Goal: Information Seeking & Learning: Understand process/instructions

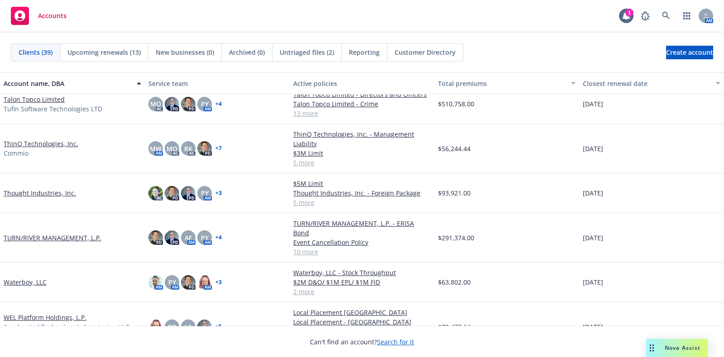
scroll to position [1195, 0]
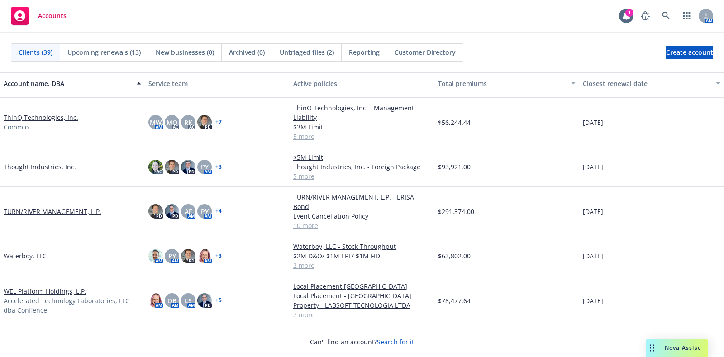
click at [72, 207] on link "TURN/RIVER MANAGEMENT, L.P." at bounding box center [53, 212] width 98 height 10
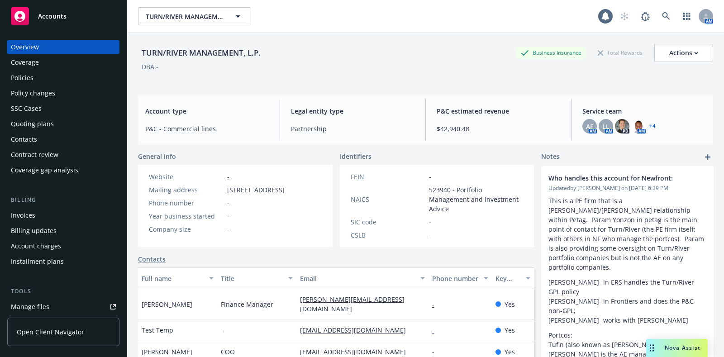
click at [43, 76] on div "Policies" at bounding box center [63, 78] width 105 height 14
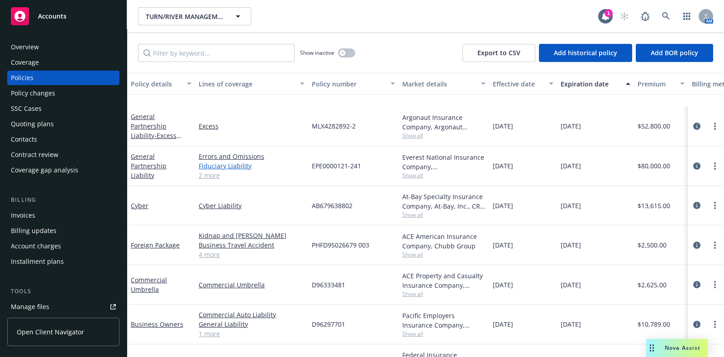
scroll to position [56, 0]
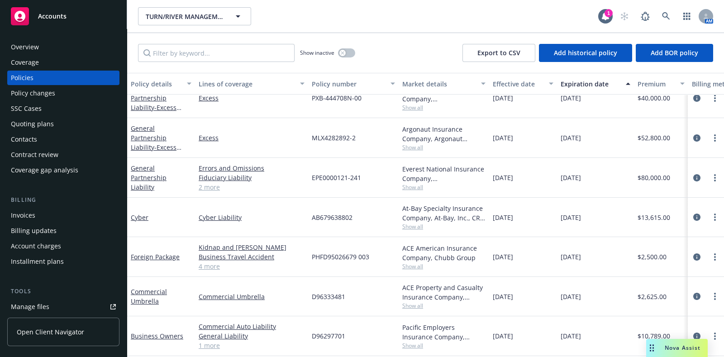
drag, startPoint x: 208, startPoint y: 187, endPoint x: 210, endPoint y: 182, distance: 5.6
click at [208, 186] on link "2 more" at bounding box center [252, 187] width 106 height 10
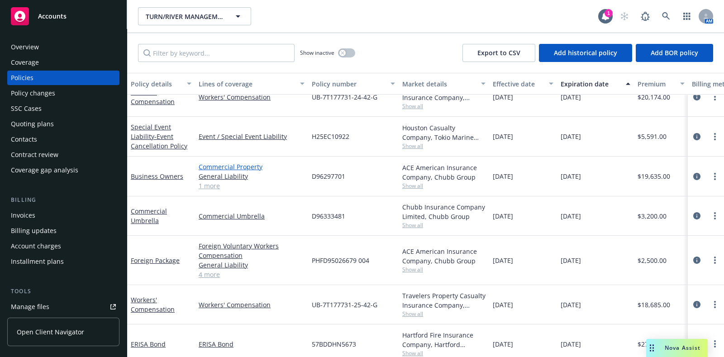
scroll to position [304, 0]
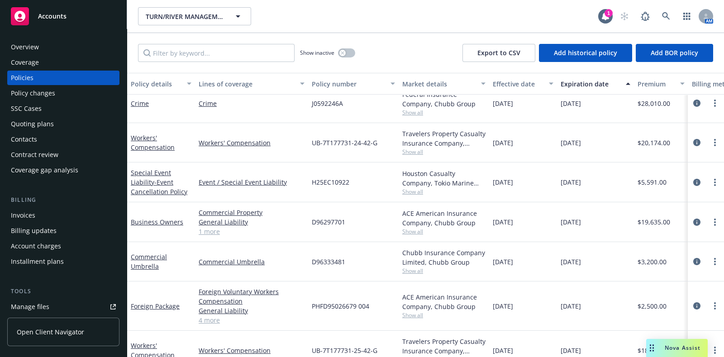
click at [206, 232] on link "1 more" at bounding box center [252, 232] width 106 height 10
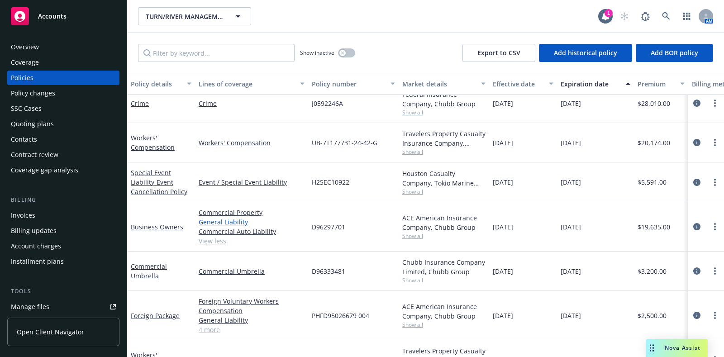
click at [216, 221] on link "General Liability" at bounding box center [252, 222] width 106 height 10
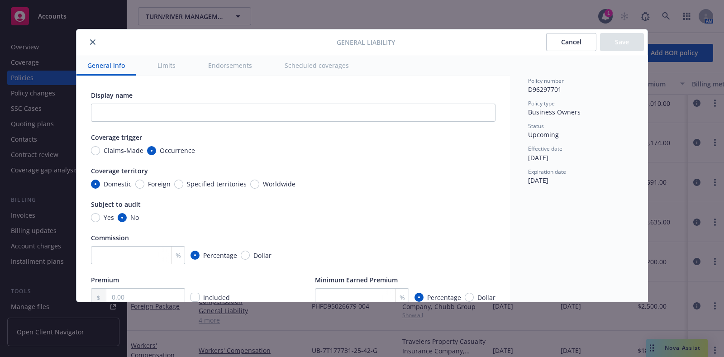
click at [90, 42] on icon "close" at bounding box center [92, 41] width 5 height 5
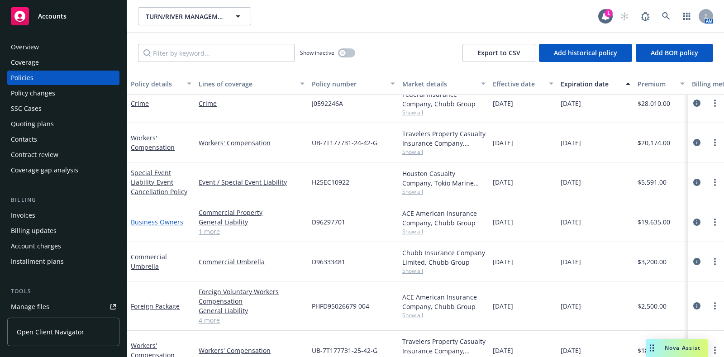
click at [143, 223] on link "Business Owners" at bounding box center [157, 222] width 52 height 9
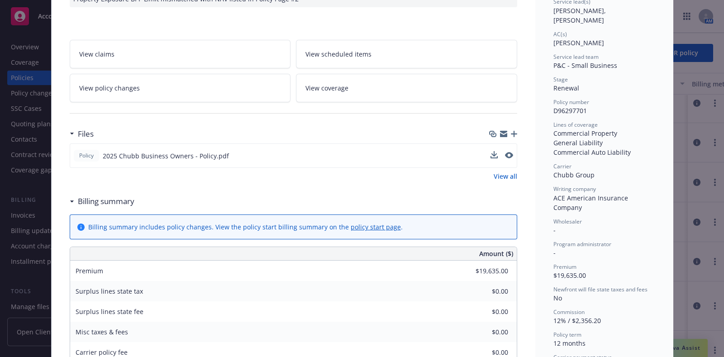
scroll to position [113, 0]
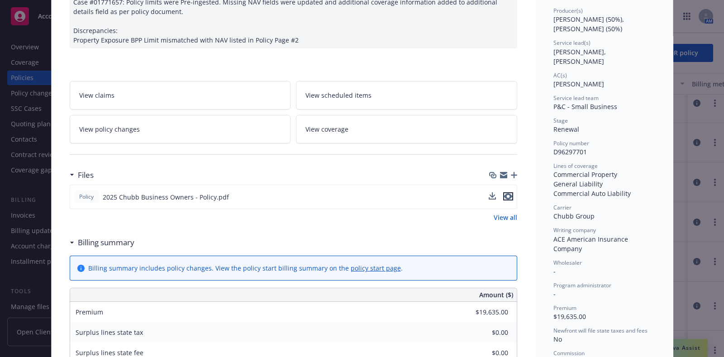
click at [505, 196] on icon "preview file" at bounding box center [508, 196] width 8 height 6
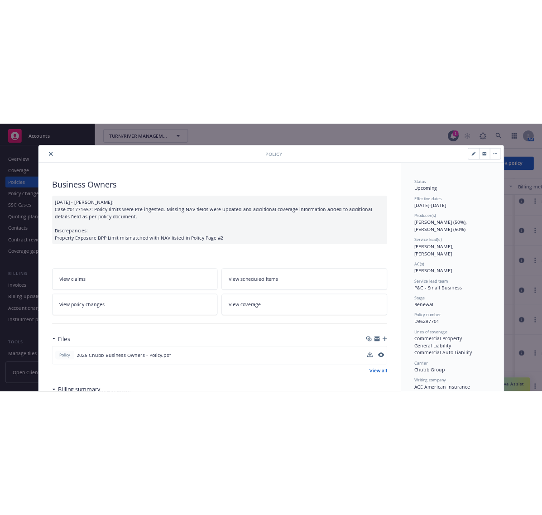
scroll to position [0, 0]
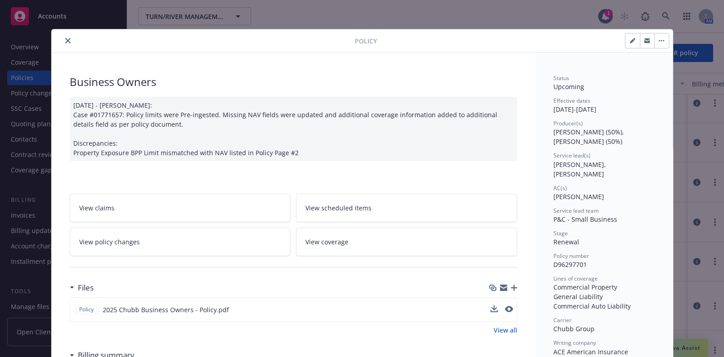
click at [66, 39] on button "close" at bounding box center [67, 40] width 11 height 11
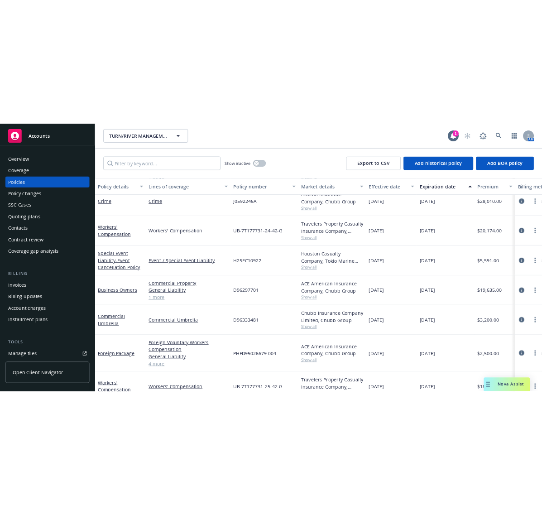
scroll to position [304, 0]
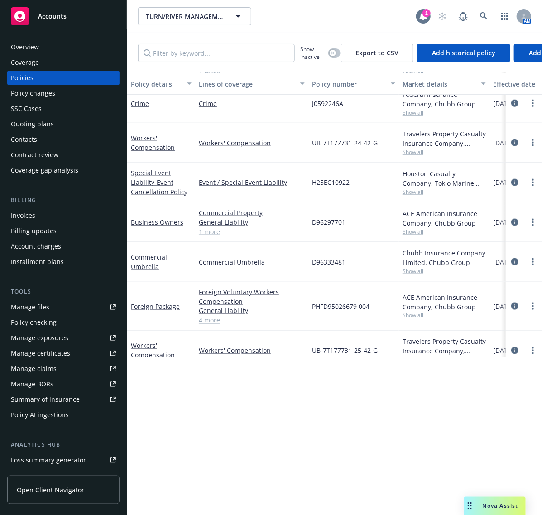
click at [420, 20] on icon at bounding box center [423, 16] width 9 height 9
click at [62, 42] on div "Overview" at bounding box center [63, 47] width 105 height 14
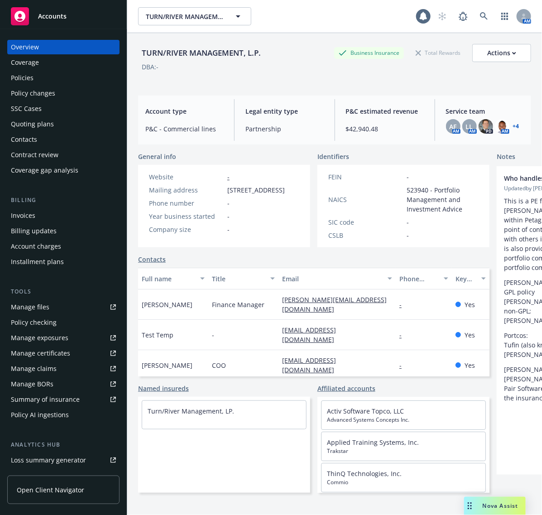
click at [50, 16] on span "Accounts" at bounding box center [52, 16] width 29 height 7
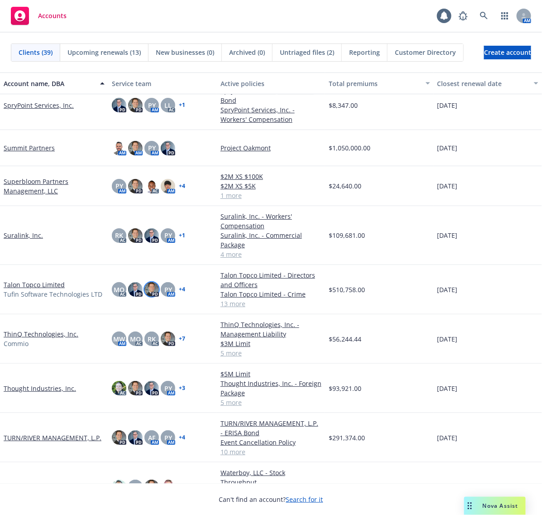
scroll to position [1128, 0]
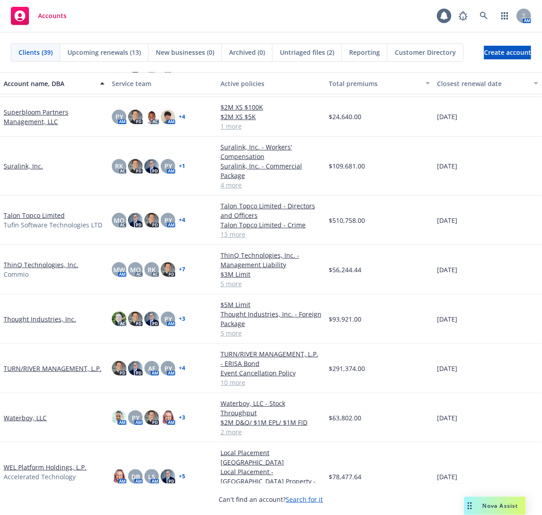
scroll to position [1128, 0]
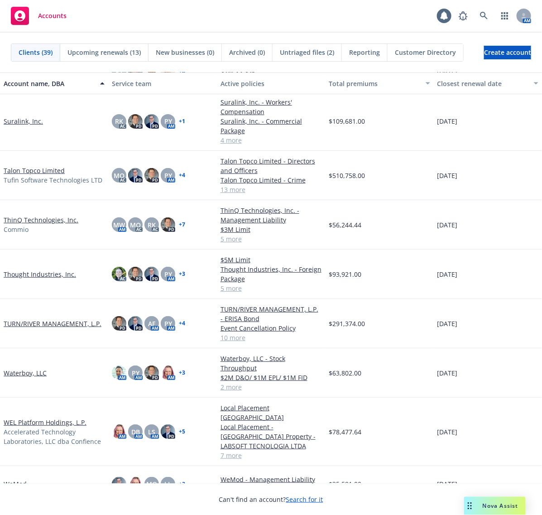
click at [66, 320] on link "TURN/RIVER MANAGEMENT, L.P." at bounding box center [53, 324] width 98 height 10
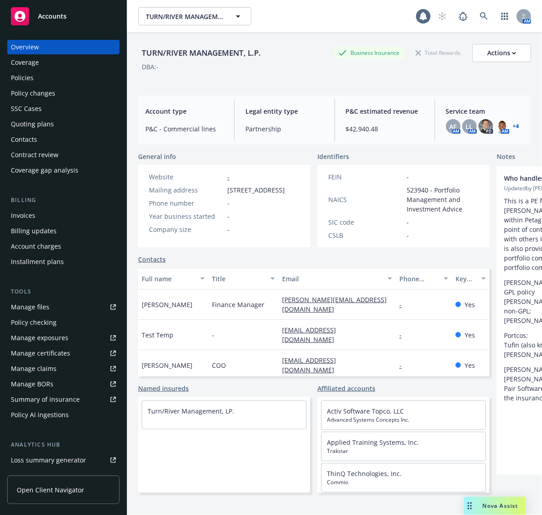
click at [62, 356] on div "Manage certificates" at bounding box center [40, 353] width 59 height 14
click at [64, 353] on div "Manage certificates" at bounding box center [40, 353] width 59 height 14
click at [62, 352] on div "Manage certificates" at bounding box center [40, 353] width 59 height 14
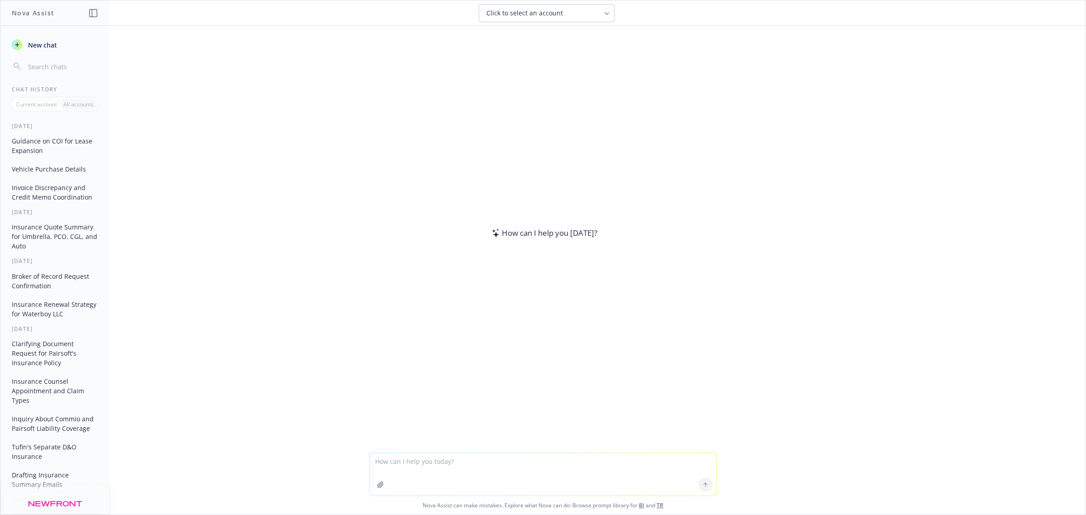
click at [41, 144] on button "Guidance on COI for Lease Expansion" at bounding box center [55, 146] width 94 height 24
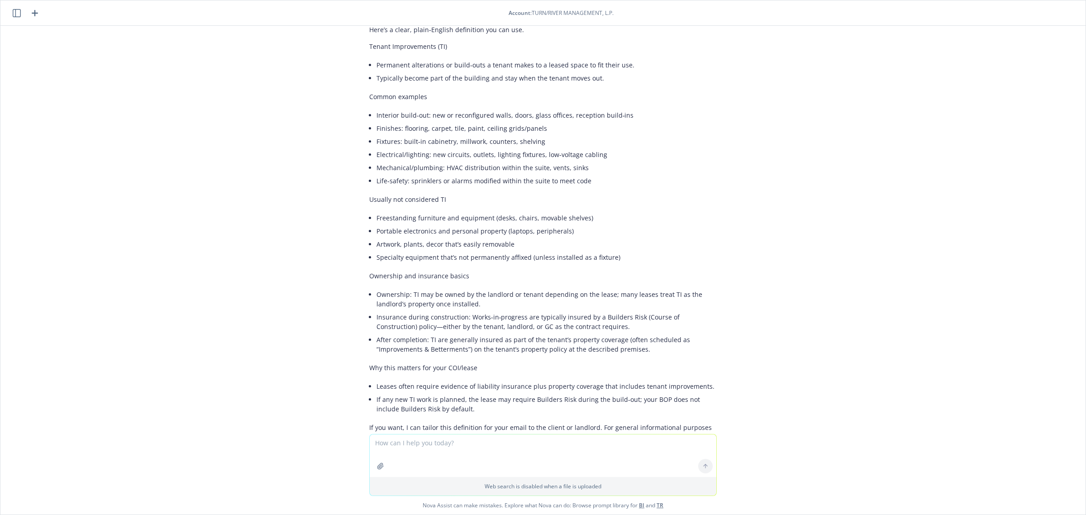
scroll to position [4627, 0]
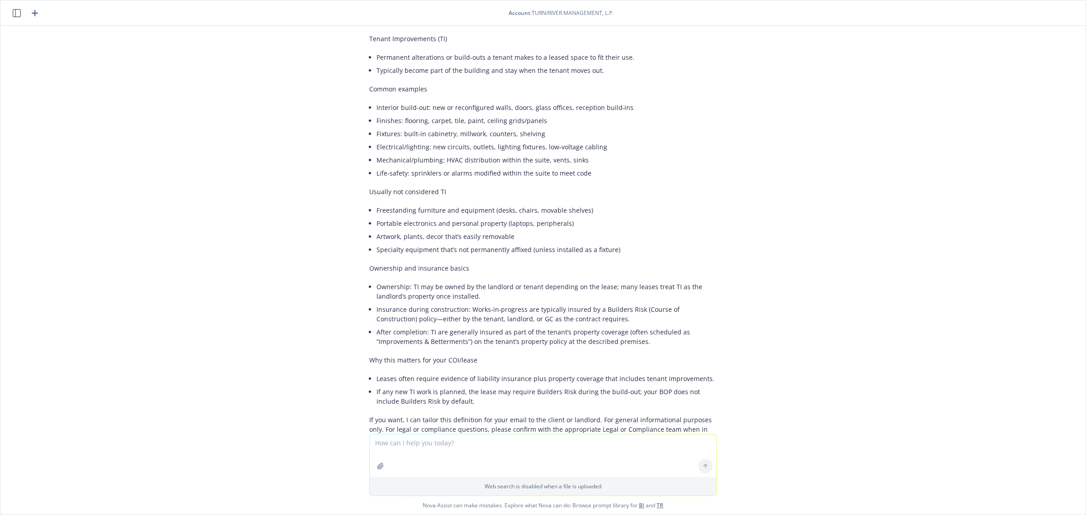
click at [394, 140] on li "Electrical/lighting: new circuits, outlets, lighting fixtures, low‑voltage cabl…" at bounding box center [547, 146] width 340 height 13
click at [391, 127] on li "Fixtures: built‑in cabinetry, millwork, counters, shelving" at bounding box center [547, 133] width 340 height 13
click at [395, 114] on li "Finishes: flooring, carpet, tile, paint, ceiling grids/panels" at bounding box center [547, 120] width 340 height 13
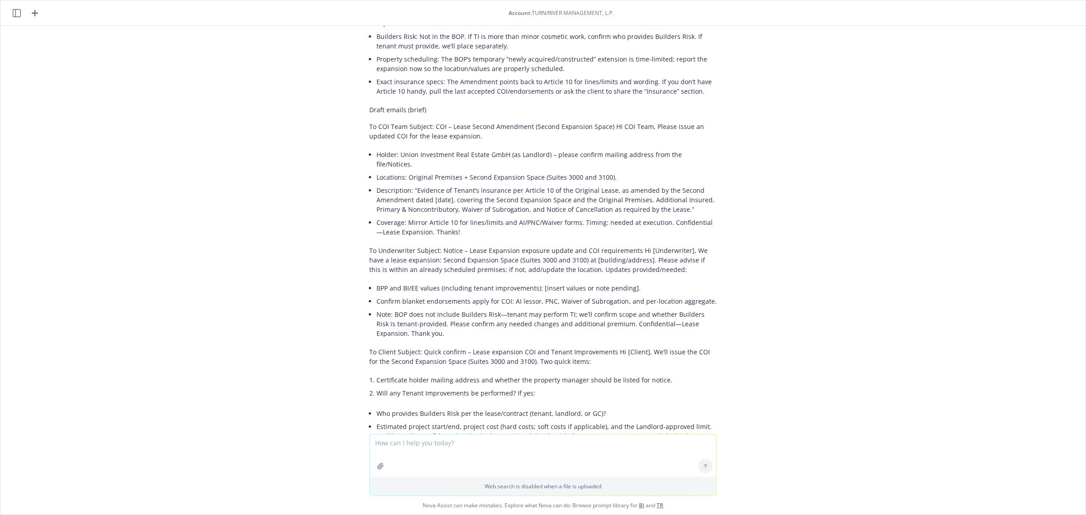
scroll to position [2648, 0]
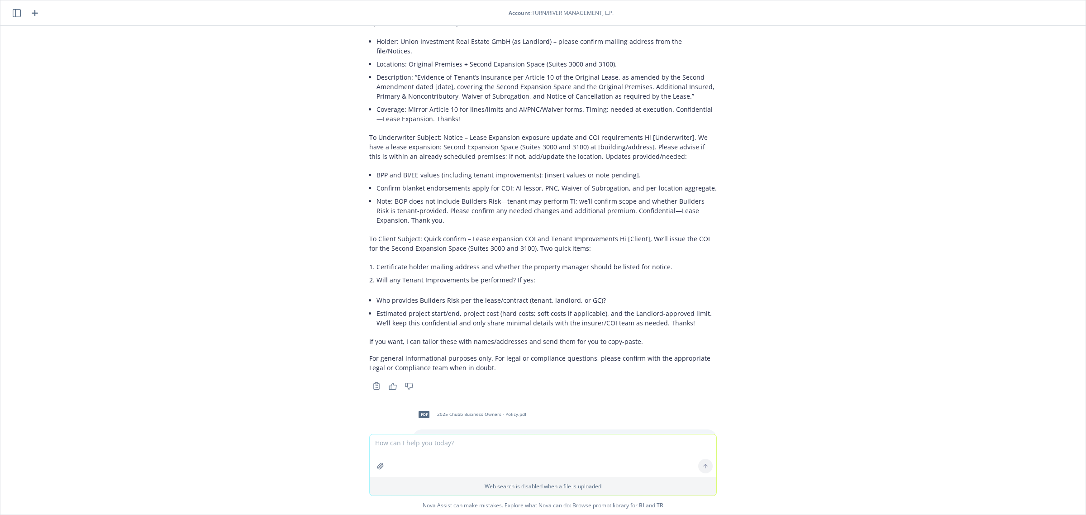
click at [396, 195] on li "Note: BOP does not include Builders Risk—tenant may perform TI; we’ll confirm s…" at bounding box center [547, 211] width 340 height 32
click at [386, 260] on li "Certificate holder mailing address and whether the property manager should be l…" at bounding box center [547, 266] width 340 height 13
drag, startPoint x: 371, startPoint y: 270, endPoint x: 532, endPoint y: 277, distance: 160.8
click at [506, 294] on li "Who provides Builders Risk per the lease/contract (tenant, landlord, or GC)?" at bounding box center [547, 300] width 340 height 13
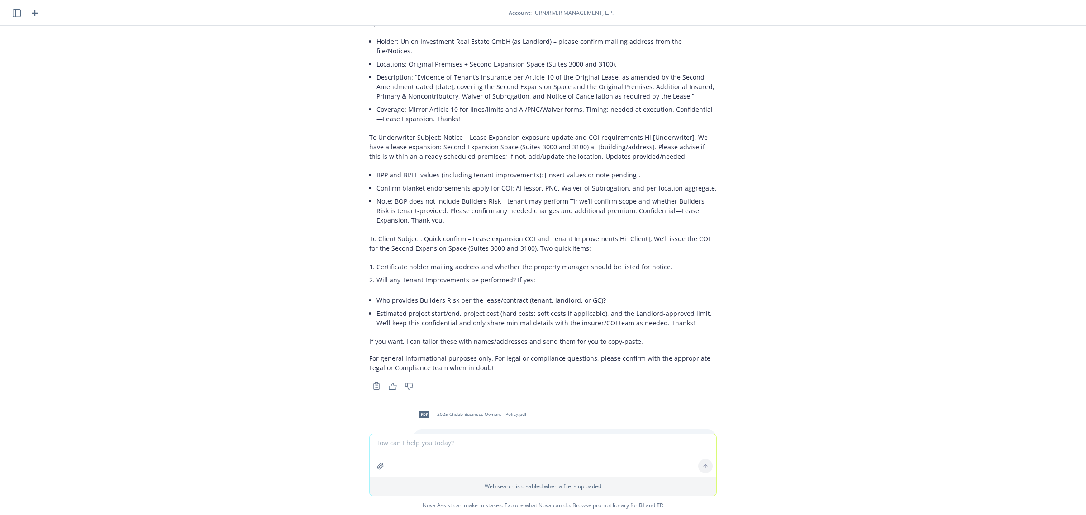
click at [514, 307] on li "Estimated project start/end, project cost (hard costs; soft costs if applicable…" at bounding box center [547, 318] width 340 height 23
drag, startPoint x: 369, startPoint y: 281, endPoint x: 575, endPoint y: 277, distance: 205.5
click at [553, 307] on li "Estimated project start/end, project cost (hard costs; soft costs if applicable…" at bounding box center [547, 318] width 340 height 23
click at [627, 307] on li "Estimated project start/end, project cost (hard costs; soft costs if applicable…" at bounding box center [547, 318] width 340 height 23
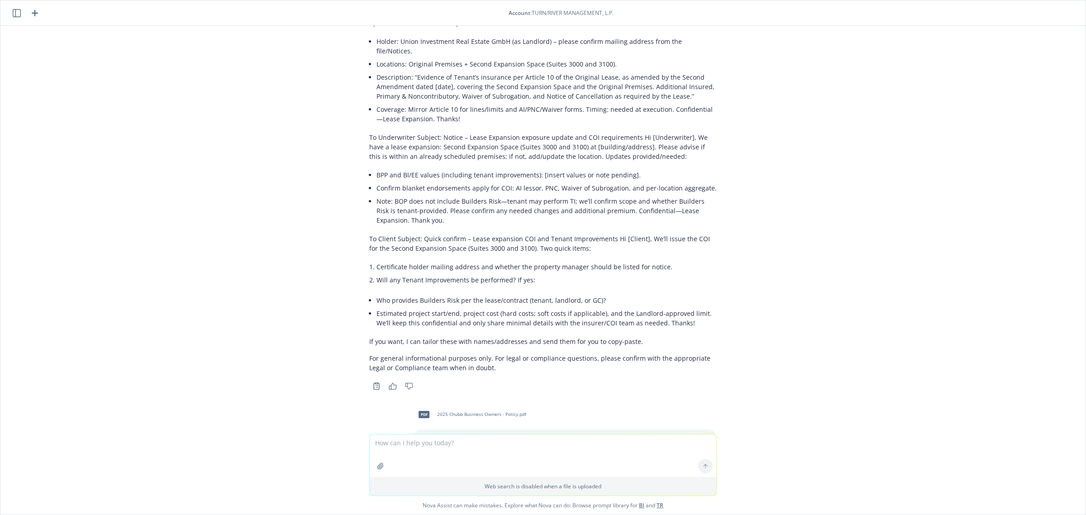
click at [386, 273] on li "Will any Tenant Improvements be performed? If yes:" at bounding box center [547, 279] width 340 height 13
drag, startPoint x: 370, startPoint y: 283, endPoint x: 514, endPoint y: 284, distance: 143.9
click at [512, 307] on li "Estimated project start/end, project cost (hard costs; soft costs if applicable…" at bounding box center [547, 318] width 340 height 23
drag, startPoint x: 515, startPoint y: 284, endPoint x: 524, endPoint y: 284, distance: 9.5
click at [515, 307] on li "Estimated project start/end, project cost (hard costs; soft costs if applicable…" at bounding box center [547, 318] width 340 height 23
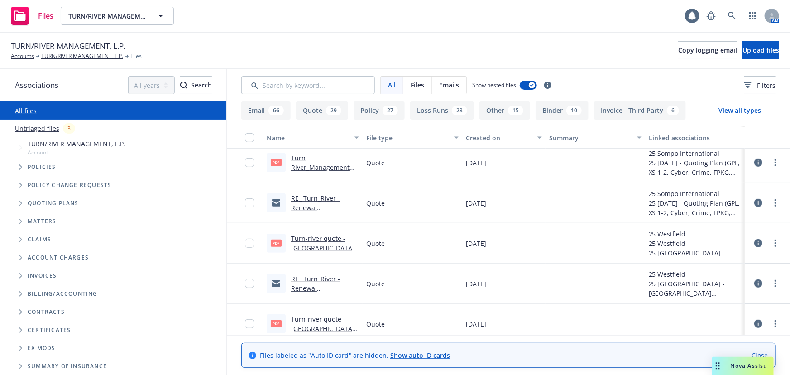
click at [334, 105] on button "Quote 29" at bounding box center [322, 110] width 52 height 18
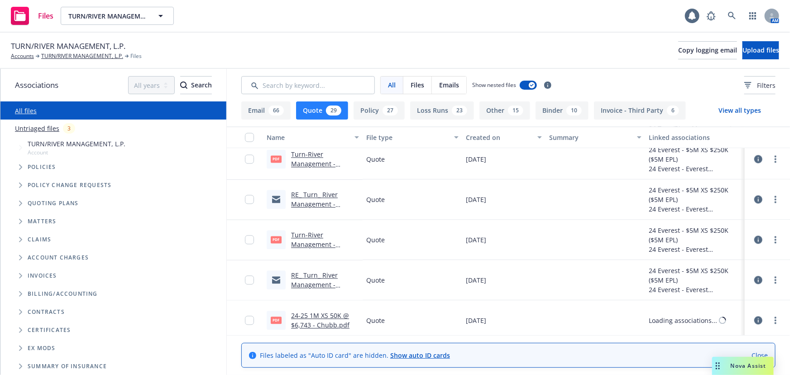
scroll to position [971, 0]
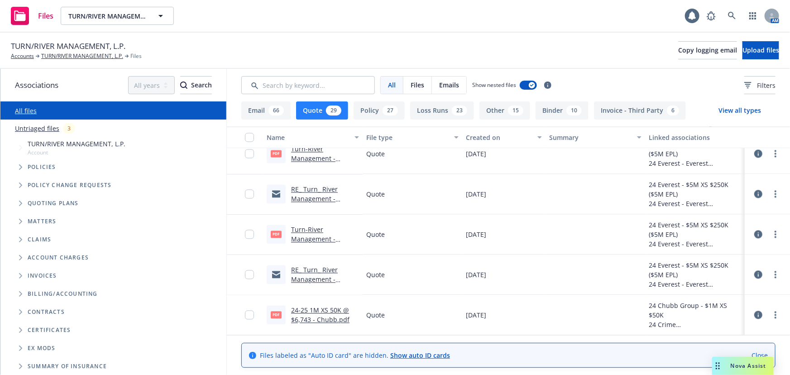
click at [254, 105] on button "Email 66" at bounding box center [265, 110] width 49 height 18
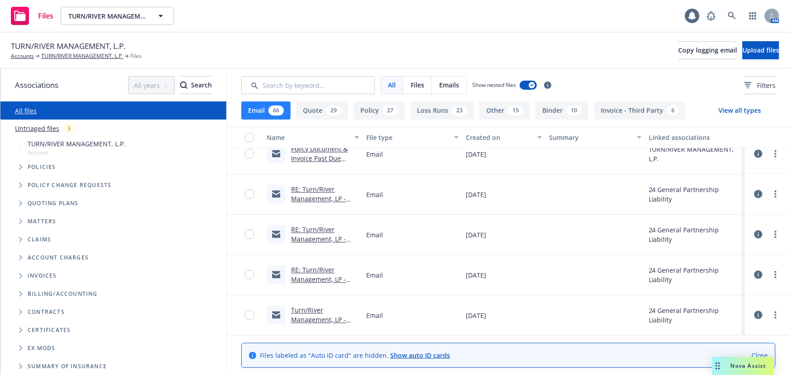
click at [458, 86] on span "Emails" at bounding box center [449, 85] width 20 height 10
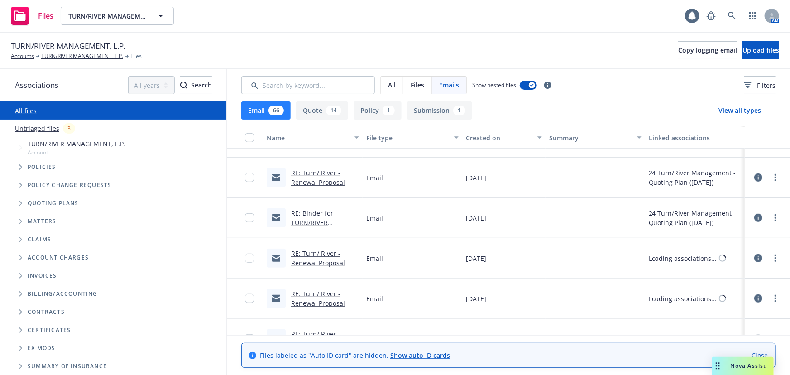
scroll to position [2041, 0]
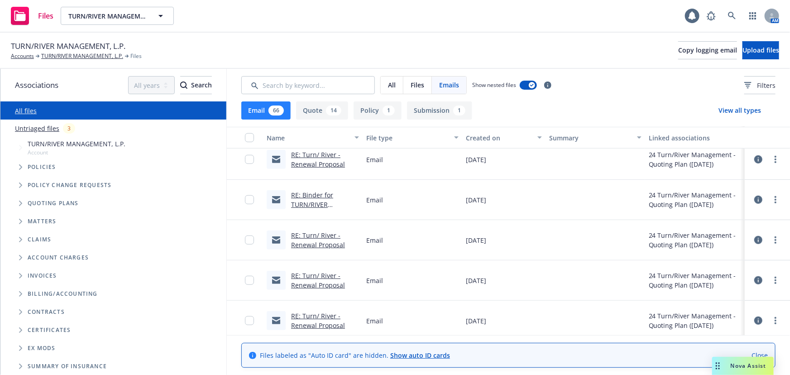
click at [19, 149] on icon "Tree Example" at bounding box center [21, 147] width 4 height 5
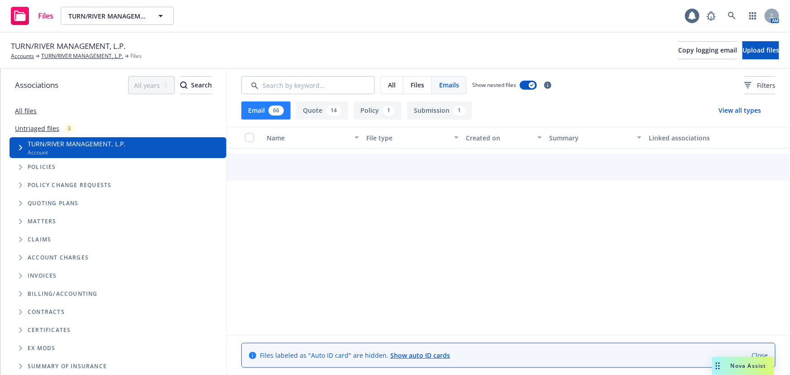
click at [21, 148] on icon "Tree Example" at bounding box center [20, 147] width 3 height 5
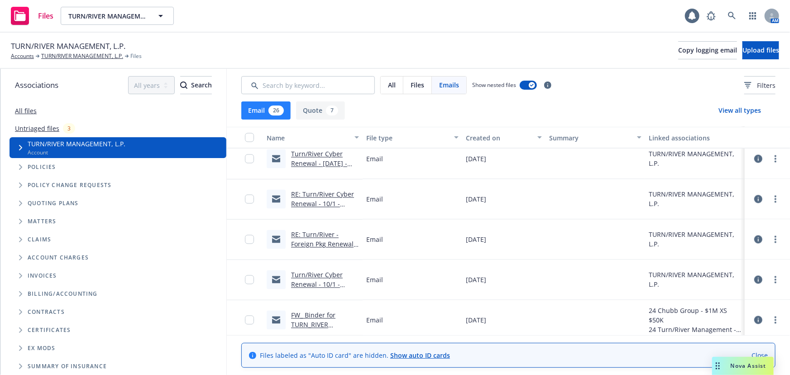
scroll to position [851, 0]
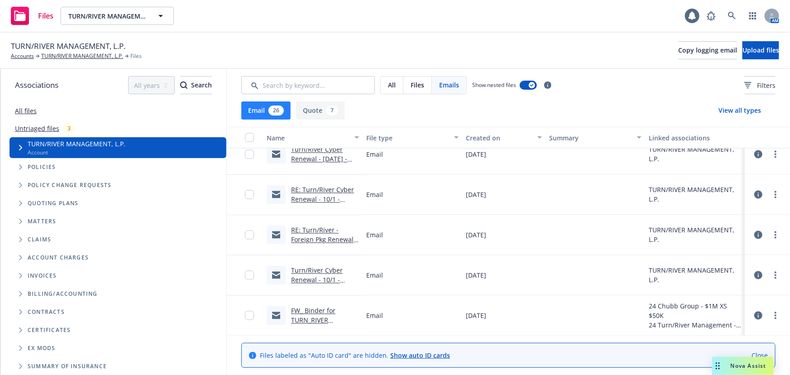
click at [305, 310] on link "FW_ Binder for TURN_RIVER MANAGEMENT_ LP_Policy J0592246A.msg" at bounding box center [315, 329] width 48 height 47
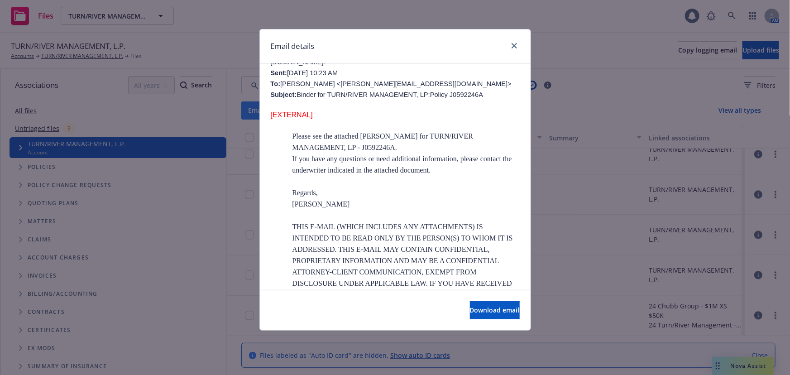
scroll to position [247, 0]
click at [511, 45] on icon "close" at bounding box center [513, 45] width 5 height 5
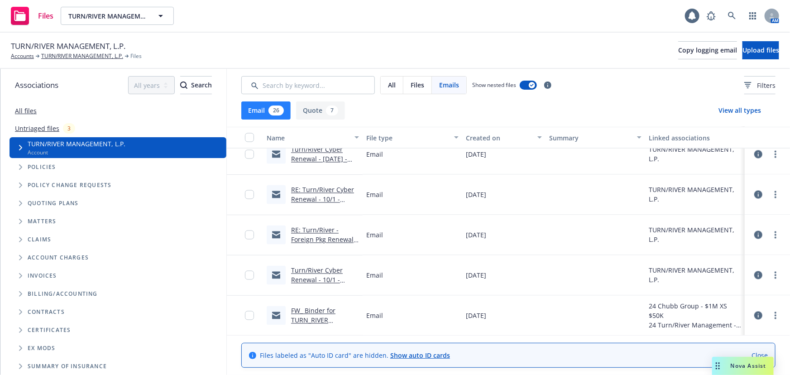
click at [311, 276] on link "Turn/River Cyber Renewal - 10/1 - Conditional Auto Renewal" at bounding box center [317, 284] width 52 height 37
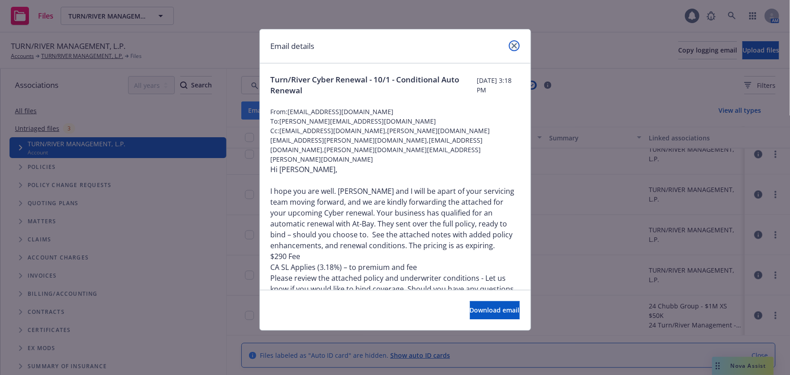
click at [516, 43] on icon "close" at bounding box center [513, 45] width 5 height 5
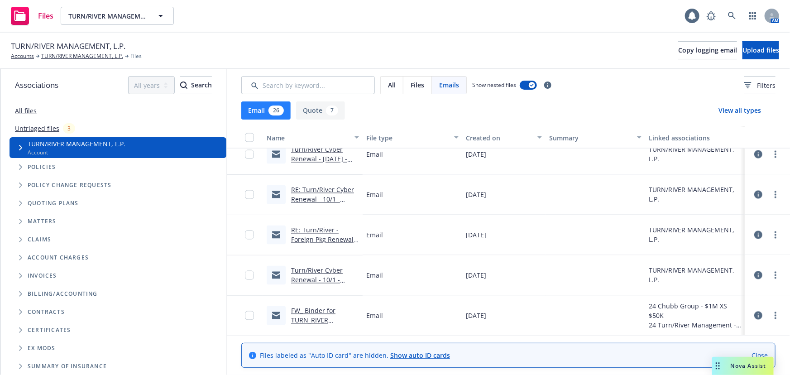
click at [315, 234] on div "RE: Turn/River - Foreign Pkg Renewal 10/1/2024" at bounding box center [325, 234] width 68 height 19
click at [317, 230] on link "RE: Turn/River - Foreign Pkg Renewal 10/1/2024" at bounding box center [322, 240] width 62 height 28
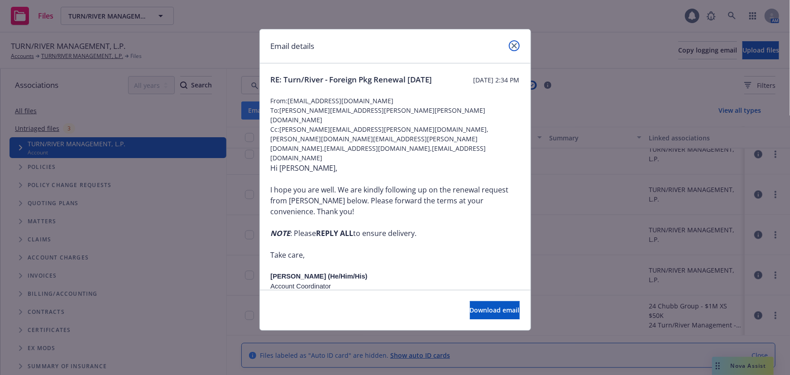
click at [511, 48] on link "close" at bounding box center [514, 45] width 11 height 11
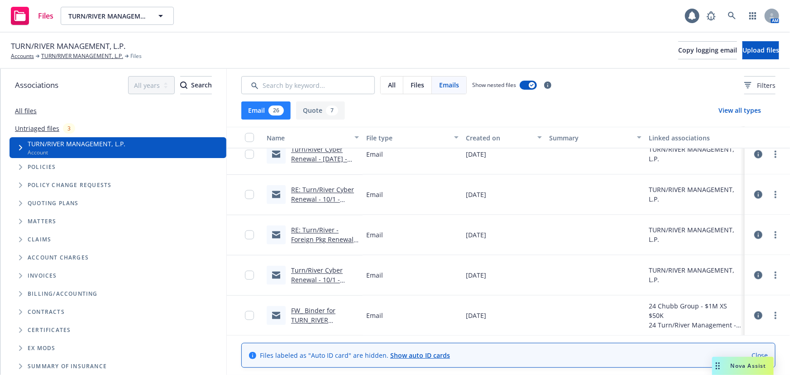
click at [303, 186] on link "RE: Turn/River Cyber Renewal - 10/1 - Conditional Auto Renewal" at bounding box center [322, 204] width 63 height 37
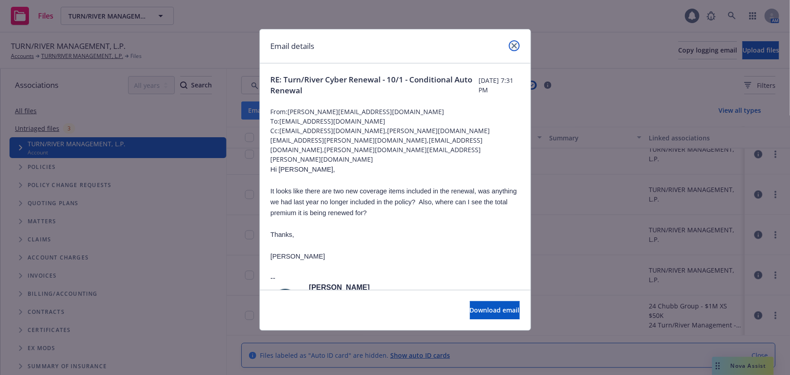
click at [516, 42] on link "close" at bounding box center [514, 45] width 11 height 11
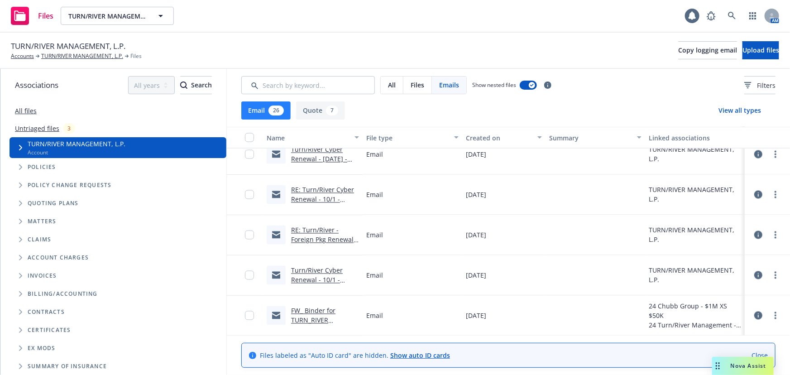
click at [318, 157] on link "Turn/River Cyber Renewal - 10/1/2024 - Cyber Increase Limits Proposal" at bounding box center [323, 163] width 65 height 37
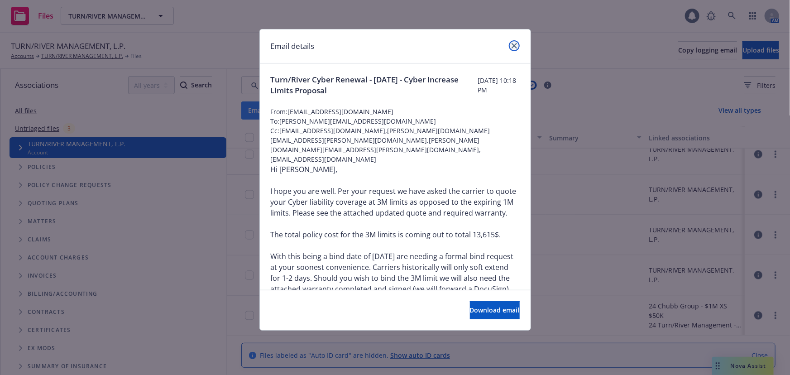
click at [516, 43] on icon "close" at bounding box center [513, 45] width 5 height 5
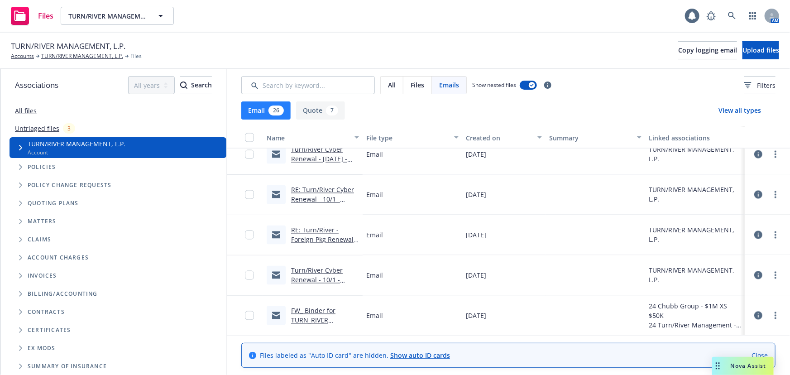
scroll to position [769, 0]
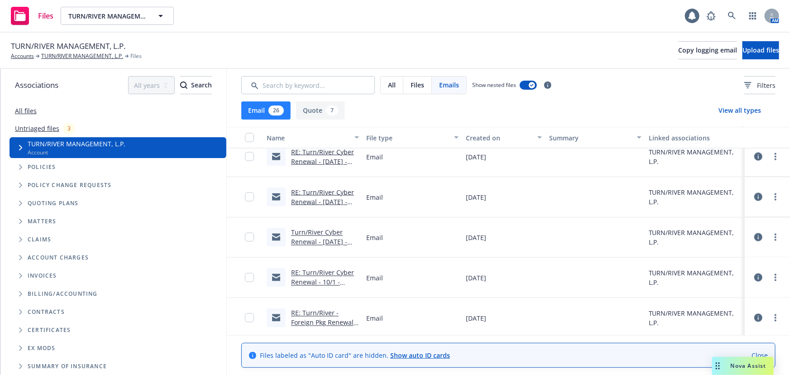
click at [317, 195] on link "RE: Turn/River Cyber Renewal - 10/1/2024 - Cyber Increase Limits Proposal" at bounding box center [323, 206] width 65 height 37
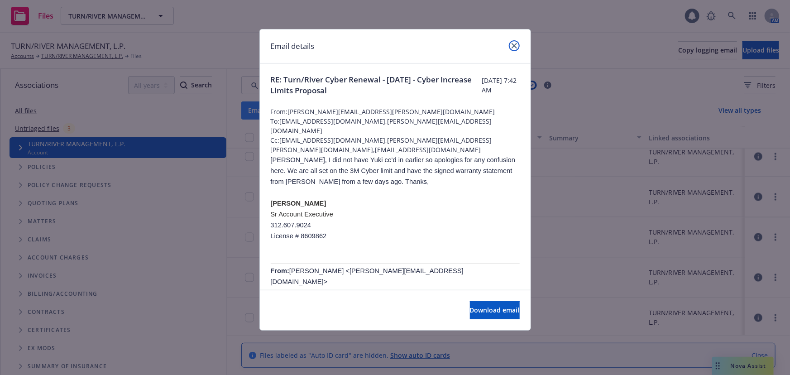
drag, startPoint x: 517, startPoint y: 45, endPoint x: 484, endPoint y: 73, distance: 43.1
click at [518, 45] on link "close" at bounding box center [514, 45] width 11 height 11
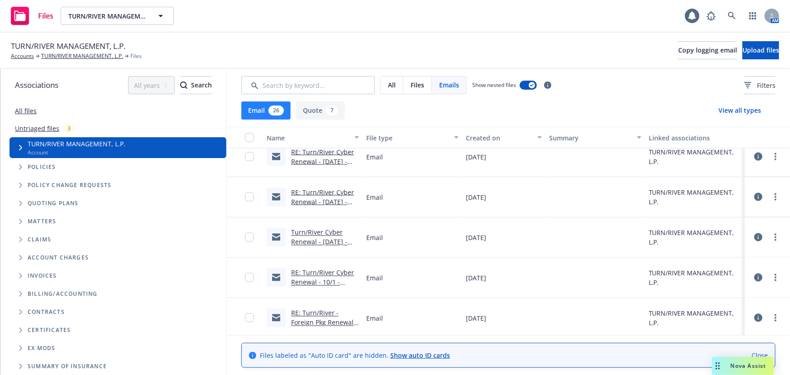
click at [343, 160] on link "RE: Turn/River Cyber Renewal - 10/1/2024 - Cyber Increase Limits Proposal" at bounding box center [323, 166] width 65 height 37
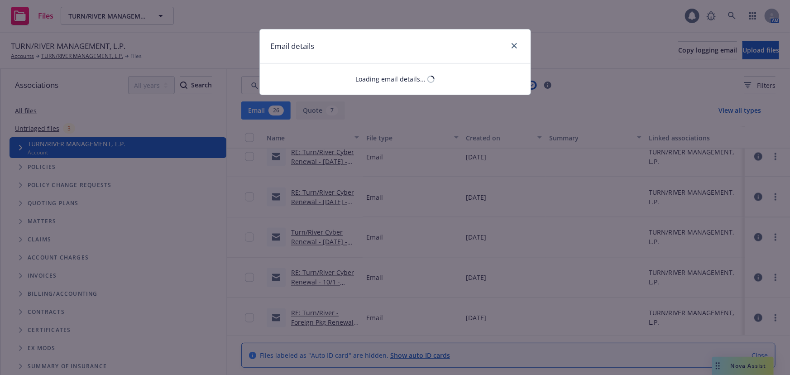
click at [312, 159] on div "Email details Loading email details..." at bounding box center [395, 187] width 790 height 375
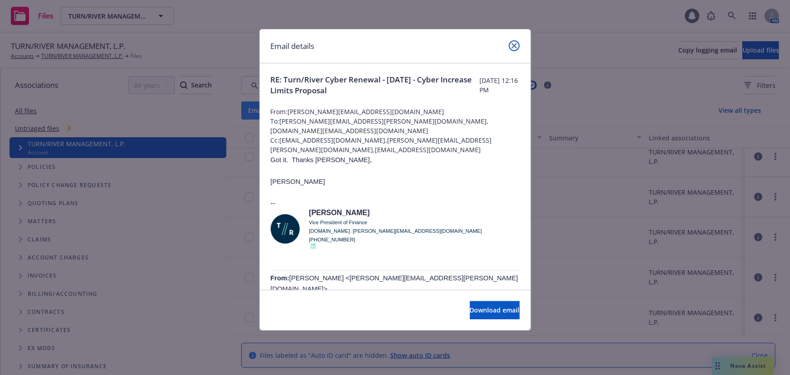
click at [515, 41] on link "close" at bounding box center [514, 45] width 11 height 11
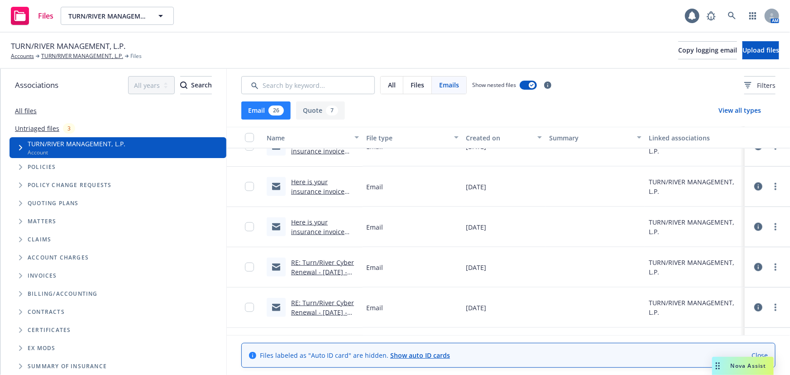
scroll to position [645, 0]
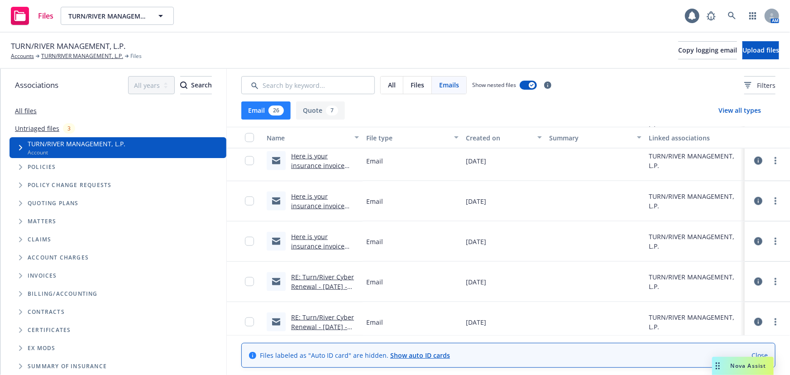
click at [318, 239] on link "Here is your insurance invoice #6E9DB9F6 from Newfront" at bounding box center [317, 250] width 53 height 37
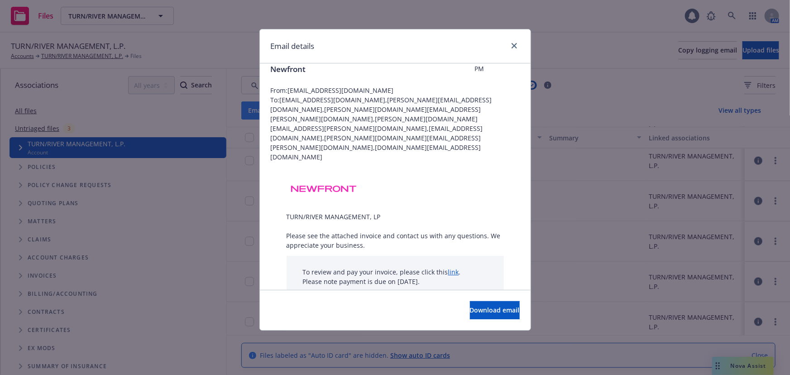
scroll to position [75, 0]
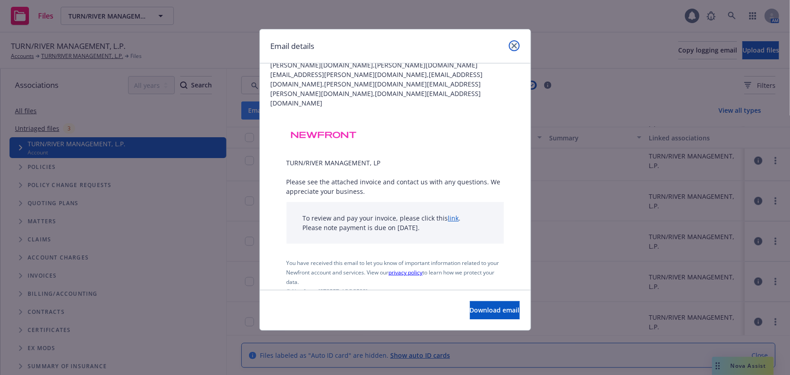
click at [511, 44] on icon "close" at bounding box center [513, 45] width 5 height 5
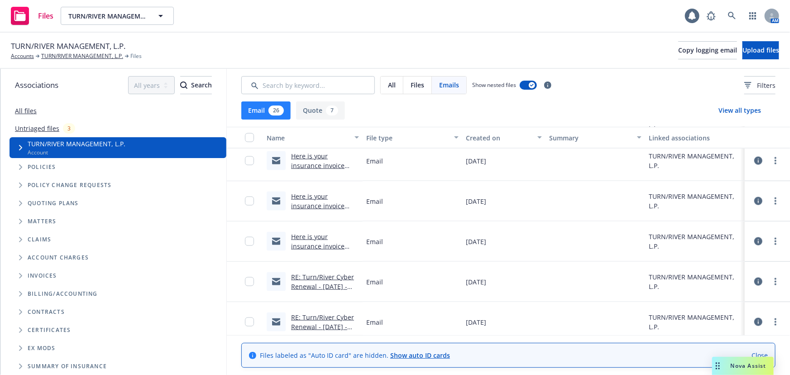
click at [325, 161] on link "Here is your insurance invoice #B1BDDE9A from Newfront" at bounding box center [322, 170] width 63 height 37
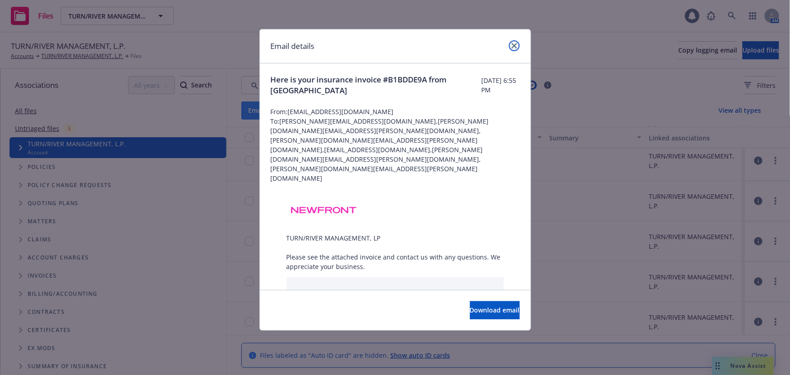
click at [510, 42] on link "close" at bounding box center [514, 45] width 11 height 11
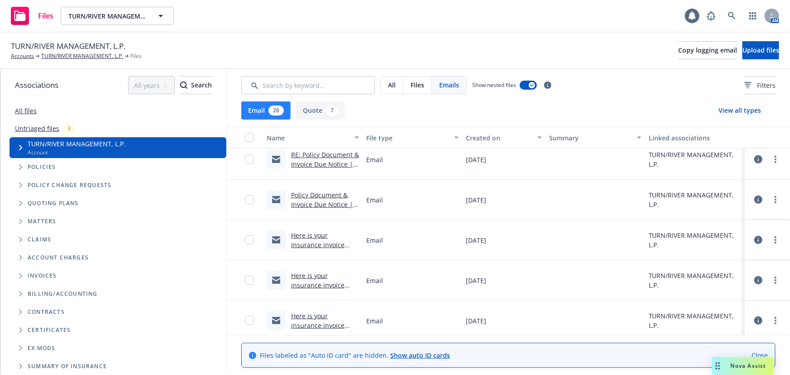
scroll to position [563, 0]
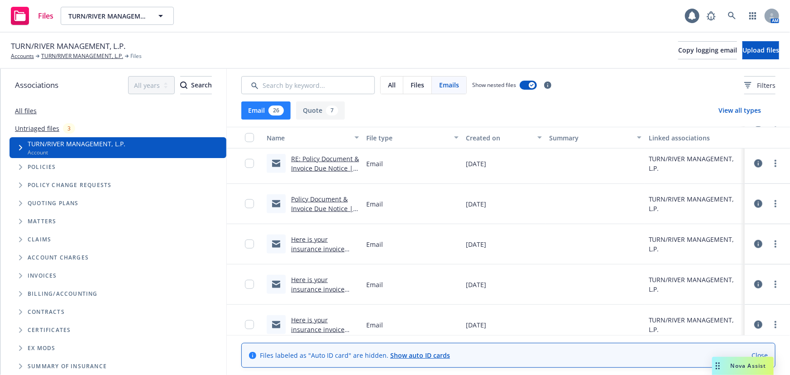
click at [319, 207] on link "Policy Document & Invoice Due Notice | TURN/RIVER MANAGEMENT, LP | 24-25 Cyber" at bounding box center [322, 218] width 62 height 47
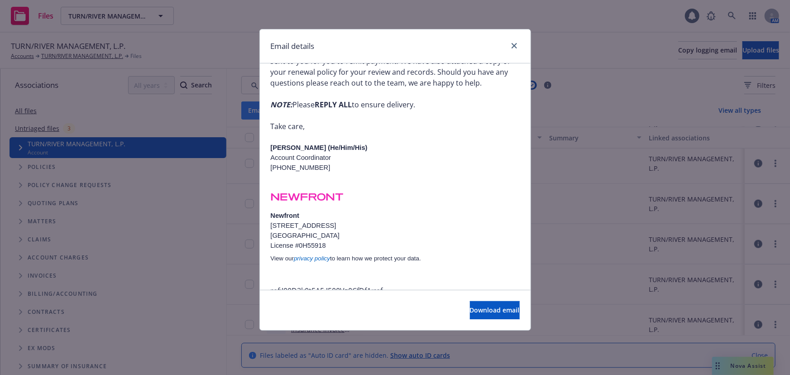
scroll to position [158, 0]
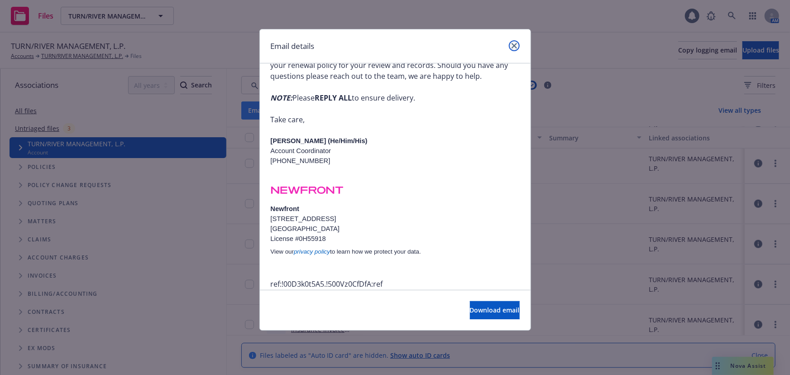
click at [512, 43] on icon "close" at bounding box center [513, 45] width 5 height 5
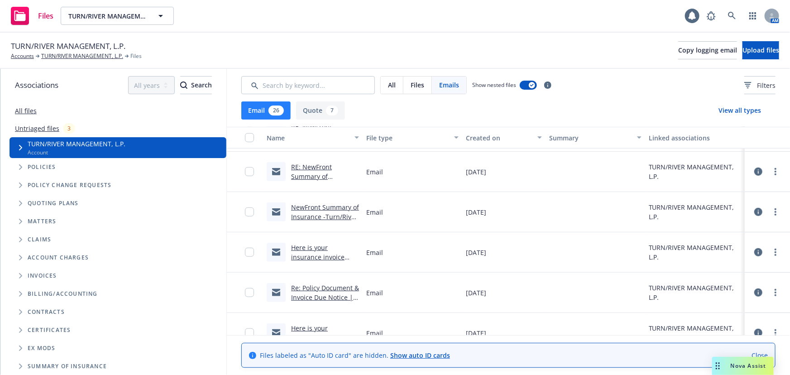
scroll to position [275, 0]
click at [315, 213] on link "RE: NewFront Summary of Insurance -Turn/River Management, LP" at bounding box center [324, 222] width 67 height 37
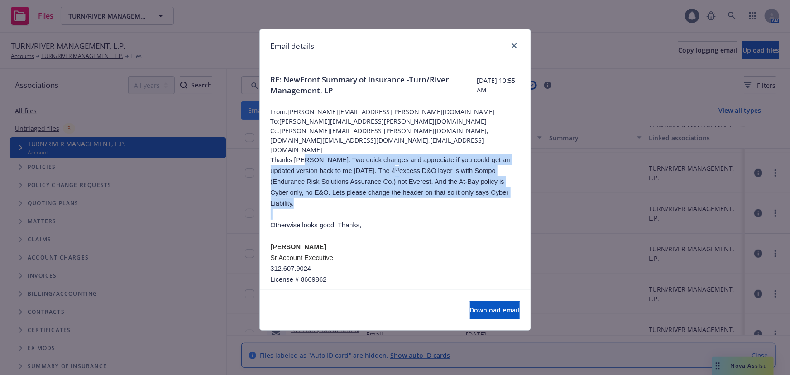
drag, startPoint x: 299, startPoint y: 152, endPoint x: 348, endPoint y: 205, distance: 73.3
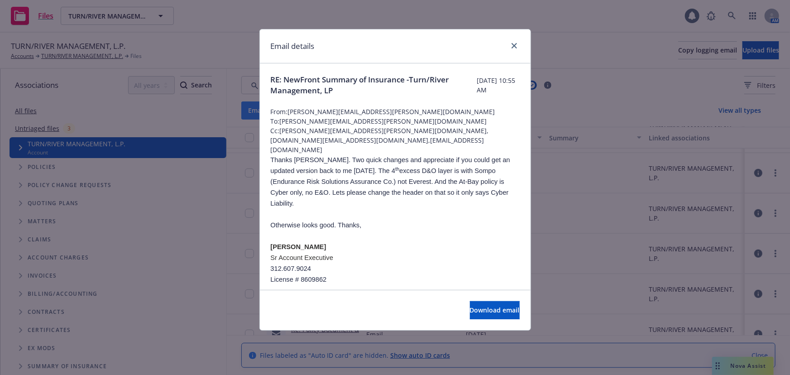
click at [349, 230] on p at bounding box center [395, 235] width 249 height 11
click at [510, 44] on link "close" at bounding box center [514, 45] width 11 height 11
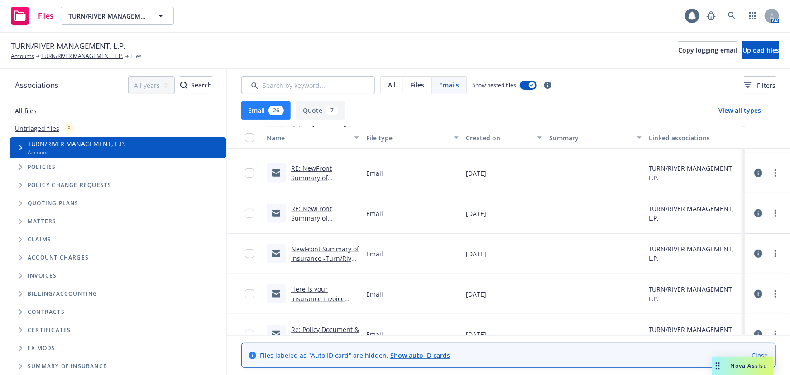
click at [310, 210] on link "RE: NewFront Summary of Insurance -Turn/River Management, LP" at bounding box center [324, 222] width 67 height 37
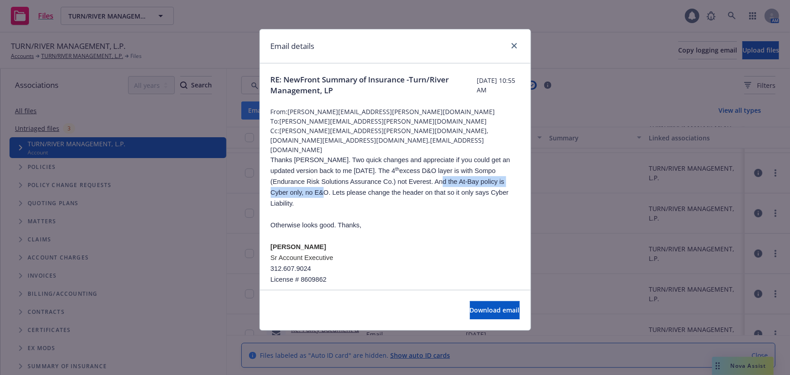
drag, startPoint x: 319, startPoint y: 172, endPoint x: 423, endPoint y: 171, distance: 104.5
click at [423, 171] on span "Thanks Nick. Two quick changes and appreciate if you could get an updated versi…" at bounding box center [390, 181] width 239 height 51
click at [348, 187] on p "Thanks Nick. Two quick changes and appreciate if you could get an updated versi…" at bounding box center [395, 181] width 249 height 54
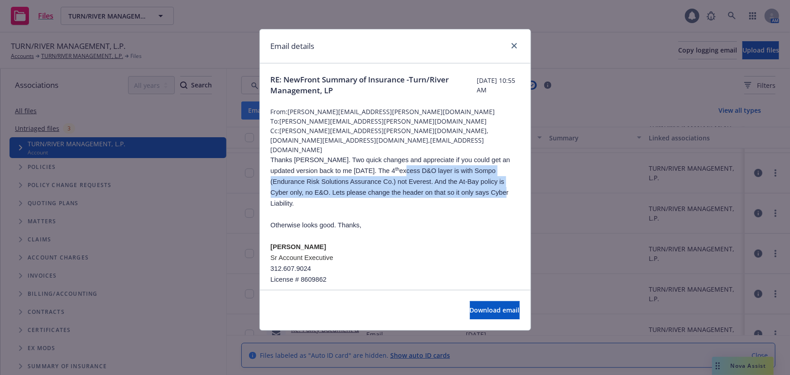
drag, startPoint x: 330, startPoint y: 156, endPoint x: 366, endPoint y: 187, distance: 48.1
click at [365, 187] on p "Thanks Nick. Two quick changes and appreciate if you could get an updated versi…" at bounding box center [395, 181] width 249 height 54
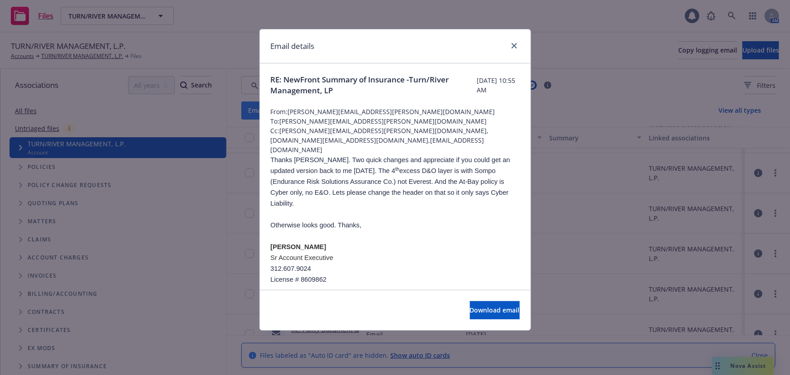
click at [384, 185] on span "Thanks Nick. Two quick changes and appreciate if you could get an updated versi…" at bounding box center [390, 181] width 239 height 51
drag, startPoint x: 391, startPoint y: 186, endPoint x: 305, endPoint y: 170, distance: 86.5
click at [305, 170] on p "Thanks Nick. Two quick changes and appreciate if you could get an updated versi…" at bounding box center [395, 181] width 249 height 54
click at [396, 186] on p "Thanks Nick. Two quick changes and appreciate if you could get an updated versi…" at bounding box center [395, 181] width 249 height 54
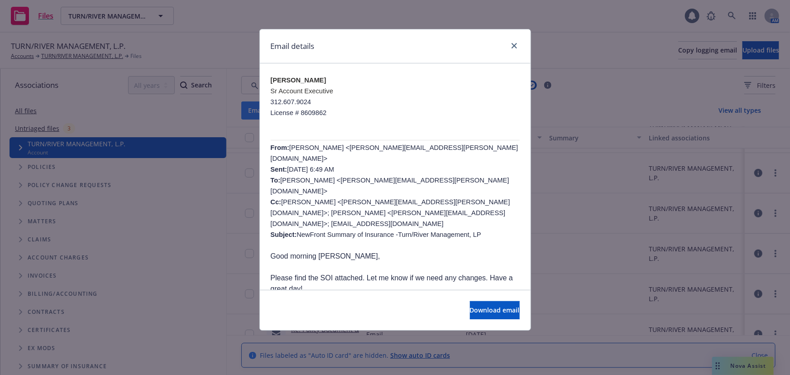
scroll to position [205, 0]
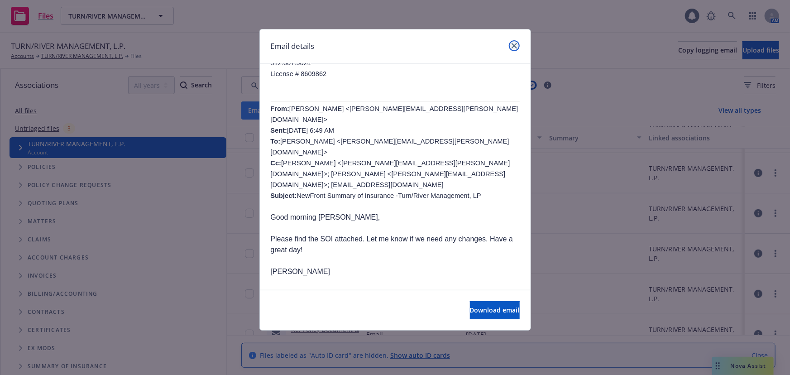
click at [513, 48] on icon "close" at bounding box center [513, 45] width 5 height 5
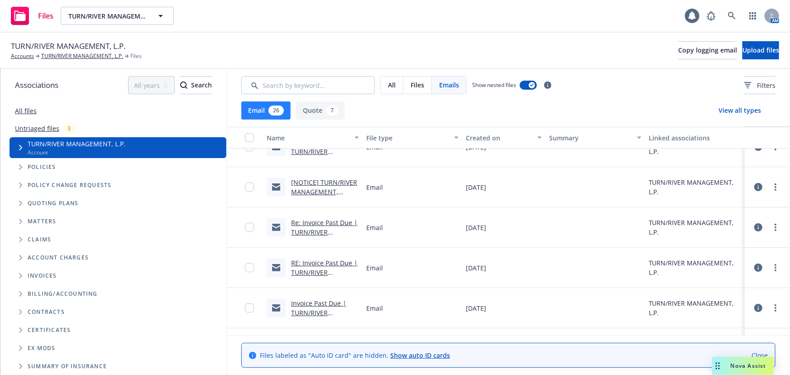
scroll to position [0, 0]
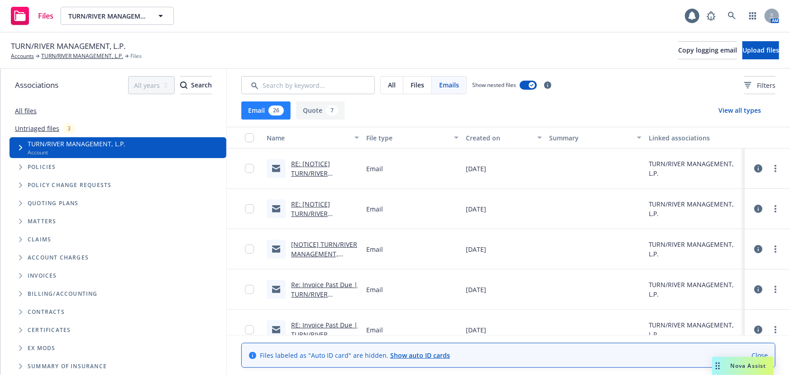
click at [318, 173] on link "RE: [NOTICE] TURN/RIVER MANAGEMENT, L.P.Audit Noncompliance Notice" at bounding box center [315, 187] width 48 height 56
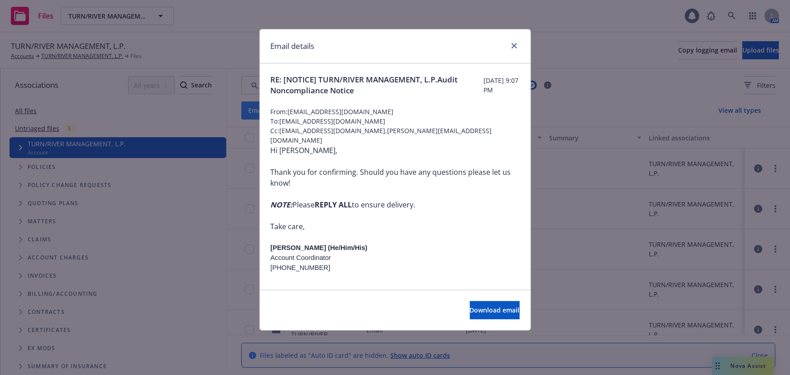
click at [508, 46] on div at bounding box center [512, 46] width 14 height 12
click at [507, 44] on div at bounding box center [512, 46] width 14 height 12
click at [510, 43] on link "close" at bounding box center [514, 45] width 11 height 11
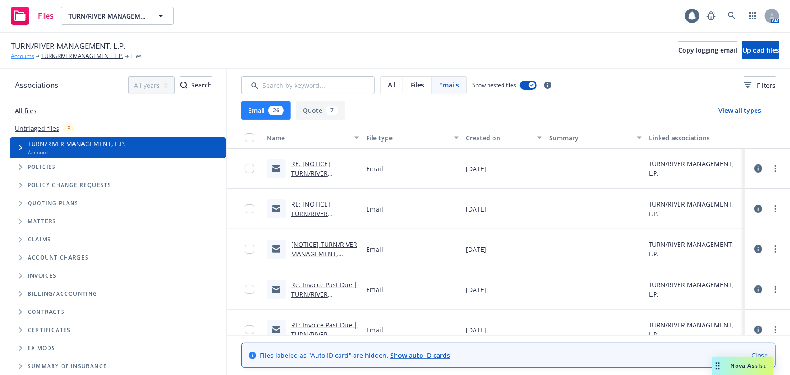
click at [25, 55] on link "Accounts" at bounding box center [22, 56] width 23 height 8
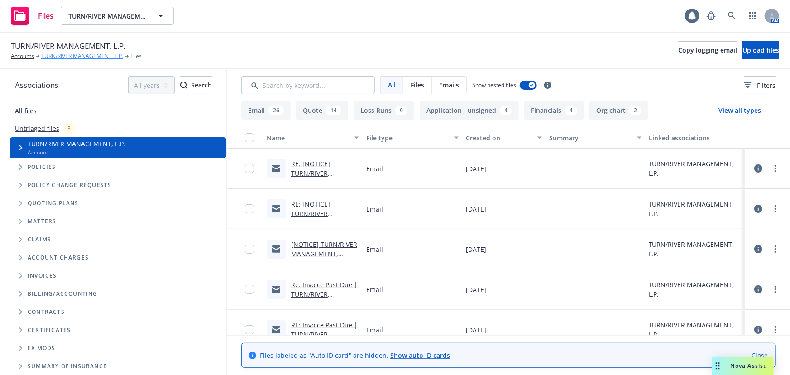
click at [68, 58] on link "TURN/RIVER MANAGEMENT, L.P." at bounding box center [82, 56] width 82 height 8
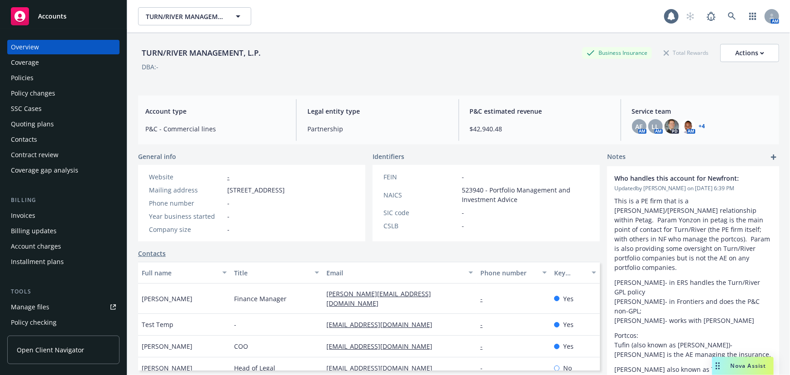
click at [53, 125] on div "Quoting plans" at bounding box center [63, 124] width 105 height 14
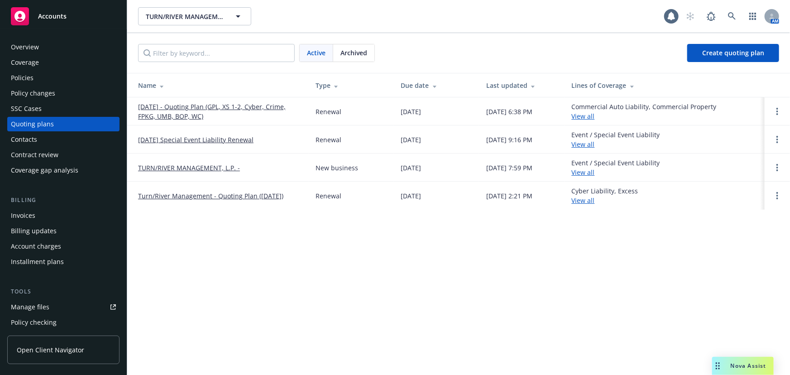
click at [262, 105] on link "[DATE] - Quoting Plan (GPL, XS 1-2, Cyber, Crime, FPKG, UMB, BOP, WC)" at bounding box center [219, 111] width 163 height 19
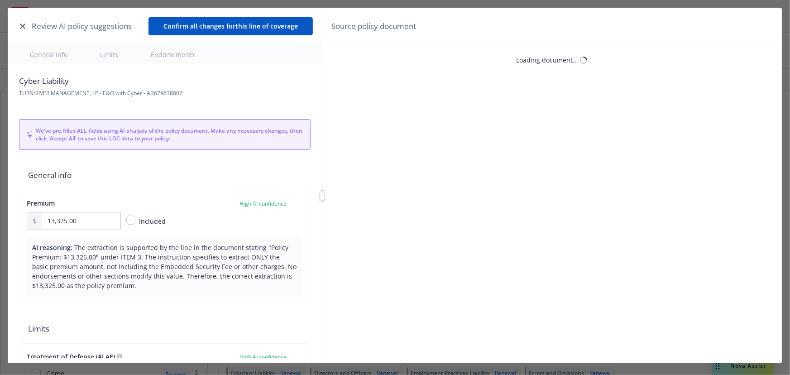
type textarea "x"
type input "4"
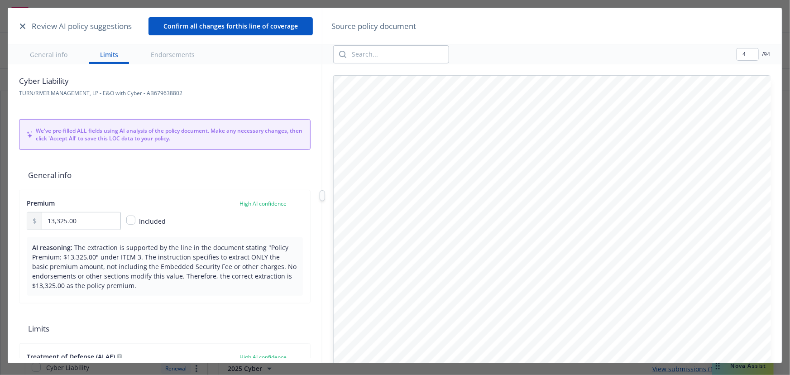
scroll to position [41, 0]
click at [23, 25] on icon "button" at bounding box center [22, 26] width 5 height 5
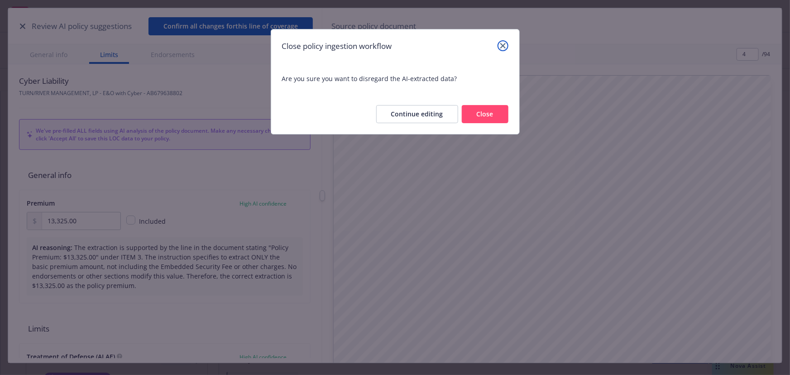
click at [498, 46] on link "close" at bounding box center [502, 45] width 11 height 11
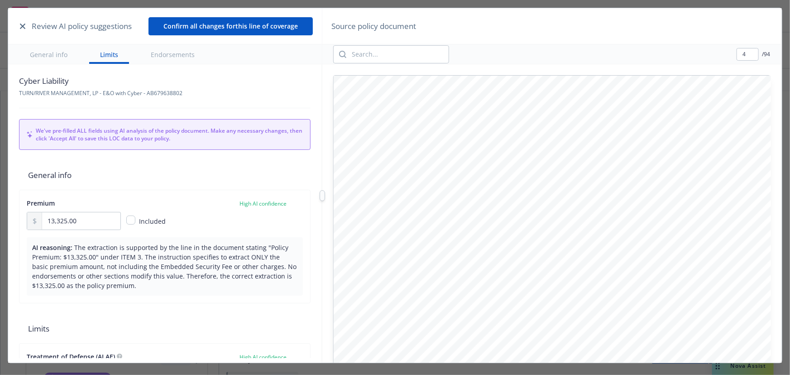
click at [24, 24] on icon "button" at bounding box center [22, 26] width 5 height 5
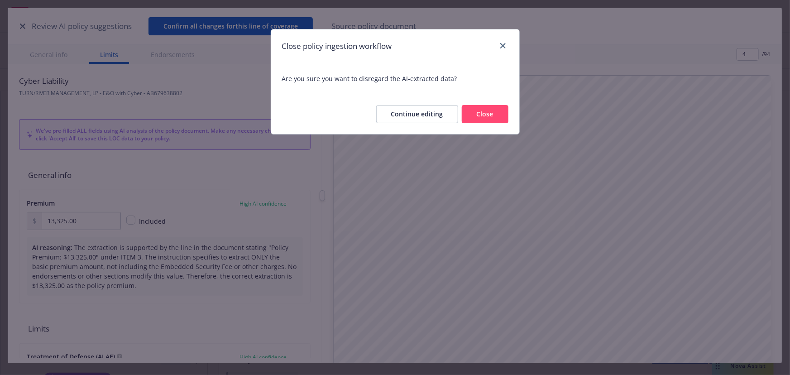
click at [485, 114] on button "Close" at bounding box center [485, 114] width 47 height 18
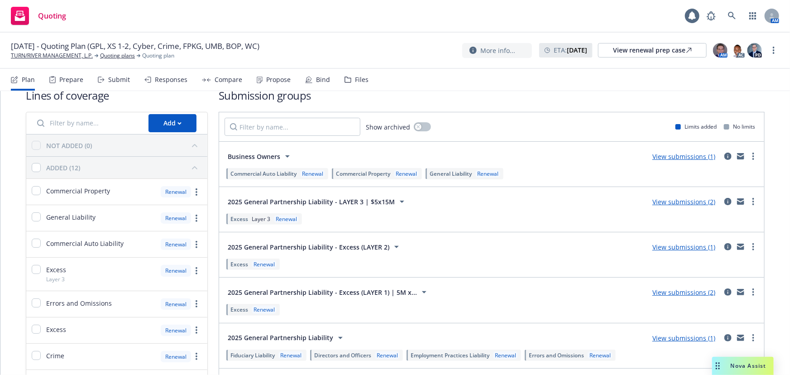
scroll to position [0, 0]
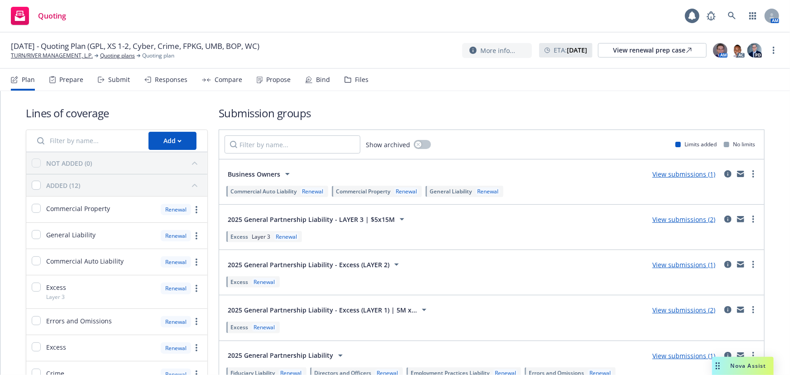
click at [682, 173] on link "View submissions (1)" at bounding box center [683, 174] width 63 height 9
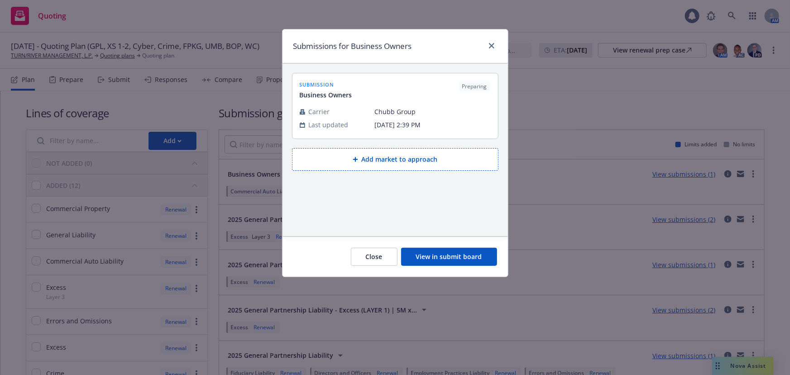
click at [349, 93] on span "Business Owners" at bounding box center [326, 95] width 52 height 10
click at [442, 258] on button "View in submit board" at bounding box center [449, 257] width 96 height 18
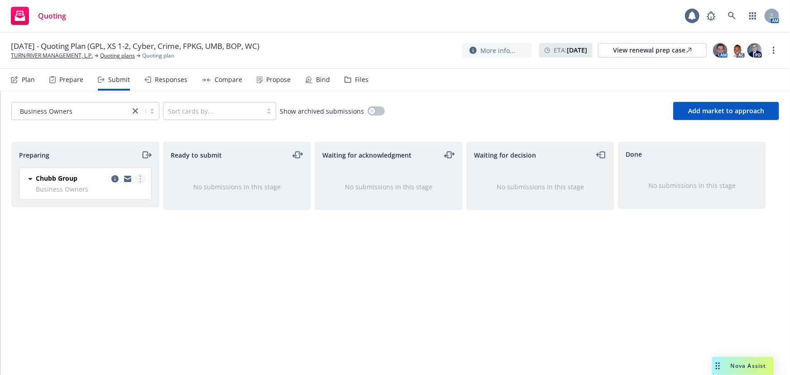
click at [138, 176] on link "more" at bounding box center [140, 178] width 11 height 11
click at [43, 158] on span "Preparing" at bounding box center [34, 155] width 30 height 10
click at [31, 176] on icon at bounding box center [30, 178] width 11 height 11
click at [29, 177] on icon at bounding box center [30, 178] width 11 height 11
click at [30, 177] on icon at bounding box center [30, 178] width 11 height 11
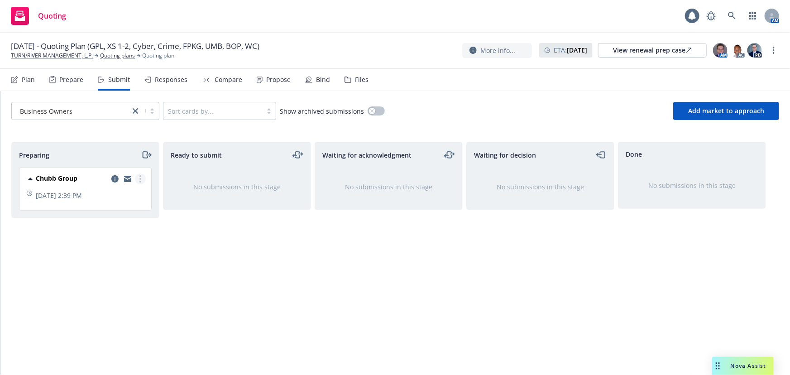
click at [137, 179] on link "more" at bounding box center [140, 178] width 11 height 11
click at [188, 274] on div "Ready to submit No submissions in this stage" at bounding box center [237, 249] width 148 height 214
click at [51, 181] on span "Chubb Group" at bounding box center [57, 178] width 42 height 10
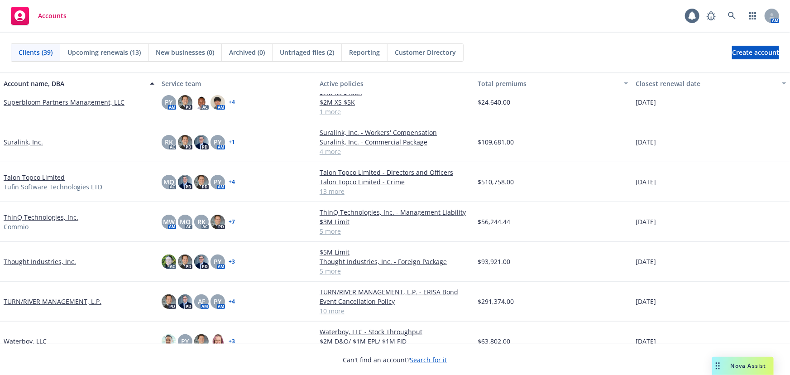
scroll to position [1152, 0]
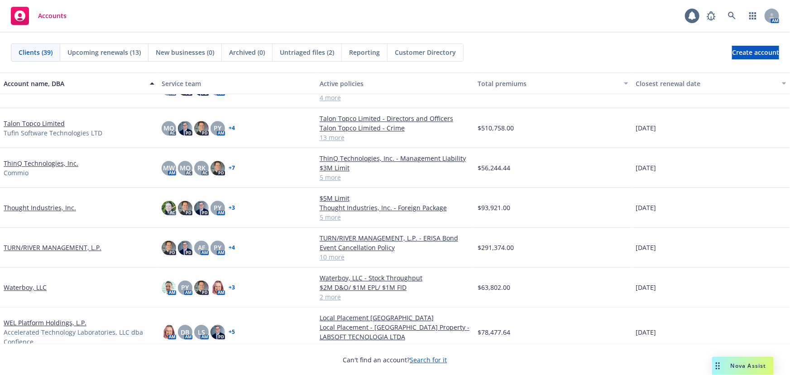
click at [51, 246] on link "TURN/RIVER MANAGEMENT, L.P." at bounding box center [53, 248] width 98 height 10
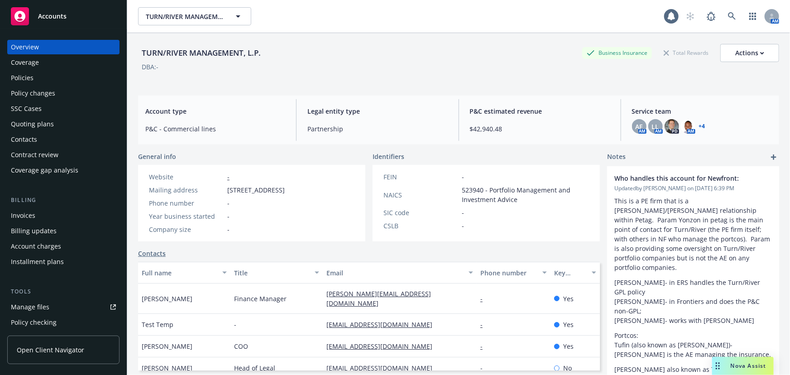
click at [53, 153] on div "Contract review" at bounding box center [35, 155] width 48 height 14
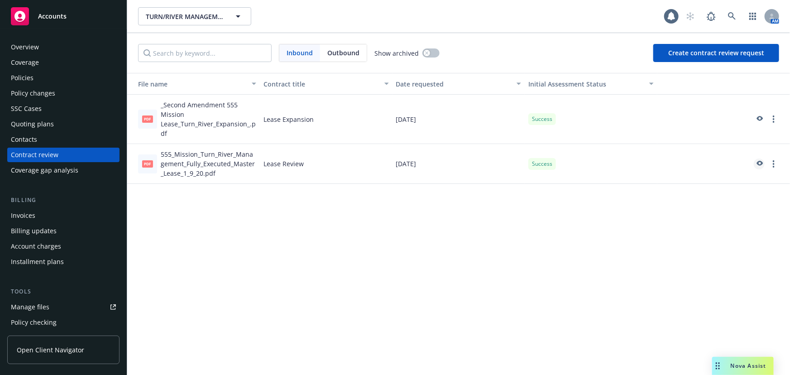
click at [763, 163] on link "preview" at bounding box center [759, 163] width 11 height 11
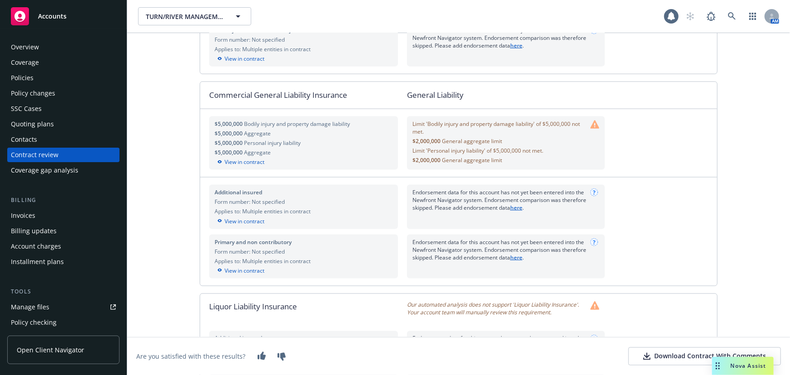
scroll to position [617, 0]
drag, startPoint x: 272, startPoint y: 157, endPoint x: 208, endPoint y: 123, distance: 72.5
click at [205, 123] on div "$5,000,000 Bodily injury and property damage liability $5,000,000 Aggregate $5,…" at bounding box center [303, 142] width 207 height 68
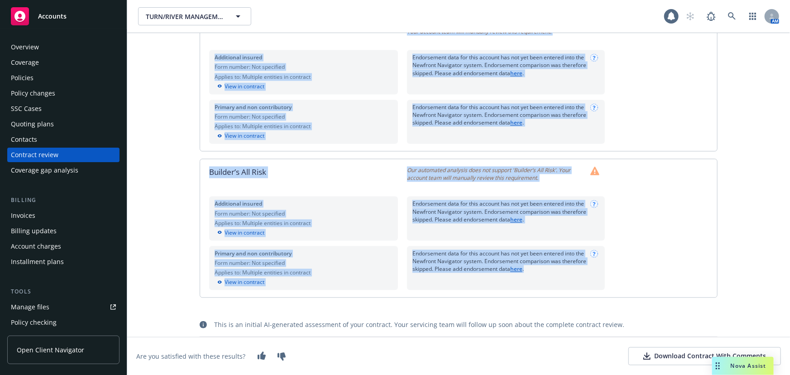
scroll to position [895, 0]
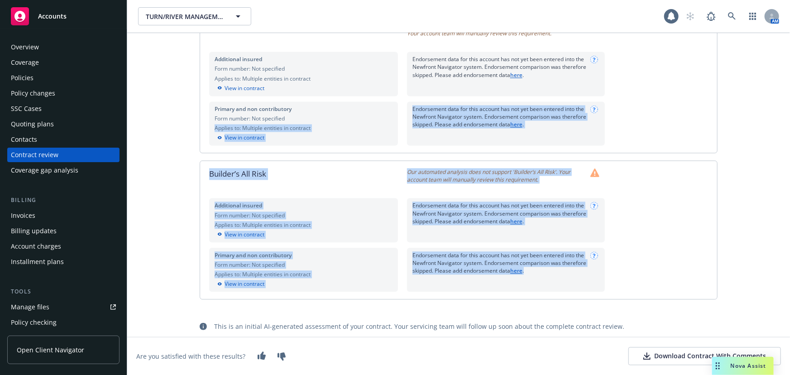
drag, startPoint x: 568, startPoint y: 271, endPoint x: 281, endPoint y: 129, distance: 321.2
click at [162, 138] on div "Assessment summary - Lease Review Coverage comparison Best Practices 7 Required…" at bounding box center [458, 204] width 663 height 342
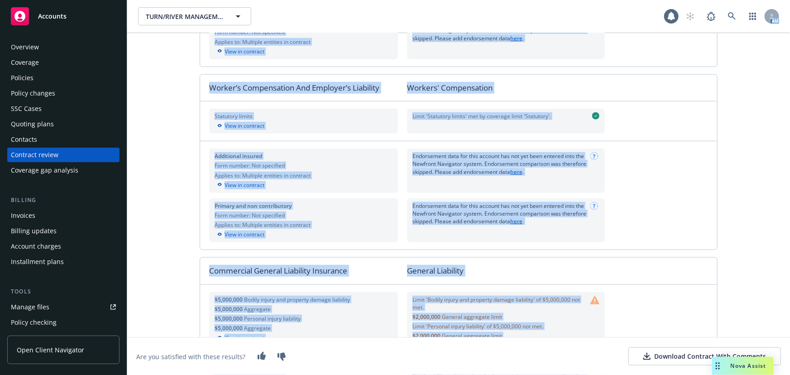
scroll to position [0, 0]
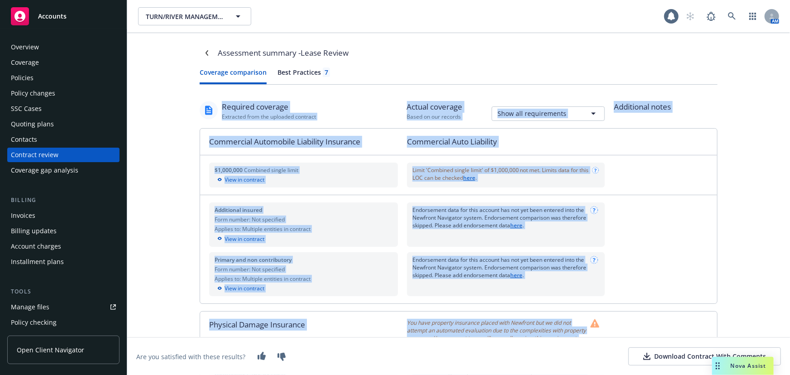
drag, startPoint x: 554, startPoint y: 277, endPoint x: 240, endPoint y: 102, distance: 359.8
click at [183, 94] on div "Assessment summary - Lease Review Coverage comparison Best Practices 7 Required…" at bounding box center [458, 204] width 663 height 342
copy div "Required coverage Extracted from the uploaded contract Actual coverage Based on…"
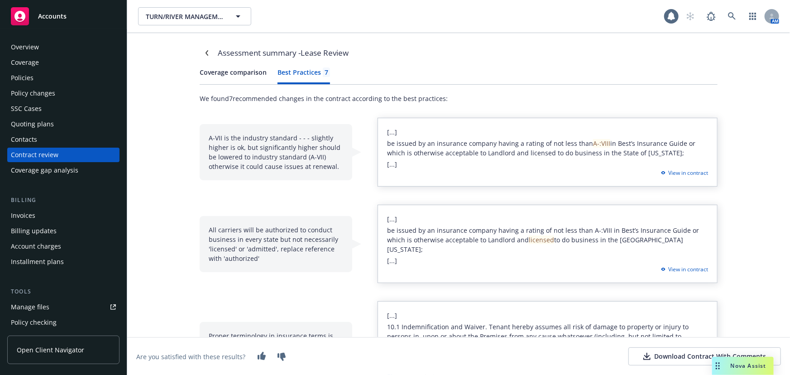
click at [299, 74] on div "Best Practices 7" at bounding box center [303, 72] width 52 height 10
drag, startPoint x: 393, startPoint y: 142, endPoint x: 615, endPoint y: 141, distance: 222.7
click at [615, 141] on span "be issued by an insurance company having a rating of not less than A-:VIII in B…" at bounding box center [541, 148] width 308 height 18
drag, startPoint x: 564, startPoint y: 160, endPoint x: 496, endPoint y: 152, distance: 68.4
click at [564, 161] on div "[...] be issued by an insurance company having a rating of not less than A-:VII…" at bounding box center [547, 152] width 340 height 69
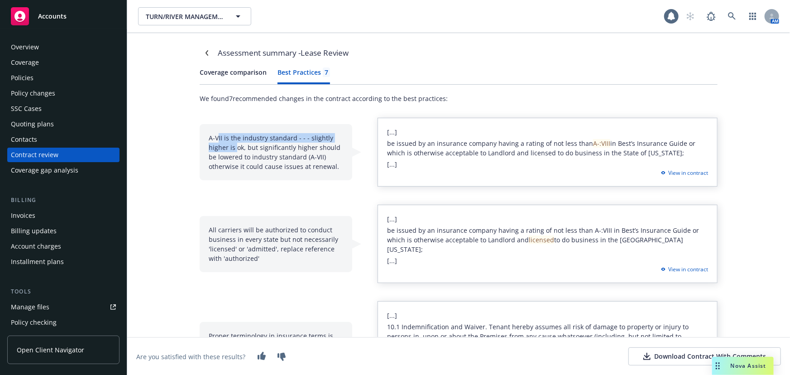
drag, startPoint x: 214, startPoint y: 136, endPoint x: 234, endPoint y: 148, distance: 23.6
click at [234, 148] on div "A-VII is the industry standard - - - slightly higher is ok, but significantly h…" at bounding box center [276, 152] width 153 height 56
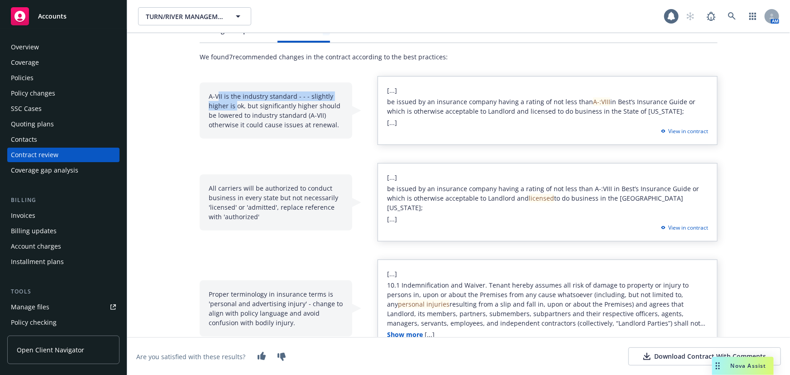
scroll to position [82, 0]
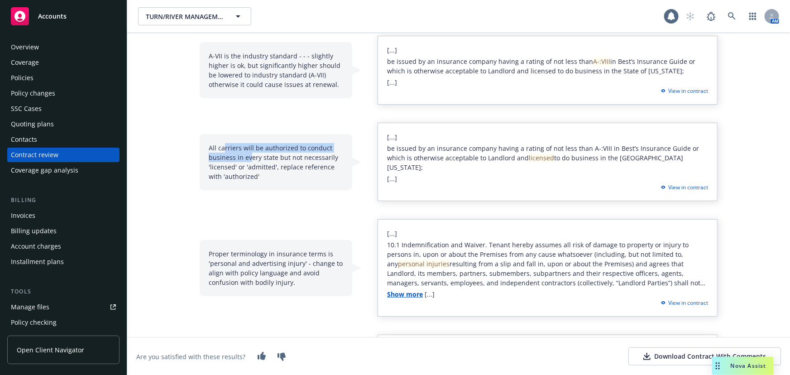
drag, startPoint x: 221, startPoint y: 143, endPoint x: 247, endPoint y: 156, distance: 29.3
click at [247, 156] on div "All carriers will be authorized to conduct business in every state but not nece…" at bounding box center [276, 162] width 153 height 56
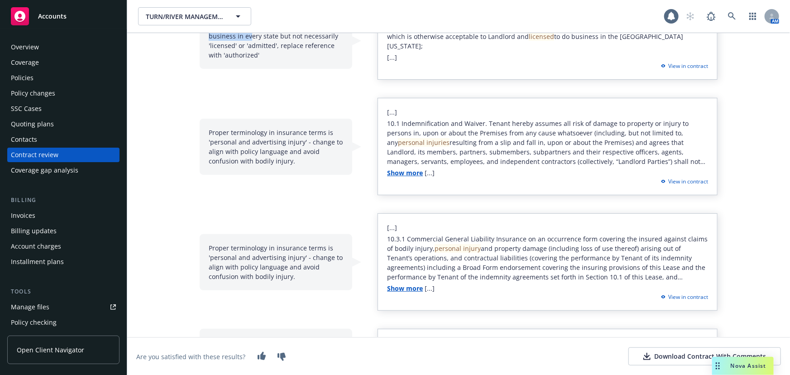
scroll to position [205, 0]
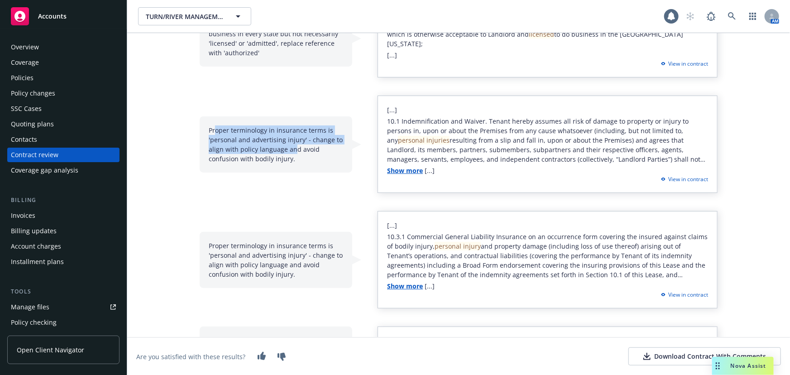
drag, startPoint x: 224, startPoint y: 122, endPoint x: 289, endPoint y: 143, distance: 68.6
click at [292, 141] on div "Proper terminology in insurance terms is 'personal and advertising injury' - ch…" at bounding box center [276, 144] width 153 height 56
drag, startPoint x: 285, startPoint y: 148, endPoint x: 252, endPoint y: 143, distance: 33.4
click at [285, 149] on div "Proper terminology in insurance terms is 'personal and advertising injury' - ch…" at bounding box center [276, 144] width 153 height 56
drag, startPoint x: 212, startPoint y: 133, endPoint x: 290, endPoint y: 144, distance: 78.2
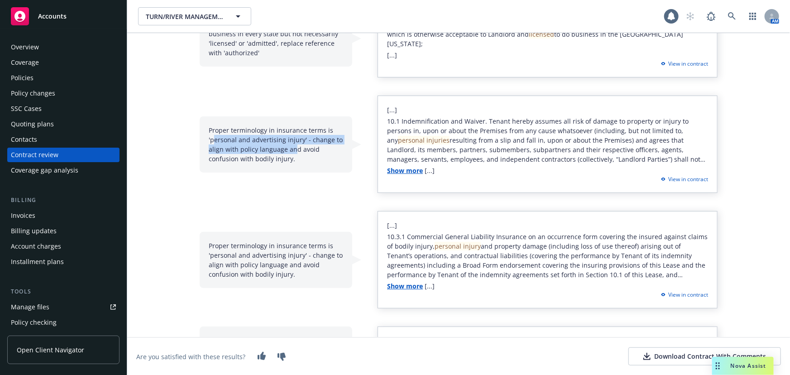
click at [291, 136] on div "Proper terminology in insurance terms is 'personal and advertising injury' - ch…" at bounding box center [276, 144] width 153 height 56
click at [281, 150] on div "Proper terminology in insurance terms is 'personal and advertising injury' - ch…" at bounding box center [276, 144] width 153 height 56
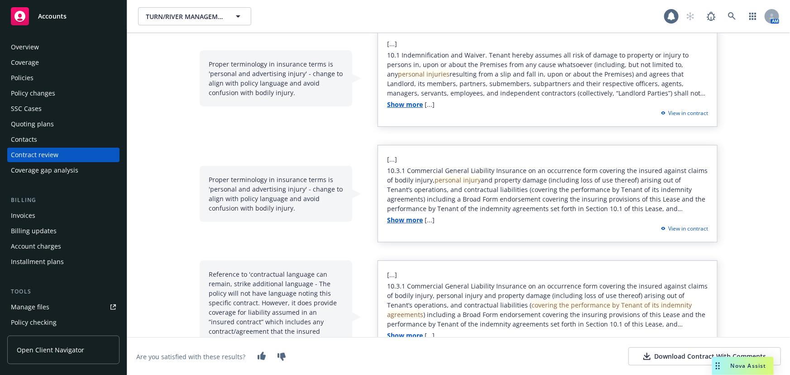
scroll to position [247, 0]
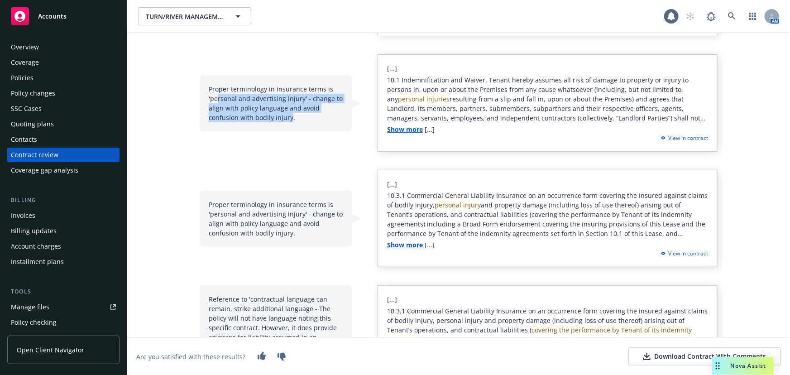
drag, startPoint x: 237, startPoint y: 86, endPoint x: 287, endPoint y: 109, distance: 54.7
click at [287, 109] on div "Proper terminology in insurance terms is 'personal and advertising injury' - ch…" at bounding box center [276, 103] width 153 height 56
click at [233, 78] on div "Proper terminology in insurance terms is 'personal and advertising injury' - ch…" at bounding box center [276, 103] width 153 height 56
drag, startPoint x: 223, startPoint y: 76, endPoint x: 286, endPoint y: 108, distance: 70.0
click at [285, 108] on div "Proper terminology in insurance terms is 'personal and advertising injury' - ch…" at bounding box center [276, 103] width 153 height 56
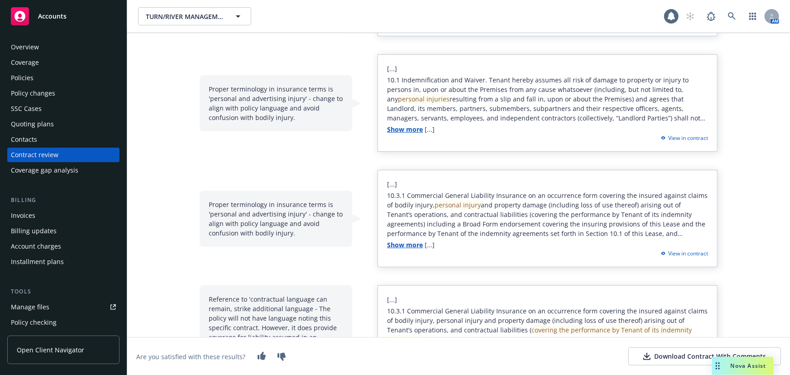
click at [289, 109] on div "Proper terminology in insurance terms is 'personal and advertising injury' - ch…" at bounding box center [276, 103] width 153 height 56
drag, startPoint x: 235, startPoint y: 101, endPoint x: 275, endPoint y: 112, distance: 40.8
click at [276, 109] on div "Proper terminology in insurance terms is 'personal and advertising injury' - ch…" at bounding box center [276, 103] width 153 height 56
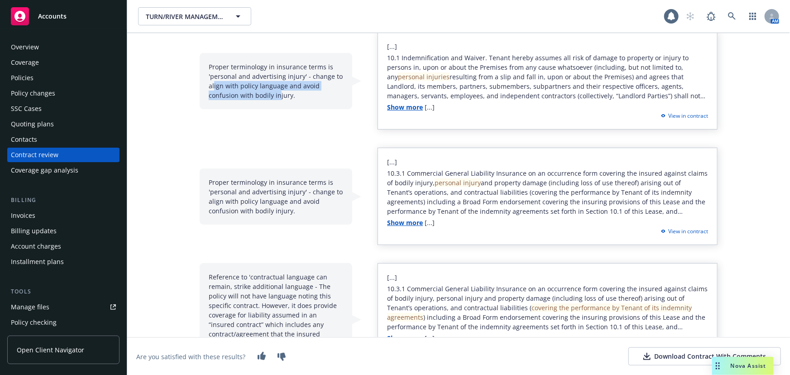
scroll to position [288, 0]
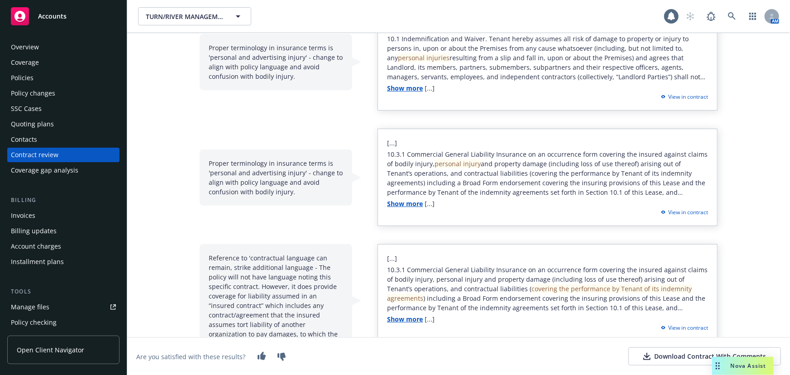
click at [278, 77] on div "Proper terminology in insurance terms is 'personal and advertising injury' - ch…" at bounding box center [276, 62] width 153 height 56
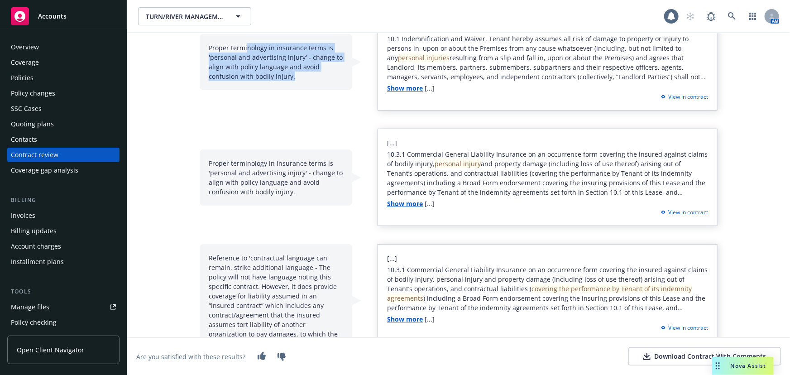
drag, startPoint x: 291, startPoint y: 67, endPoint x: 240, endPoint y: 41, distance: 57.3
click at [241, 41] on div "Proper terminology in insurance terms is 'personal and advertising injury' - ch…" at bounding box center [276, 62] width 153 height 56
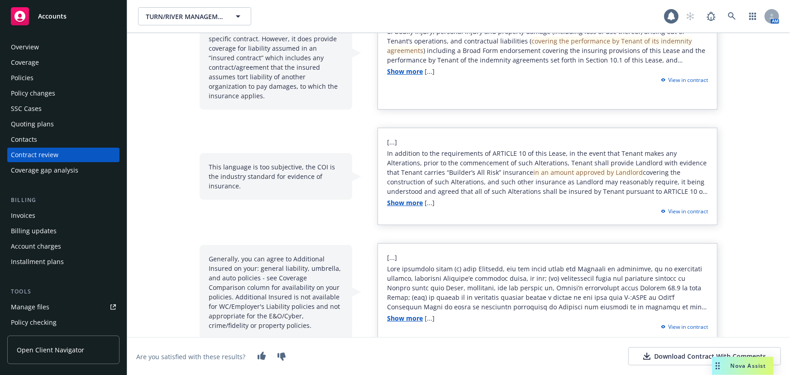
scroll to position [536, 0]
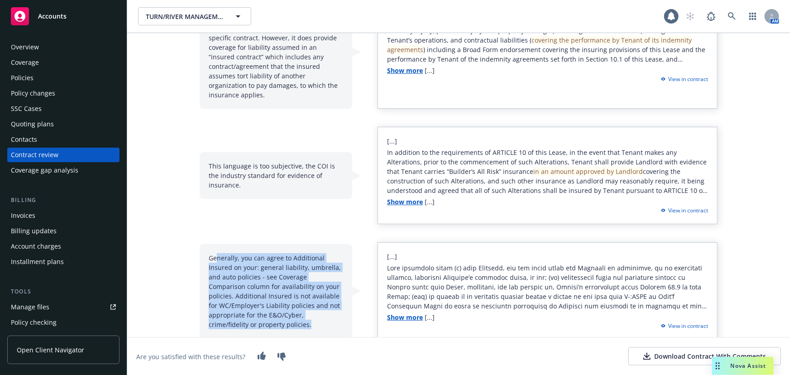
drag, startPoint x: 212, startPoint y: 247, endPoint x: 293, endPoint y: 305, distance: 99.9
click at [291, 308] on div "Generally, you can agree to Additional Insured on your: general liability, umbr…" at bounding box center [276, 291] width 153 height 94
click at [270, 266] on div "Generally, you can agree to Additional Insured on your: general liability, umbr…" at bounding box center [276, 291] width 153 height 94
drag, startPoint x: 284, startPoint y: 318, endPoint x: 209, endPoint y: 243, distance: 106.6
click at [209, 244] on div "Generally, you can agree to Additional Insured on your: general liability, umbr…" at bounding box center [276, 291] width 153 height 94
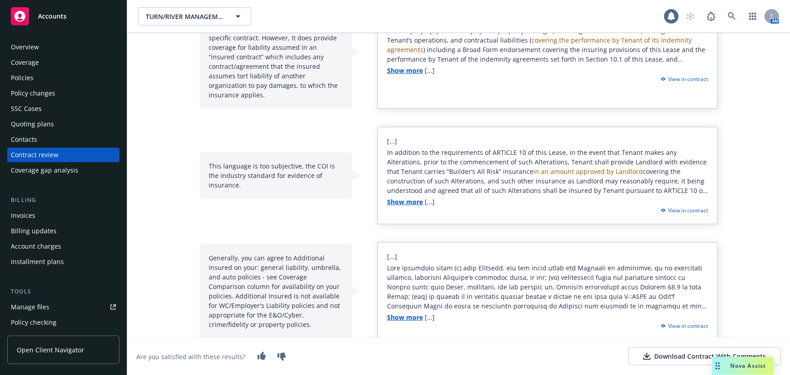
click at [228, 156] on div "This language is too subjective, the COI is the industry standard for evidence …" at bounding box center [276, 175] width 153 height 47
drag, startPoint x: 326, startPoint y: 174, endPoint x: 222, endPoint y: 156, distance: 105.7
click at [222, 156] on div "This language is too subjective, the COI is the industry standard for evidence …" at bounding box center [276, 175] width 153 height 47
click at [258, 170] on div "This language is too subjective, the COI is the industry standard for evidence …" at bounding box center [276, 175] width 153 height 47
drag, startPoint x: 481, startPoint y: 161, endPoint x: 625, endPoint y: 163, distance: 143.9
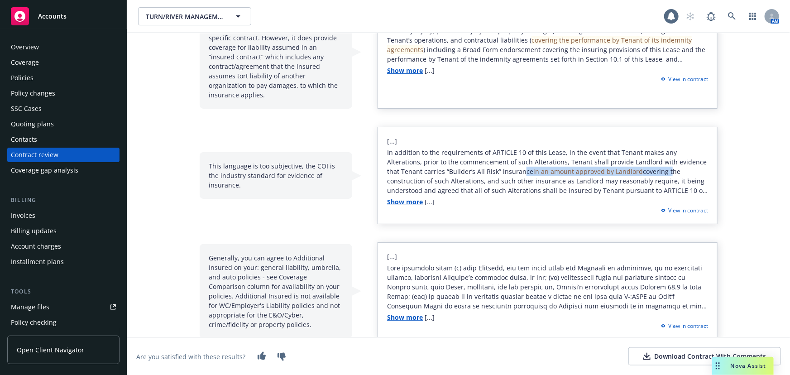
click at [625, 163] on span "In addition to the requirements of ARTICLE 10 of this Lease, in the event that …" at bounding box center [547, 176] width 320 height 56
click at [435, 166] on span "In addition to the requirements of ARTICLE 10 of this Lease, in the event that …" at bounding box center [547, 176] width 320 height 56
drag, startPoint x: 405, startPoint y: 161, endPoint x: 587, endPoint y: 162, distance: 182.8
click at [587, 162] on span "In addition to the requirements of ARTICLE 10 of this Lease, in the event that …" at bounding box center [547, 176] width 320 height 56
click at [614, 151] on span "In addition to the requirements of ARTICLE 10 of this Lease, in the event that …" at bounding box center [547, 176] width 320 height 56
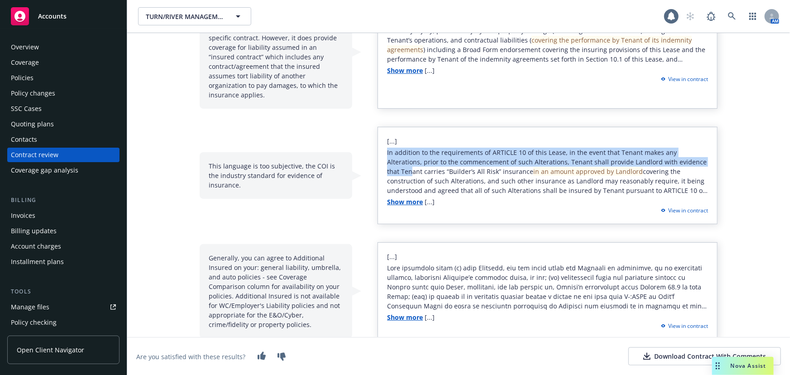
drag, startPoint x: 381, startPoint y: 142, endPoint x: 686, endPoint y: 154, distance: 305.3
click at [685, 154] on div "[...] In addition to the requirements of ARTICLE 10 of this Lease, in the event…" at bounding box center [547, 175] width 340 height 97
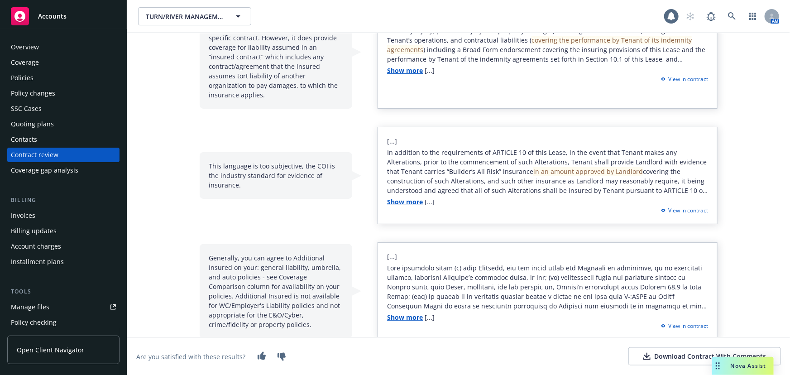
drag, startPoint x: 582, startPoint y: 163, endPoint x: 471, endPoint y: 166, distance: 111.8
click at [582, 167] on span "in an amount approved by Landlord" at bounding box center [588, 171] width 110 height 9
drag, startPoint x: 415, startPoint y: 169, endPoint x: 646, endPoint y: 164, distance: 231.3
click at [614, 167] on span "In addition to the requirements of ARTICLE 10 of this Lease, in the event that …" at bounding box center [547, 176] width 320 height 56
click at [664, 164] on span "In addition to the requirements of ARTICLE 10 of this Lease, in the event that …" at bounding box center [547, 176] width 320 height 56
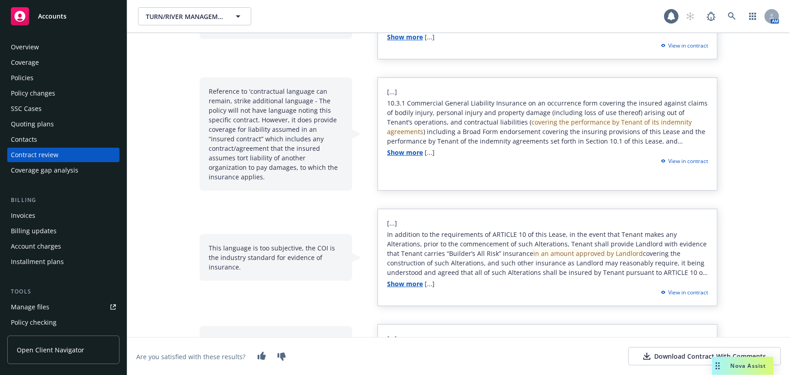
scroll to position [372, 0]
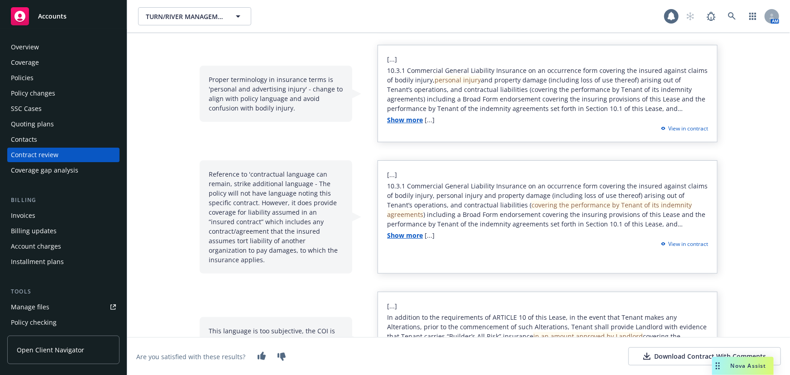
click at [54, 156] on div "Contract review" at bounding box center [35, 155] width 48 height 14
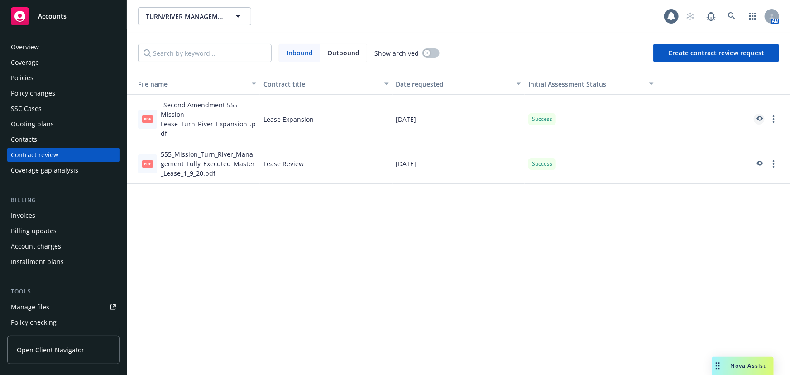
click at [762, 119] on icon "preview" at bounding box center [760, 118] width 6 height 5
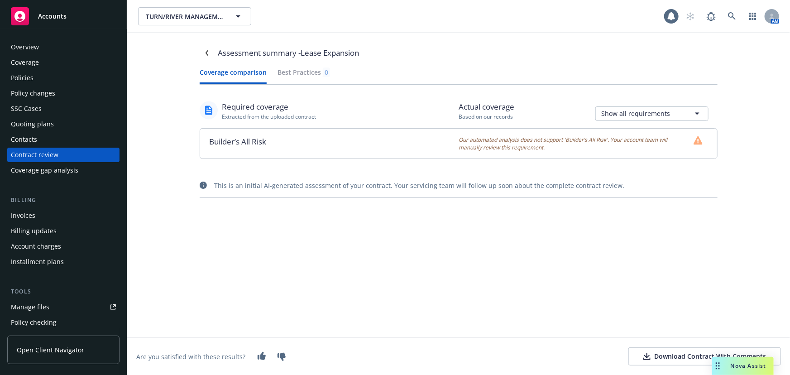
click at [243, 73] on button "Coverage comparison" at bounding box center [233, 75] width 67 height 17
click at [68, 154] on div "Contract review" at bounding box center [63, 155] width 105 height 14
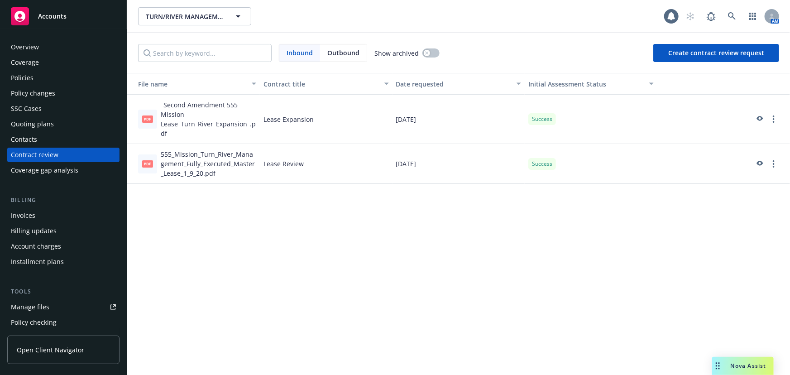
click at [765, 163] on div at bounding box center [723, 163] width 125 height 11
click at [762, 163] on icon "preview" at bounding box center [760, 163] width 6 height 5
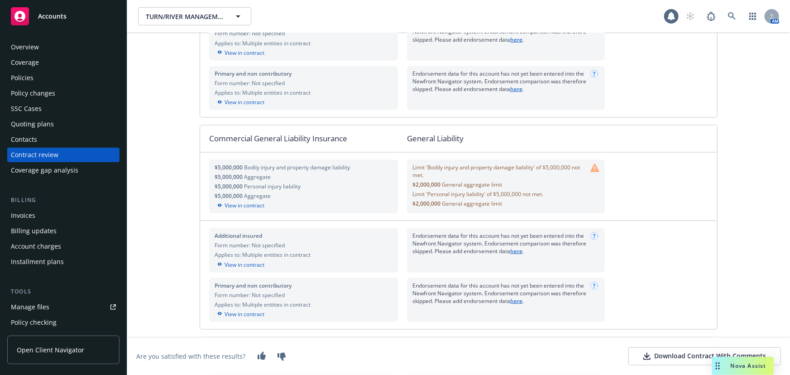
scroll to position [658, 0]
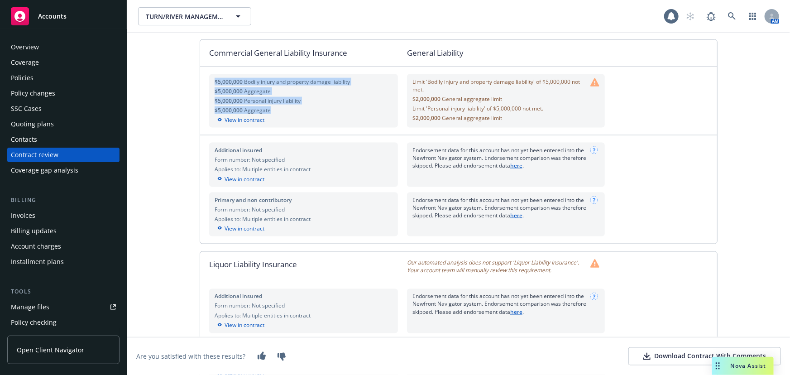
drag, startPoint x: 283, startPoint y: 114, endPoint x: 201, endPoint y: 84, distance: 86.6
click at [201, 84] on div "$5,000,000 Bodily injury and property damage liability $5,000,000 Aggregate $5,…" at bounding box center [303, 101] width 207 height 68
copy div "$5,000,000 Bodily injury and property damage liability $5,000,000 Aggregate $5,…"
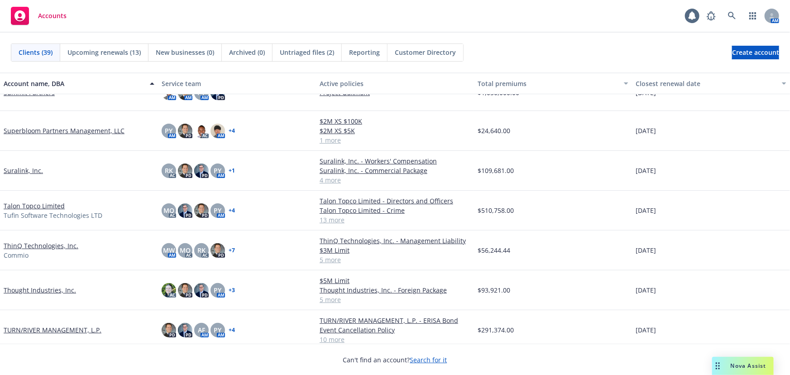
scroll to position [1111, 0]
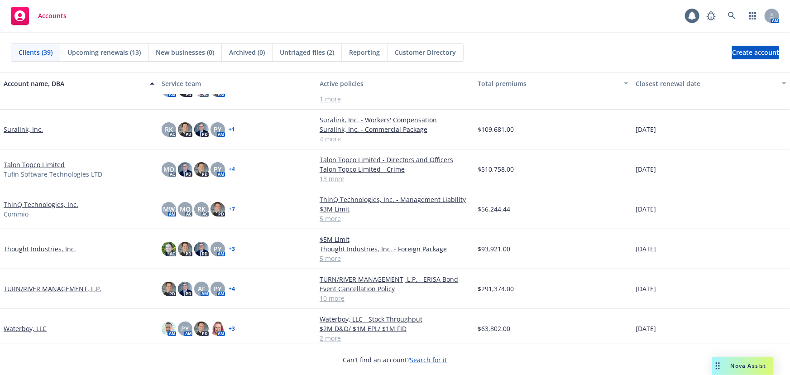
click at [45, 288] on link "TURN/RIVER MANAGEMENT, L.P." at bounding box center [53, 289] width 98 height 10
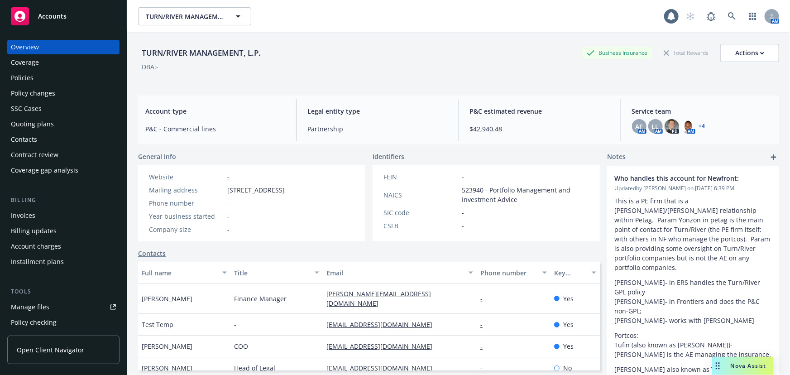
click at [36, 80] on div "Policies" at bounding box center [63, 78] width 105 height 14
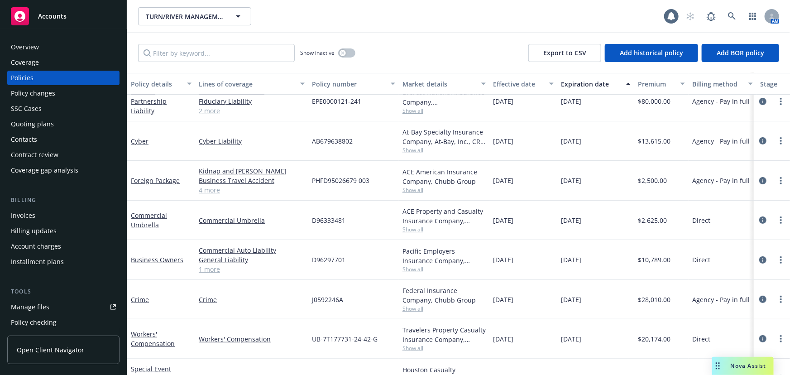
scroll to position [123, 0]
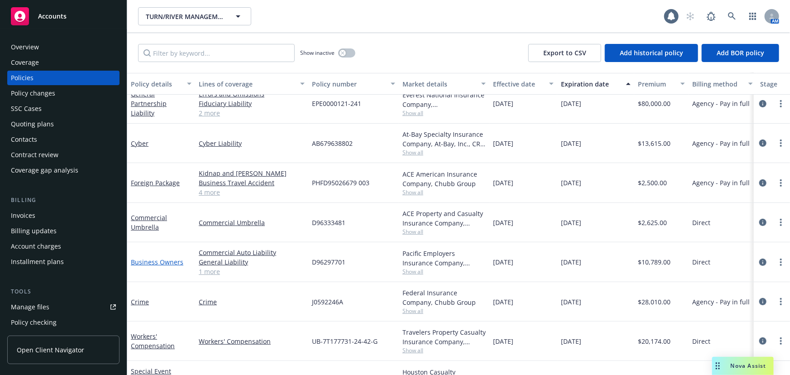
drag, startPoint x: 157, startPoint y: 262, endPoint x: 178, endPoint y: 264, distance: 20.9
click at [157, 262] on link "Business Owners" at bounding box center [157, 262] width 52 height 9
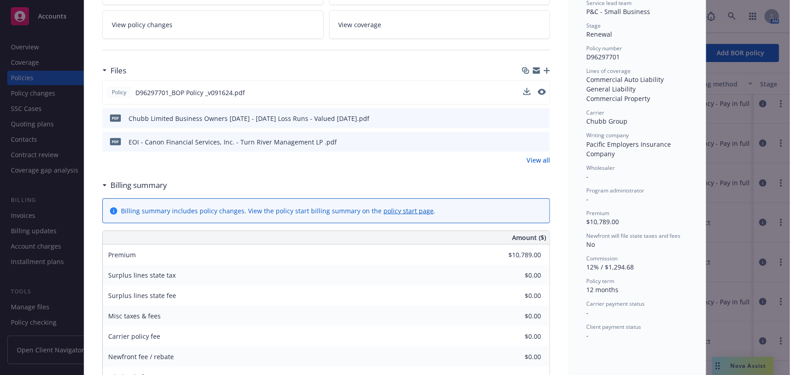
scroll to position [164, 0]
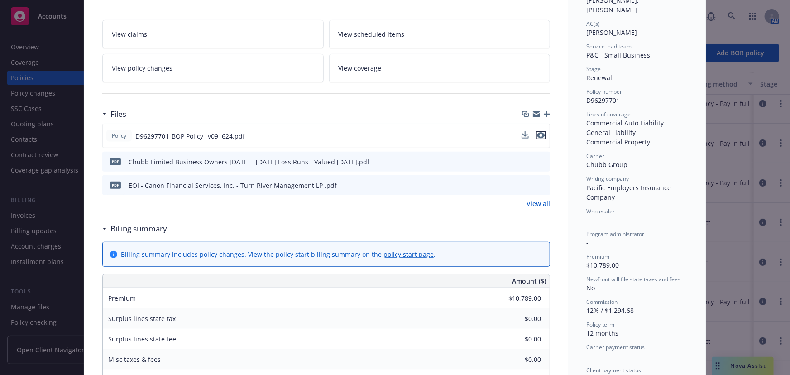
click at [539, 132] on icon "preview file" at bounding box center [541, 135] width 8 height 6
click at [67, 91] on div "Policy Business Owners 09/17/2024 - Srilakshmi Netela - Case#01244927: Policy l…" at bounding box center [395, 187] width 790 height 375
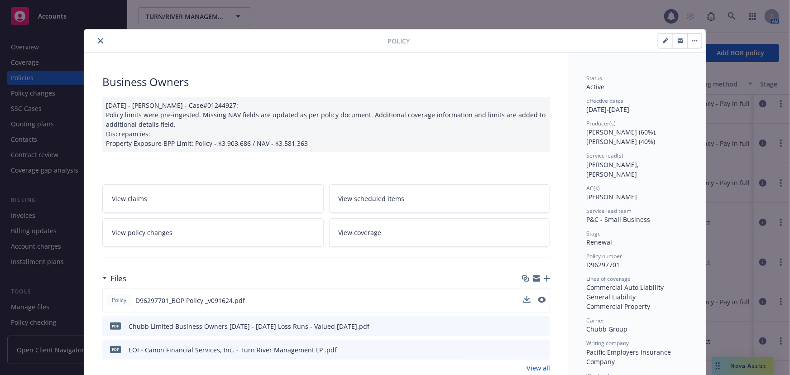
click at [91, 45] on div at bounding box center [238, 40] width 300 height 11
click at [97, 44] on button "close" at bounding box center [100, 40] width 11 height 11
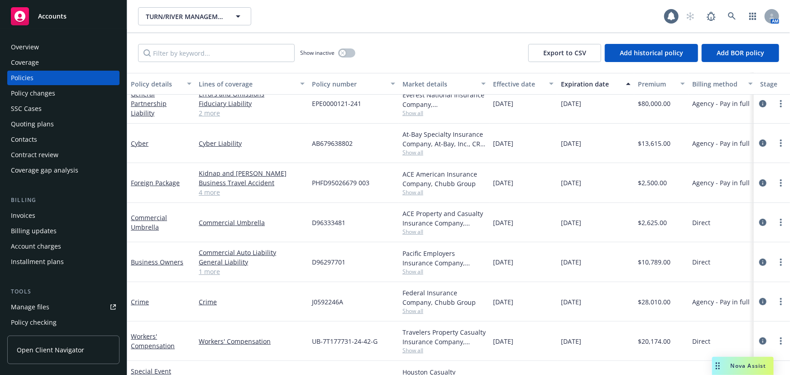
click at [97, 43] on div "Overview" at bounding box center [63, 47] width 105 height 14
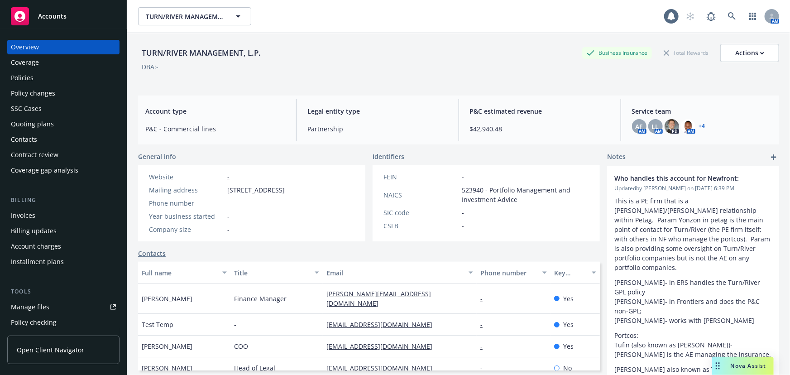
click at [46, 307] on div "Manage files" at bounding box center [30, 307] width 38 height 14
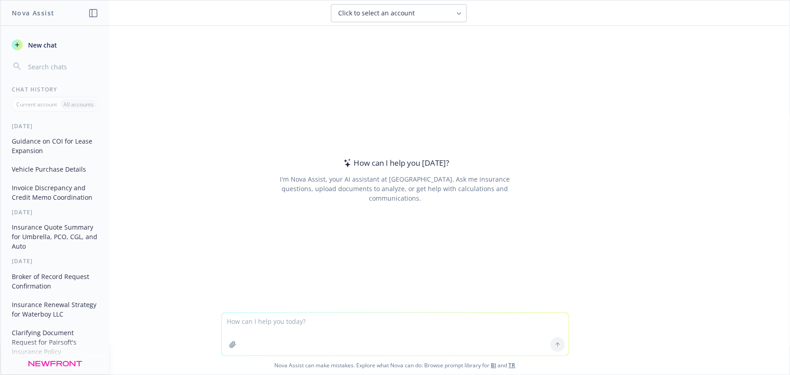
click at [48, 147] on button "Guidance on COI for Lease Expansion" at bounding box center [55, 146] width 94 height 24
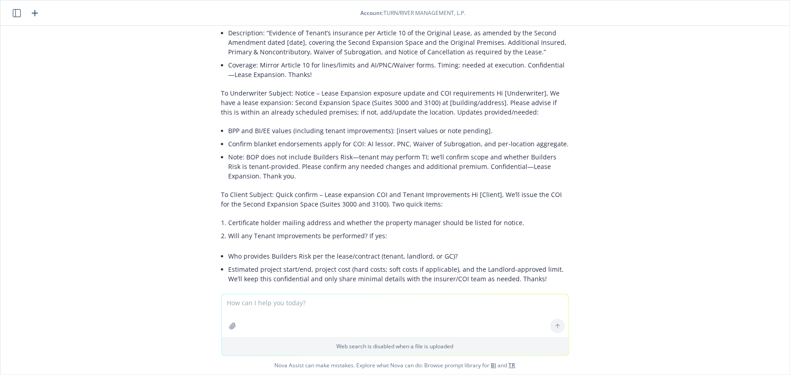
scroll to position [2679, 0]
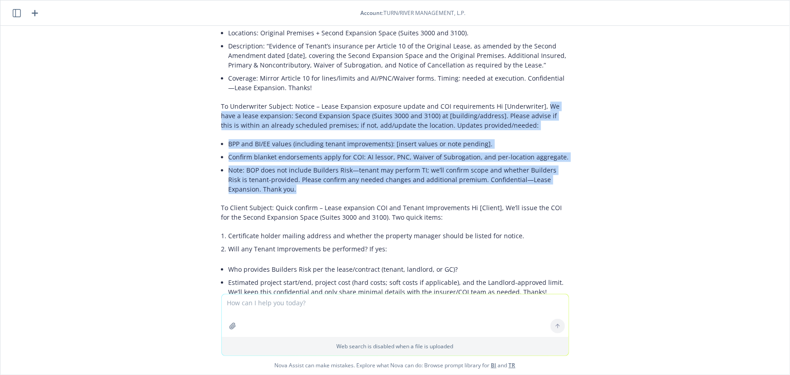
drag, startPoint x: 534, startPoint y: 77, endPoint x: 281, endPoint y: 160, distance: 265.9
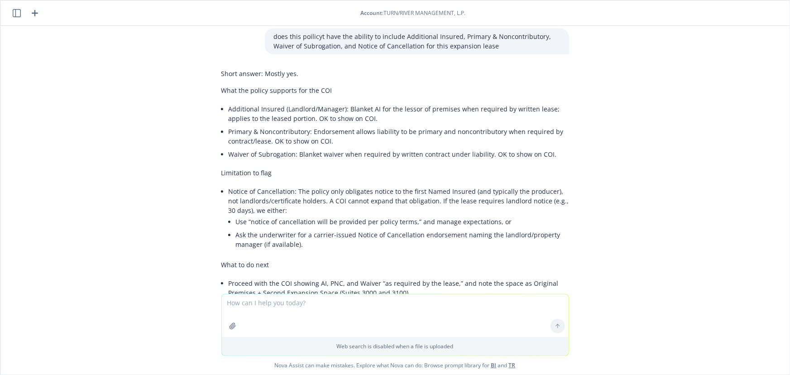
scroll to position [3172, 0]
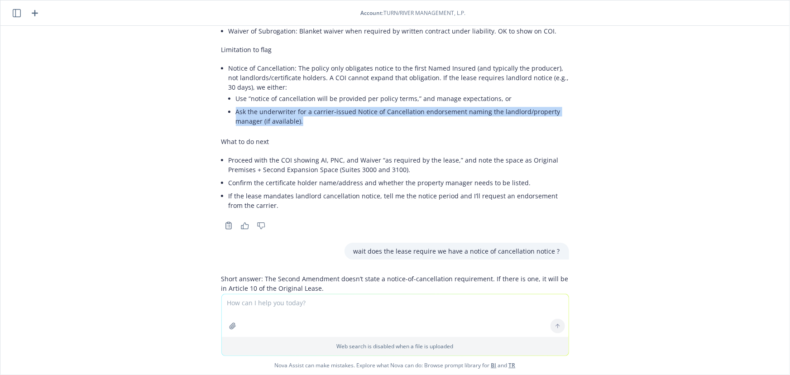
drag, startPoint x: 258, startPoint y: 83, endPoint x: 331, endPoint y: 105, distance: 76.3
click at [334, 103] on div "Short answer: Mostly yes. What the policy supports for the COI Additional Insur…" at bounding box center [395, 78] width 348 height 273
click at [329, 105] on li "Ask the underwriter for a carrier-issued Notice of Cancellation endorsement nam…" at bounding box center [402, 116] width 333 height 23
drag, startPoint x: 319, startPoint y: 94, endPoint x: 221, endPoint y: 80, distance: 98.7
click at [236, 105] on li "Ask the underwriter for a carrier-issued Notice of Cancellation endorsement nam…" at bounding box center [402, 116] width 333 height 23
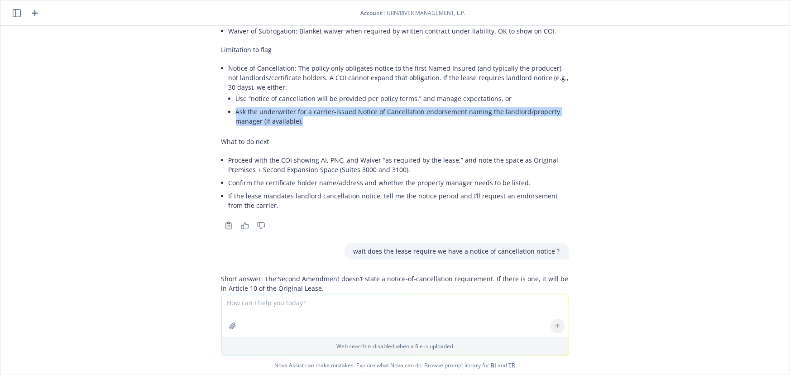
click at [318, 105] on li "Ask the underwriter for a carrier-issued Notice of Cancellation endorsement nam…" at bounding box center [402, 116] width 333 height 23
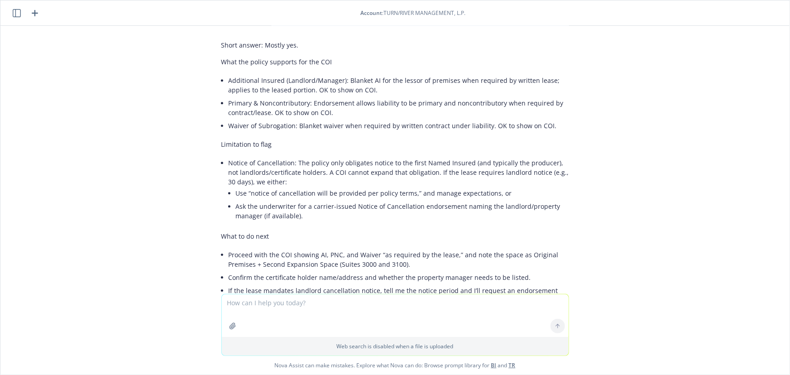
scroll to position [3049, 0]
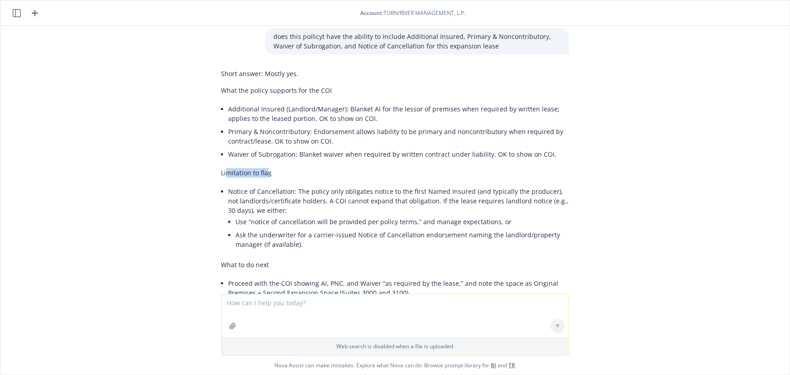
drag, startPoint x: 220, startPoint y: 144, endPoint x: 288, endPoint y: 149, distance: 67.6
click at [286, 168] on p "Limitation to flag" at bounding box center [395, 173] width 348 height 10
click at [263, 185] on li "Notice of Cancellation: The policy only obligates notice to the first Named Ins…" at bounding box center [399, 219] width 340 height 68
drag, startPoint x: 220, startPoint y: 164, endPoint x: 344, endPoint y: 159, distance: 124.6
click at [344, 159] on div "Short answer: Mostly yes. What the policy supports for the COI Additional Insur…" at bounding box center [395, 201] width 348 height 273
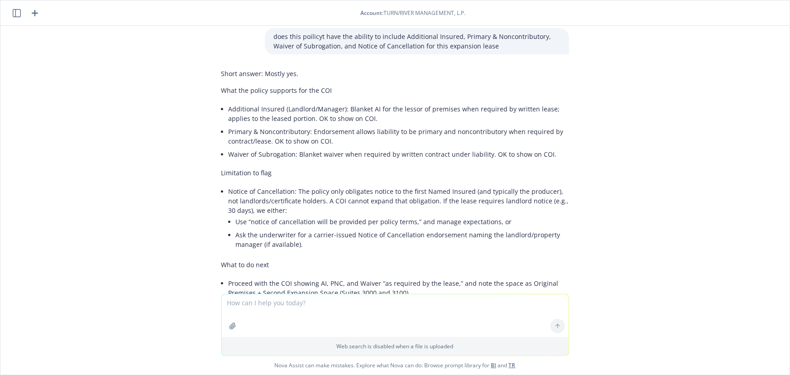
drag, startPoint x: 371, startPoint y: 163, endPoint x: 315, endPoint y: 163, distance: 55.7
click at [370, 185] on li "Notice of Cancellation: The policy only obligates notice to the first Named Ins…" at bounding box center [399, 219] width 340 height 68
drag, startPoint x: 303, startPoint y: 163, endPoint x: 383, endPoint y: 162, distance: 79.7
click at [383, 185] on li "Notice of Cancellation: The policy only obligates notice to the first Named Ins…" at bounding box center [399, 219] width 340 height 68
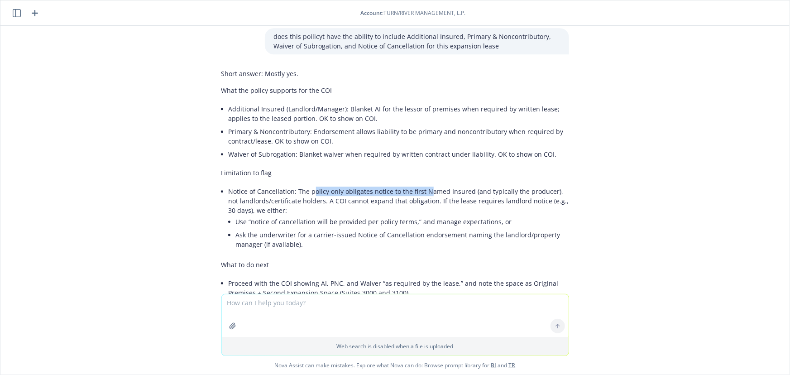
drag, startPoint x: 305, startPoint y: 163, endPoint x: 436, endPoint y: 160, distance: 131.3
click at [430, 185] on li "Notice of Cancellation: The policy only obligates notice to the first Named Ins…" at bounding box center [399, 219] width 340 height 68
click at [474, 185] on li "Notice of Cancellation: The policy only obligates notice to the first Named Ins…" at bounding box center [399, 219] width 340 height 68
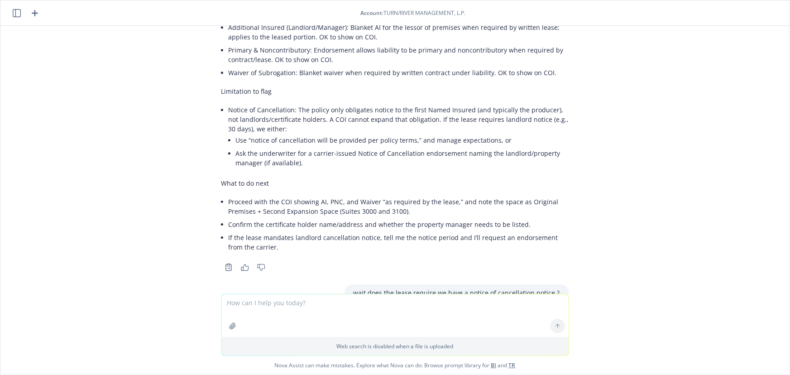
scroll to position [3132, 0]
click at [35, 13] on icon "button" at bounding box center [35, 13] width 6 height 6
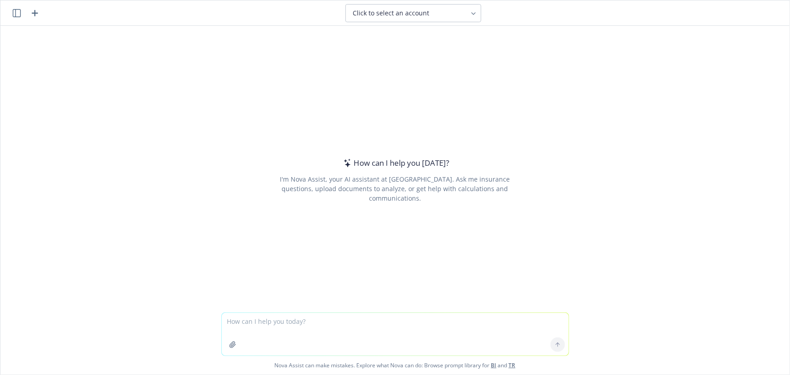
click at [81, 80] on div "How can I help you today? I'm Nova Assist, your AI assistant at Newfront. Ask m…" at bounding box center [394, 169] width 789 height 286
click at [10, 10] on header "Click to select an account" at bounding box center [394, 12] width 789 height 25
click at [17, 13] on icon "button" at bounding box center [17, 13] width 8 height 8
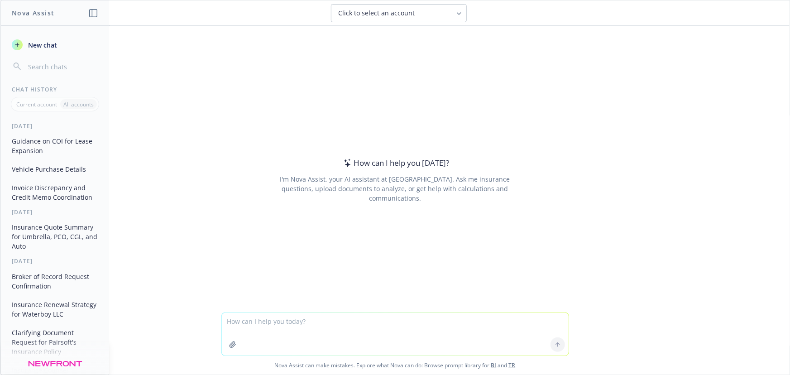
click at [44, 142] on button "Guidance on COI for Lease Expansion" at bounding box center [55, 146] width 94 height 24
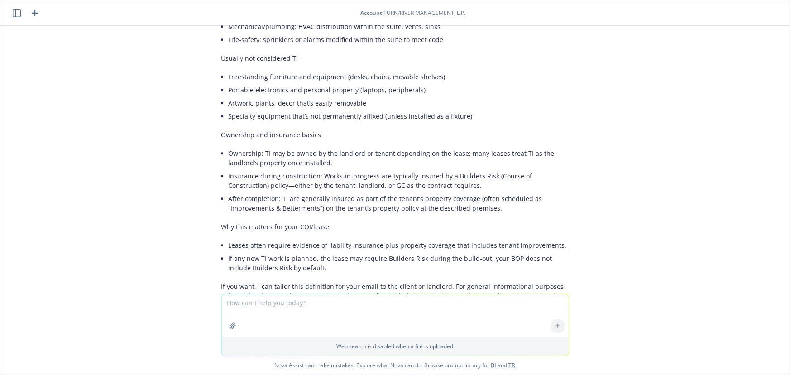
scroll to position [4770, 0]
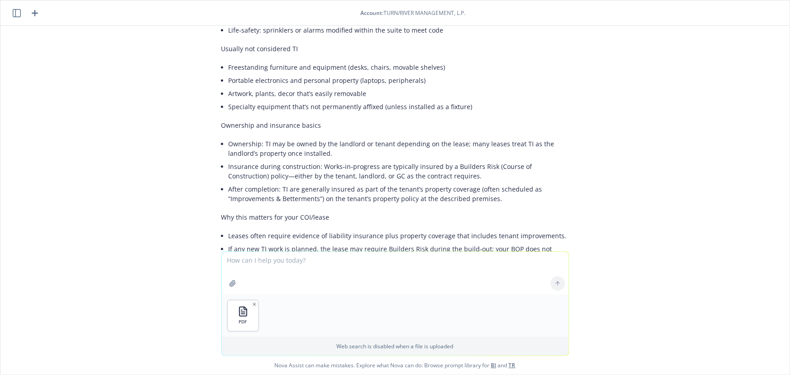
click at [341, 267] on textarea at bounding box center [395, 273] width 347 height 43
drag, startPoint x: 267, startPoint y: 263, endPoint x: 197, endPoint y: 261, distance: 70.2
click at [200, 263] on div "is t PDF Web search is disabled when a file is uploaded Nova Assist can make mi…" at bounding box center [394, 312] width 789 height 123
type textarea "how much is rent for 1 year from this lease"
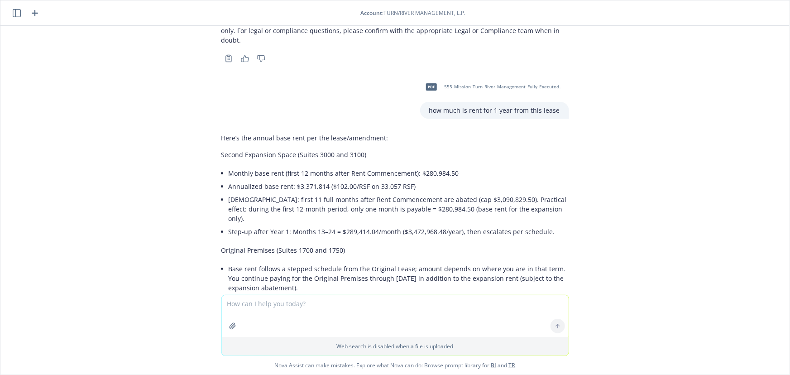
scroll to position [5021, 0]
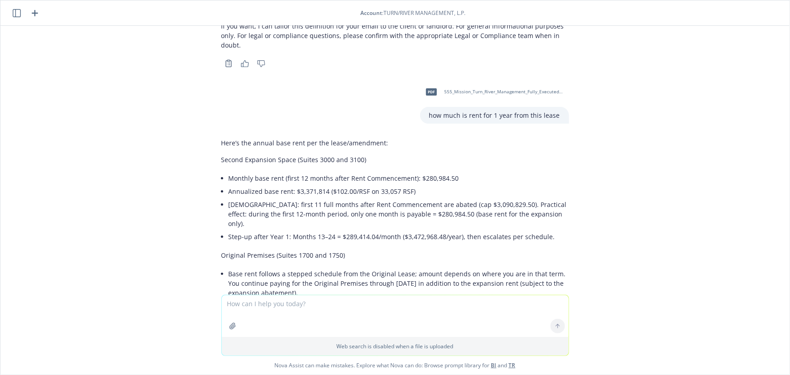
click at [221, 134] on div "Here’s the annual base rent per the lease/amendment: Second Expansion Space (Su…" at bounding box center [395, 285] width 348 height 303
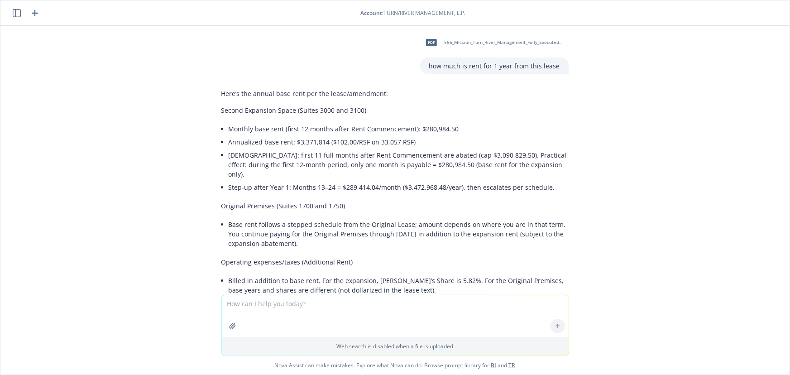
scroll to position [5062, 0]
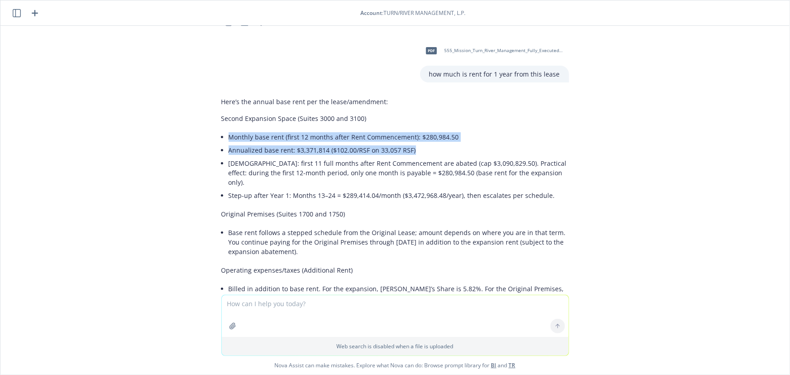
drag, startPoint x: 220, startPoint y: 90, endPoint x: 494, endPoint y: 101, distance: 273.6
click at [496, 101] on div "Here’s the annual base rent per the lease/amendment: Second Expansion Space (Su…" at bounding box center [395, 244] width 348 height 303
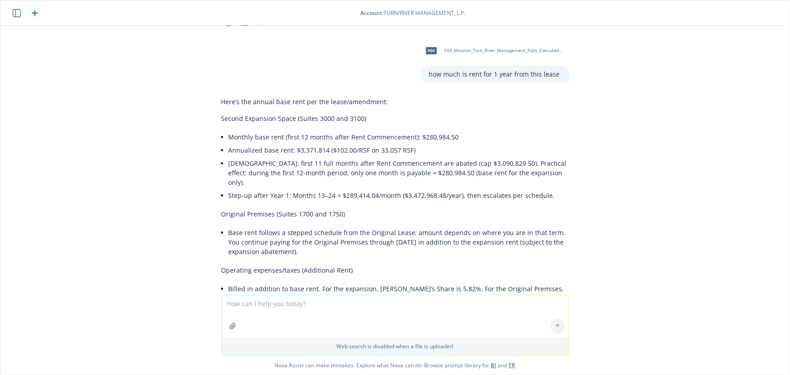
click at [413, 157] on li "[DEMOGRAPHIC_DATA]: first 11 full months after Rent Commencement are abated (ca…" at bounding box center [399, 173] width 340 height 32
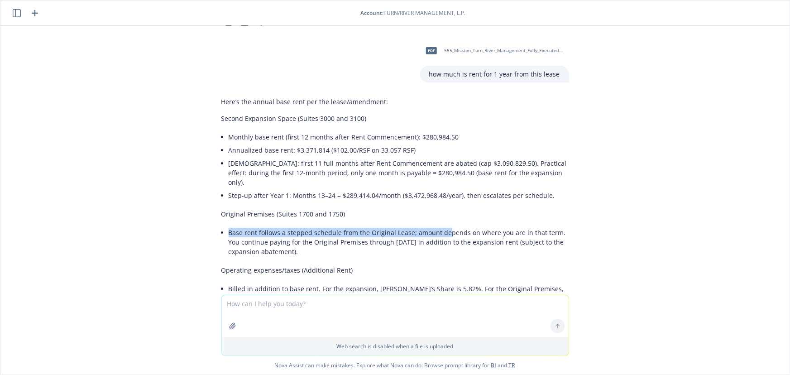
drag, startPoint x: 223, startPoint y: 176, endPoint x: 439, endPoint y: 167, distance: 215.6
click at [439, 167] on div "Here’s the annual base rent per the lease/amendment: Second Expansion Space (Su…" at bounding box center [395, 244] width 348 height 303
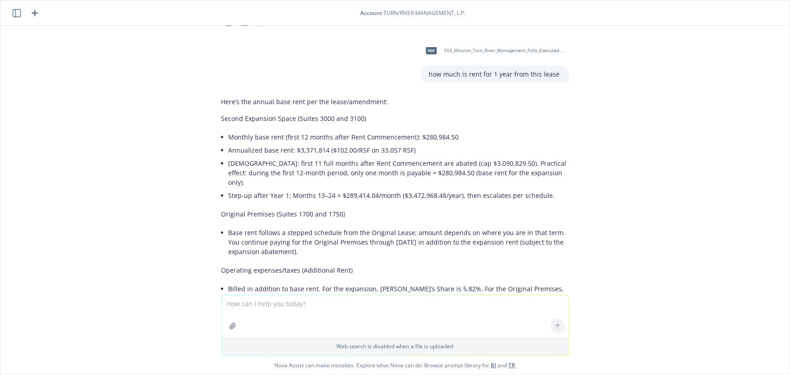
click at [375, 226] on li "Base rent follows a stepped schedule from the Original Lease; amount depends on…" at bounding box center [399, 242] width 340 height 32
drag, startPoint x: 225, startPoint y: 175, endPoint x: 325, endPoint y: 172, distance: 100.1
click at [321, 226] on li "Base rent follows a stepped schedule from the Original Lease; amount depends on…" at bounding box center [399, 242] width 340 height 32
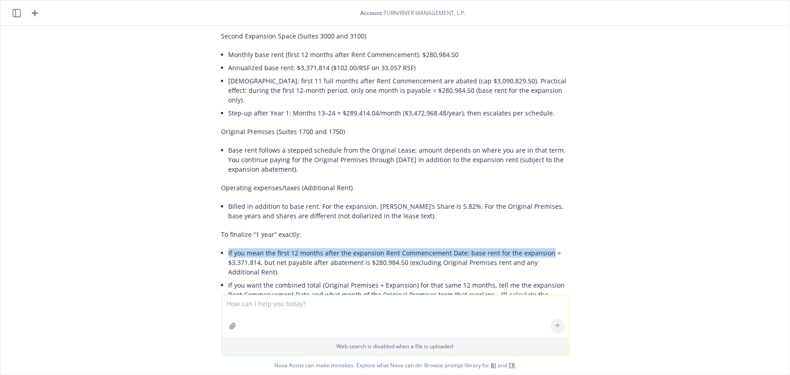
drag, startPoint x: 221, startPoint y: 196, endPoint x: 541, endPoint y: 197, distance: 319.5
click at [541, 197] on div "Here’s the annual base rent per the lease/amendment: Second Expansion Space (Su…" at bounding box center [395, 162] width 348 height 303
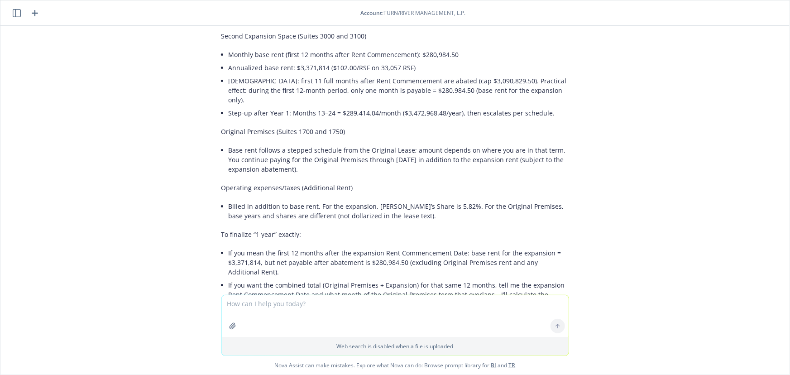
click at [254, 246] on li "If you mean the first 12 months after the expansion Rent Commencement Date: bas…" at bounding box center [399, 262] width 340 height 32
drag, startPoint x: 218, startPoint y: 204, endPoint x: 423, endPoint y: 204, distance: 205.5
click at [427, 203] on div "Here’s the annual base rent per the lease/amendment: Second Expansion Space (Su…" at bounding box center [395, 162] width 348 height 303
click at [439, 246] on li "If you mean the first 12 months after the expansion Rent Commencement Date: bas…" at bounding box center [399, 262] width 340 height 32
drag, startPoint x: 353, startPoint y: 206, endPoint x: 436, endPoint y: 203, distance: 82.9
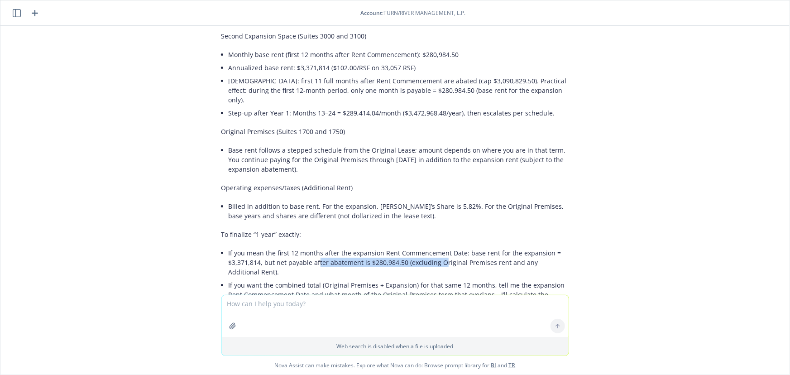
click at [436, 246] on li "If you mean the first 12 months after the expansion Rent Commencement Date: bas…" at bounding box center [399, 262] width 340 height 32
click at [475, 246] on li "If you mean the first 12 months after the expansion Rent Commencement Date: bas…" at bounding box center [399, 262] width 340 height 32
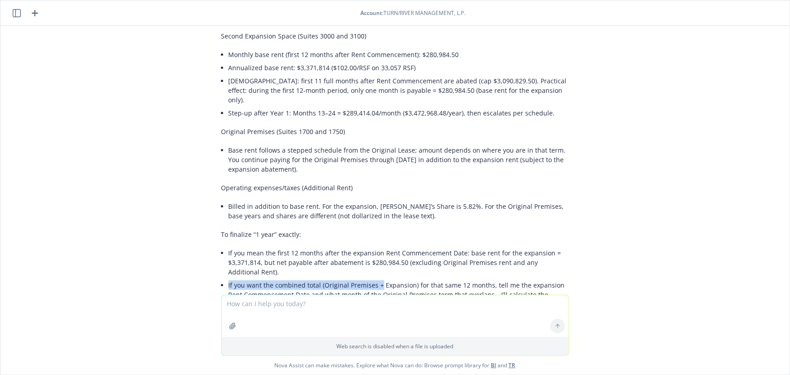
drag, startPoint x: 223, startPoint y: 226, endPoint x: 386, endPoint y: 226, distance: 163.8
click at [384, 278] on li "If you want the combined total (Original Premises + Expansion) for that same 12…" at bounding box center [399, 294] width 340 height 32
click at [420, 278] on li "If you want the combined total (Original Premises + Expansion) for that same 12…" at bounding box center [399, 294] width 340 height 32
drag, startPoint x: 215, startPoint y: 237, endPoint x: 415, endPoint y: 235, distance: 200.0
click at [409, 235] on div "Here’s the annual base rent per the lease/amendment: Second Expansion Space (Su…" at bounding box center [395, 162] width 348 height 303
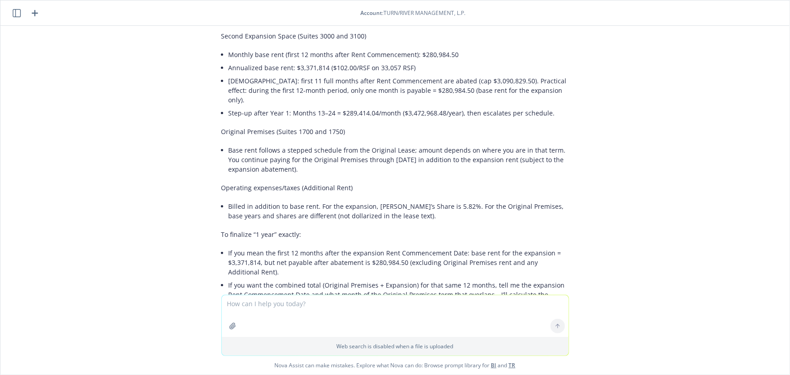
click at [439, 278] on li "If you want the combined total (Original Premises + Expansion) for that same 12…" at bounding box center [399, 294] width 340 height 32
drag, startPoint x: 214, startPoint y: 236, endPoint x: 396, endPoint y: 236, distance: 181.9
click at [393, 237] on div "Here’s the annual base rent per the lease/amendment: Second Expansion Space (Su…" at bounding box center [395, 171] width 362 height 320
click at [418, 278] on li "If you want the combined total (Original Premises + Expansion) for that same 12…" at bounding box center [399, 294] width 340 height 32
drag, startPoint x: 321, startPoint y: 235, endPoint x: 484, endPoint y: 236, distance: 162.9
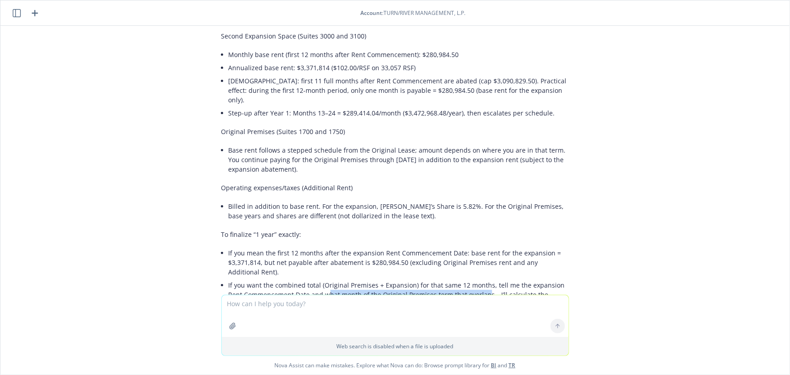
click at [482, 278] on li "If you want the combined total (Original Premises + Expansion) for that same 12…" at bounding box center [399, 294] width 340 height 32
click at [504, 278] on li "If you want the combined total (Original Premises + Expansion) for that same 12…" at bounding box center [399, 294] width 340 height 32
click at [276, 310] on textarea at bounding box center [395, 316] width 347 height 42
drag, startPoint x: 484, startPoint y: 230, endPoint x: 476, endPoint y: 233, distance: 9.2
click at [476, 278] on li "If you want the combined total (Original Premises + Expansion) for that same 12…" at bounding box center [399, 294] width 340 height 32
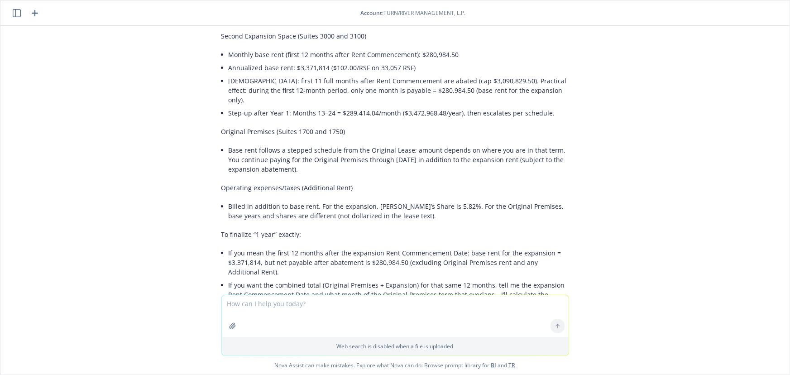
click at [482, 278] on li "If you want the combined total (Original Premises + Expansion) for that same 12…" at bounding box center [399, 294] width 340 height 32
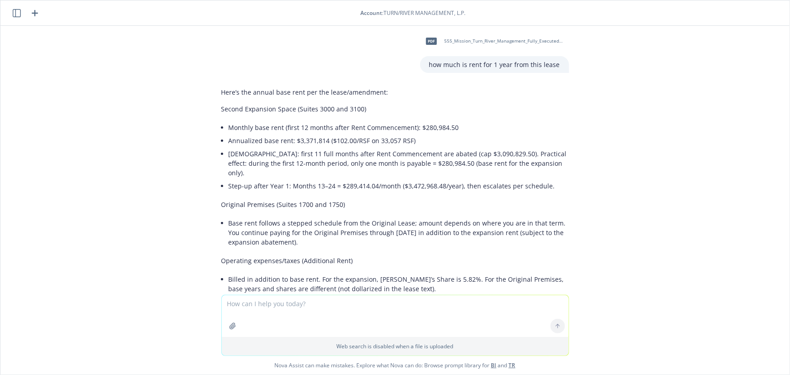
scroll to position [5021, 0]
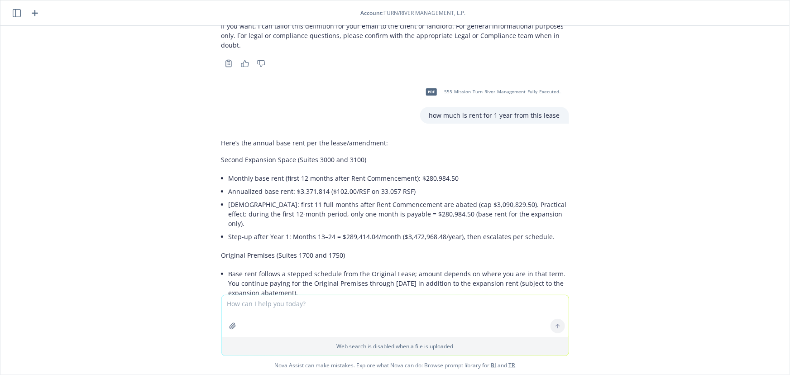
click at [291, 185] on li "Annualized base rent: $3,371,814 ($102.00/RSF on 33,057 RSF)" at bounding box center [399, 191] width 340 height 13
drag, startPoint x: 290, startPoint y: 145, endPoint x: 337, endPoint y: 141, distance: 47.2
click at [331, 185] on li "Annualized base rent: $3,371,814 ($102.00/RSF on 33,057 RSF)" at bounding box center [399, 191] width 340 height 13
click at [427, 230] on li "Step-up after Year 1: Months 13–24 = $289,414.04/month ($3,472,968.48/year), th…" at bounding box center [399, 236] width 340 height 13
drag, startPoint x: 398, startPoint y: 275, endPoint x: 388, endPoint y: 279, distance: 10.2
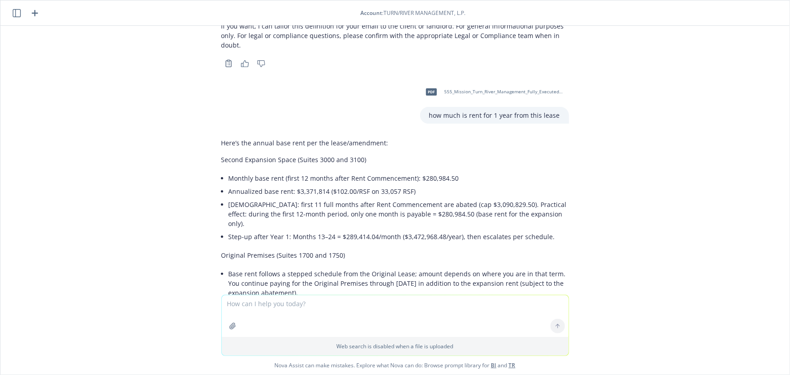
click at [395, 323] on li "Billed in addition to base rent. For the expansion, [PERSON_NAME]’s Share is 5.…" at bounding box center [399, 334] width 340 height 23
click at [353, 299] on textarea at bounding box center [395, 316] width 347 height 42
type textarea "original lease is from 2020. this new lease is expected to sign october (next w…"
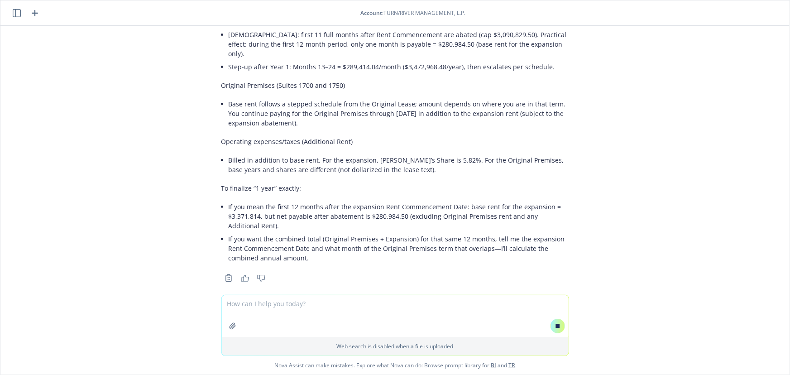
scroll to position [5002, 0]
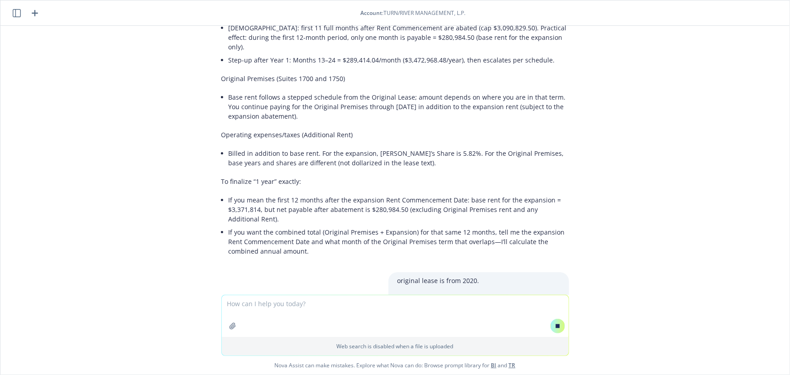
click at [550, 319] on div at bounding box center [558, 326] width 22 height 22
drag, startPoint x: 554, startPoint y: 324, endPoint x: 554, endPoint y: 319, distance: 5.0
click at [555, 324] on icon at bounding box center [557, 326] width 4 height 4
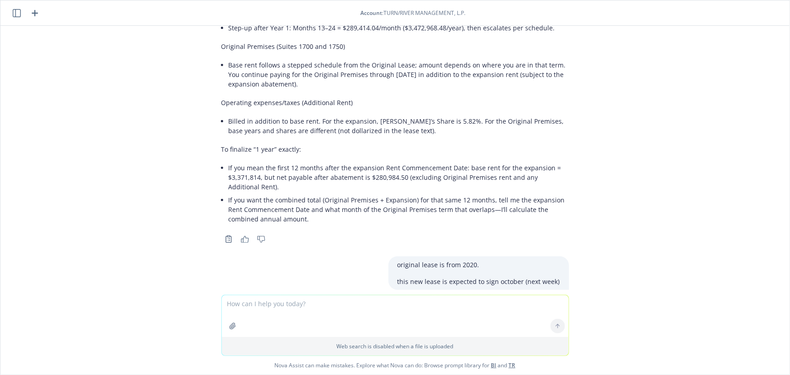
scroll to position [5231, 0]
drag, startPoint x: 402, startPoint y: 220, endPoint x: 408, endPoint y: 208, distance: 13.6
click at [405, 276] on p "this new lease is expected to sign october (next week)" at bounding box center [478, 281] width 162 height 10
drag, startPoint x: 394, startPoint y: 203, endPoint x: 558, endPoint y: 222, distance: 165.8
click at [558, 255] on div "original lease is from 2020. this new lease is expected to sign october (next w…" at bounding box center [478, 271] width 181 height 33
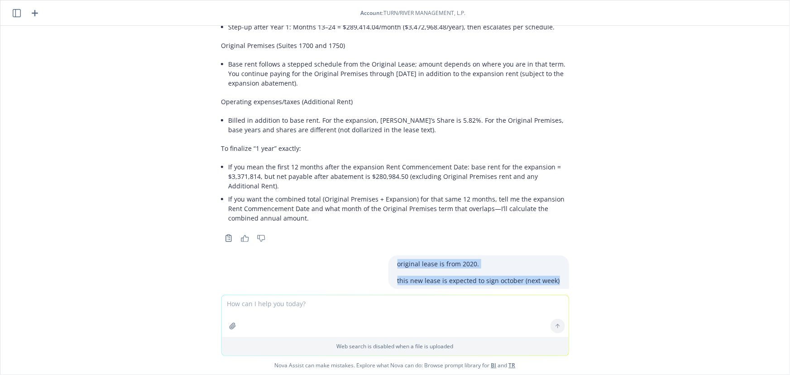
copy div "original lease is from 2020. this new lease is expected to sign october (next w…"
click at [353, 300] on textarea at bounding box center [395, 316] width 347 height 42
paste textarea "original lease is from 2020. this new lease is expected to sign october (next w…"
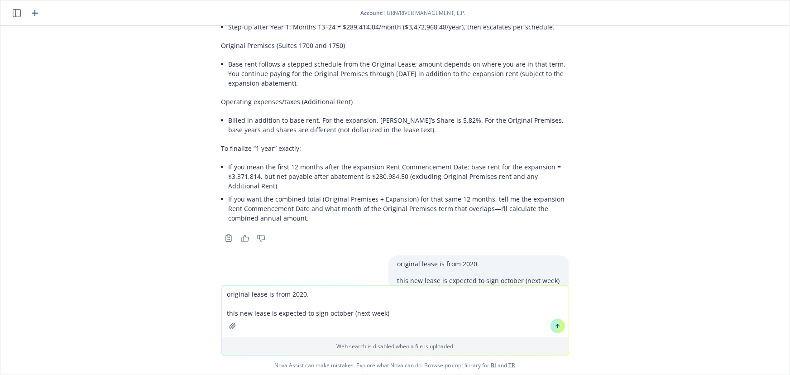
click at [246, 317] on textarea "original lease is from 2020. this new lease is expected to sign october (next w…" at bounding box center [395, 311] width 347 height 51
click at [267, 315] on textarea "original lease is from 2020. this new lease is expected to sign october (next w…" at bounding box center [395, 311] width 347 height 51
type textarea "original lease is from 2020. this new lease expansion is expected to sign octob…"
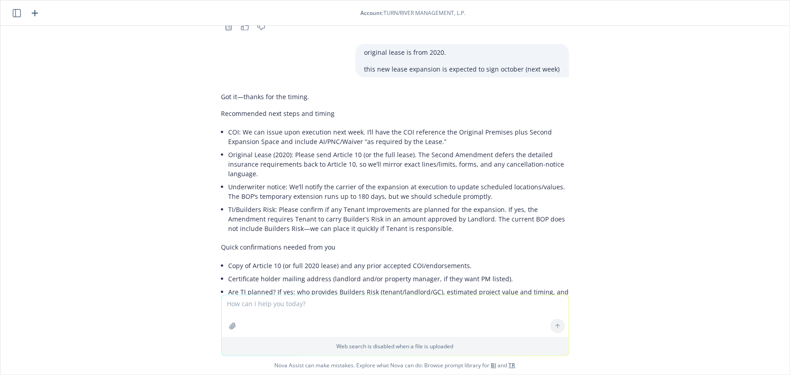
scroll to position [5477, 0]
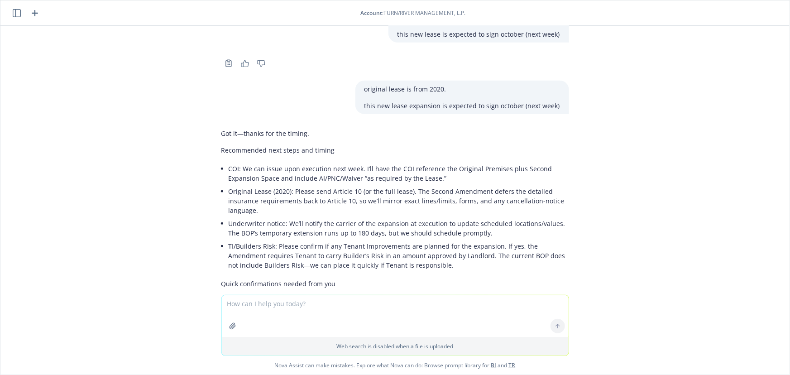
click at [242, 162] on li "COI: We can issue upon execution next week. I’ll have the COI reference the Ori…" at bounding box center [399, 173] width 340 height 23
drag, startPoint x: 235, startPoint y: 110, endPoint x: 372, endPoint y: 116, distance: 136.4
click at [391, 162] on li "COI: We can issue upon execution next week. I’ll have the COI reference the Ori…" at bounding box center [399, 173] width 340 height 23
drag, startPoint x: 335, startPoint y: 116, endPoint x: 329, endPoint y: 117, distance: 5.9
click at [335, 162] on li "COI: We can issue upon execution next week. I’ll have the COI reference the Ori…" at bounding box center [399, 173] width 340 height 23
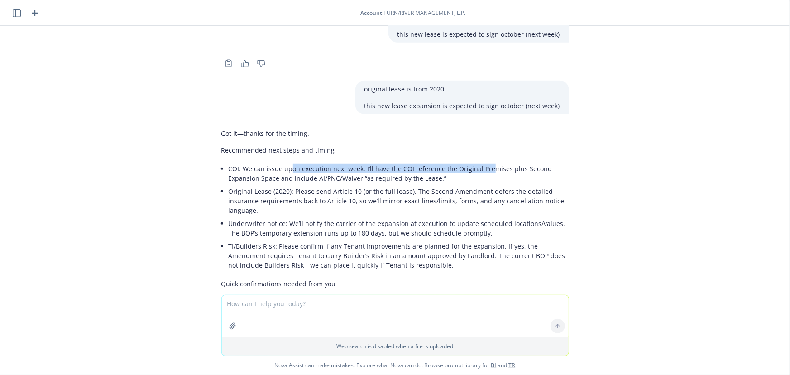
drag, startPoint x: 283, startPoint y: 113, endPoint x: 484, endPoint y: 113, distance: 200.5
click at [483, 162] on li "COI: We can issue upon execution next week. I’ll have the COI reference the Ori…" at bounding box center [399, 173] width 340 height 23
click at [420, 185] on li "Original Lease (2020): Please send Article 10 (or the full lease). The Second A…" at bounding box center [399, 201] width 340 height 32
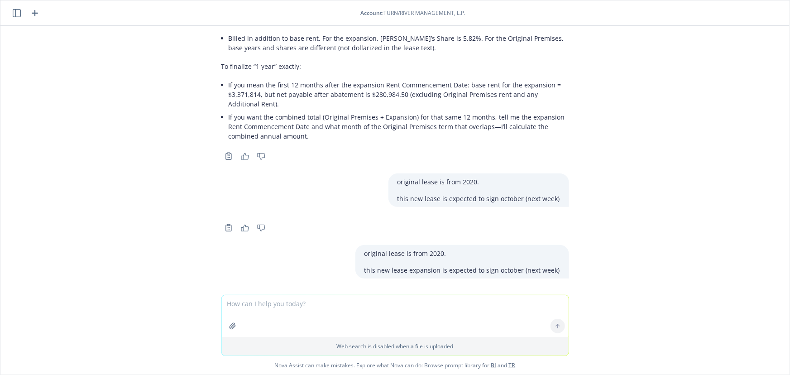
scroll to position [5436, 0]
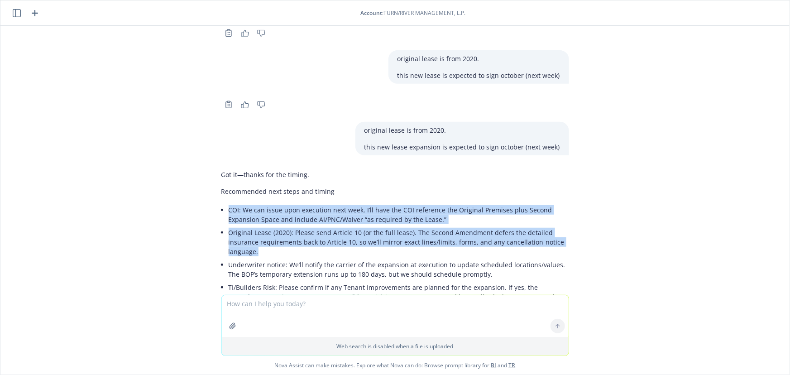
drag, startPoint x: 217, startPoint y: 156, endPoint x: 292, endPoint y: 192, distance: 83.6
click at [292, 203] on ul "COI: We can issue upon execution next week. I’ll have the COI reference the Ori…" at bounding box center [399, 258] width 340 height 110
click at [297, 226] on li "Original Lease (2020): Please send Article 10 (or the full lease). The Second A…" at bounding box center [399, 242] width 340 height 32
click at [295, 226] on li "Original Lease (2020): Please send Article 10 (or the full lease). The Second A…" at bounding box center [399, 242] width 340 height 32
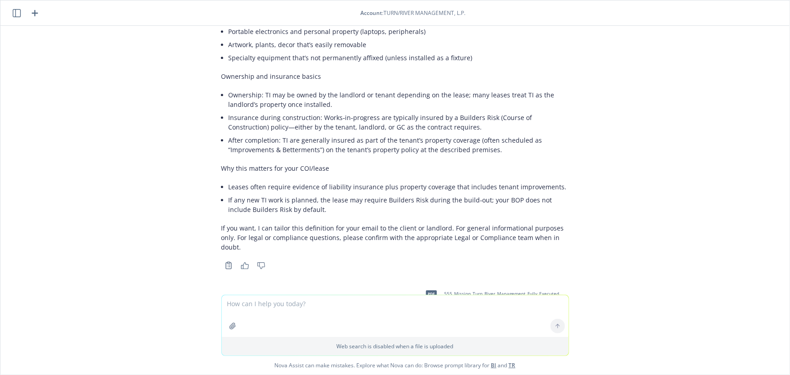
scroll to position [5025, 0]
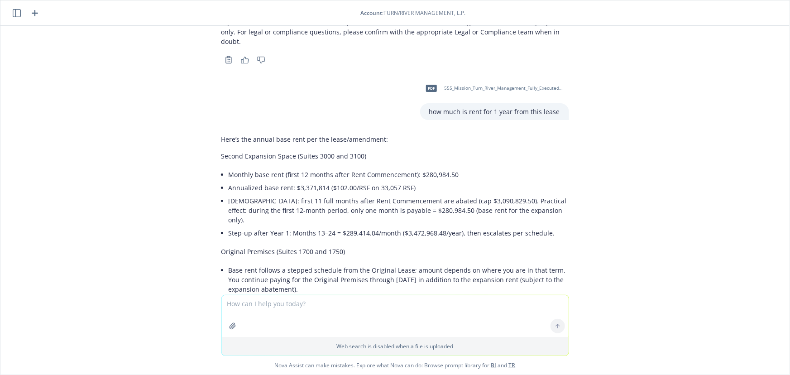
click at [281, 181] on li "Annualized base rent: $3,371,814 ($102.00/RSF on 33,057 RSF)" at bounding box center [399, 187] width 340 height 13
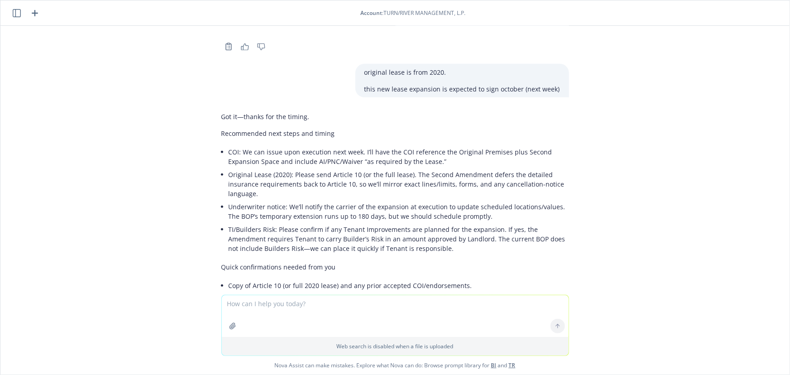
scroll to position [5559, 0]
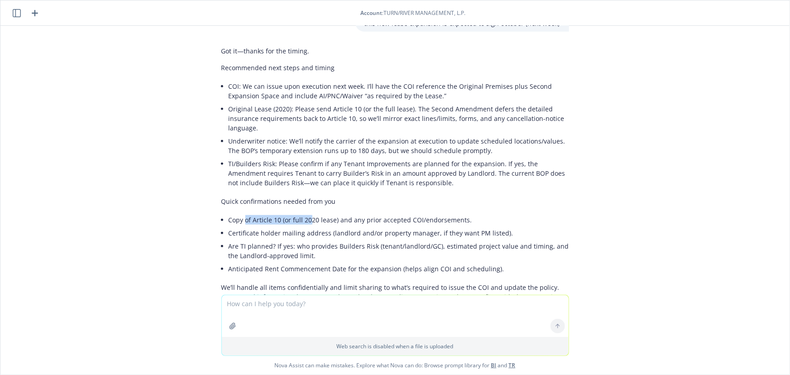
drag, startPoint x: 260, startPoint y: 162, endPoint x: 382, endPoint y: 215, distance: 132.8
click at [314, 213] on li "Copy of Article 10 (or full 2020 lease) and any prior accepted COI/endorsements." at bounding box center [399, 219] width 340 height 13
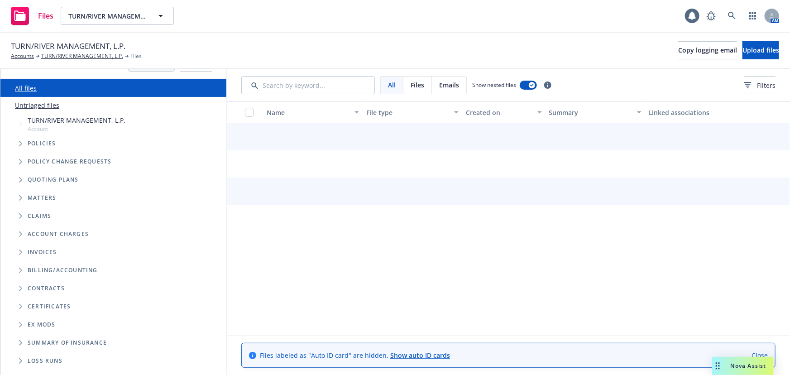
scroll to position [35, 0]
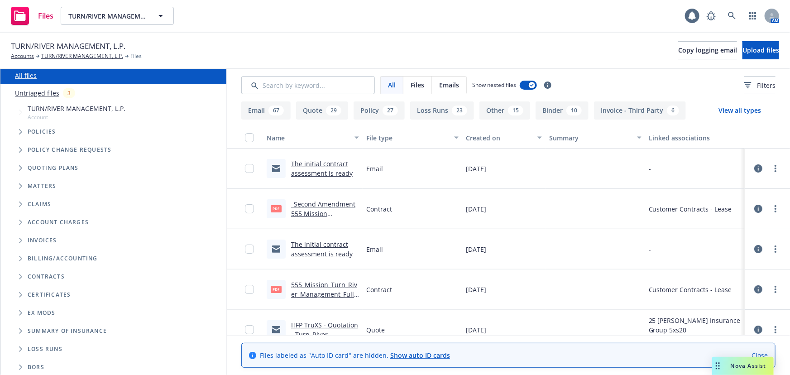
click at [48, 112] on span "TURN/RIVER MANAGEMENT, L.P." at bounding box center [77, 109] width 98 height 10
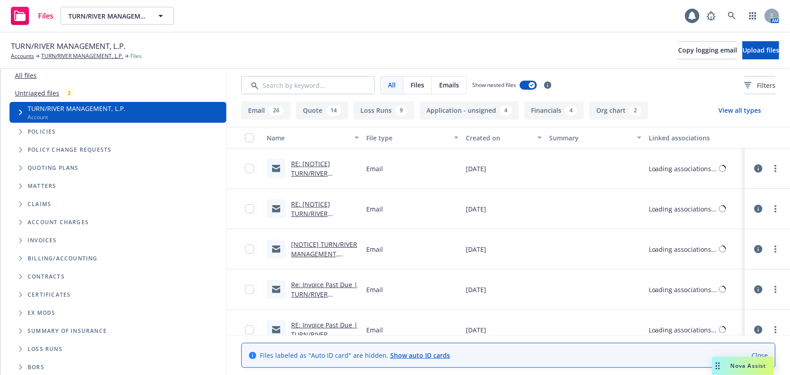
click at [20, 112] on icon "Tree Example" at bounding box center [21, 112] width 4 height 5
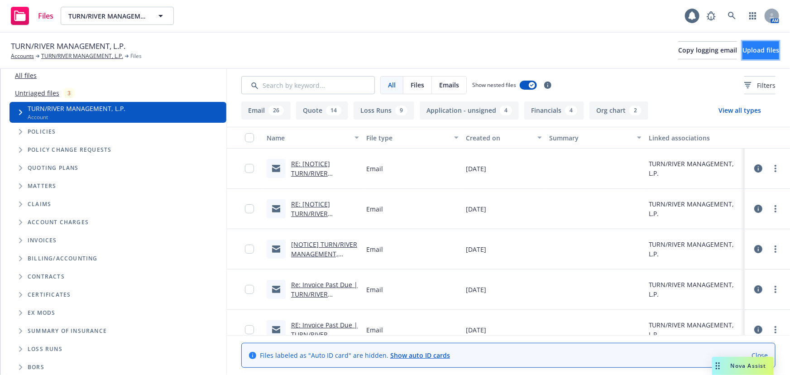
click at [742, 46] on button "Upload files" at bounding box center [760, 50] width 37 height 18
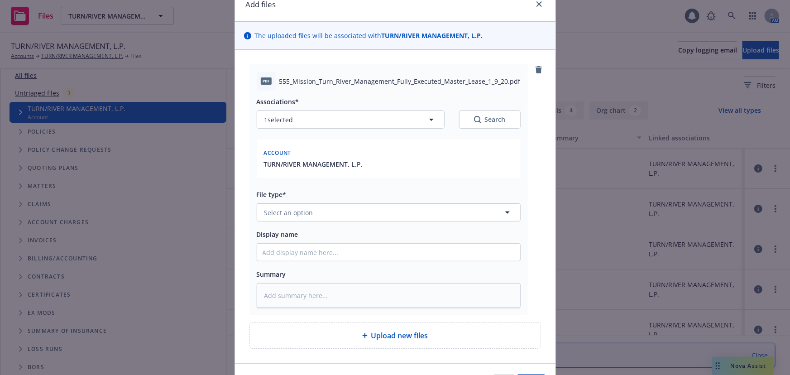
scroll to position [99, 0]
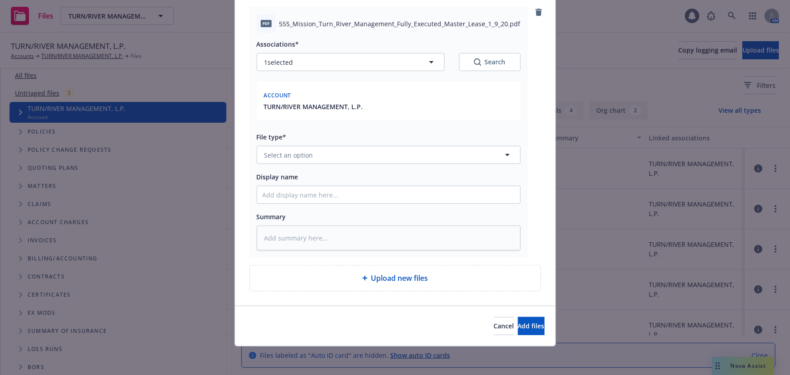
click at [401, 279] on span "Upload new files" at bounding box center [399, 277] width 57 height 11
type textarea "x"
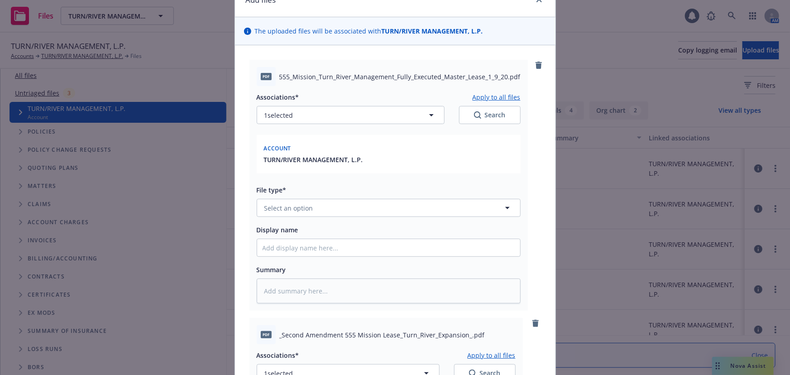
scroll to position [82, 0]
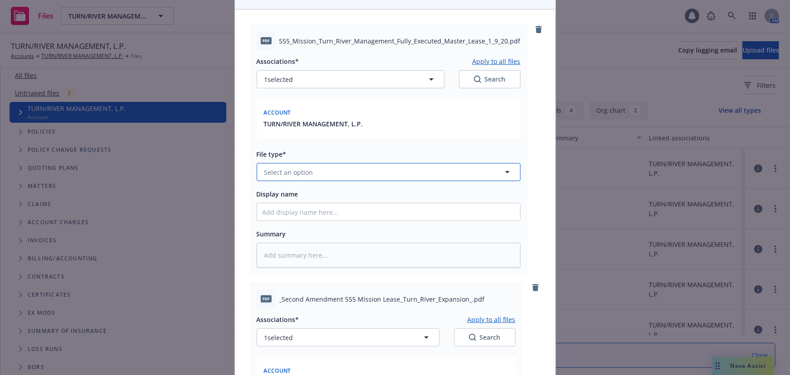
click at [328, 176] on button "Select an option" at bounding box center [389, 172] width 264 height 18
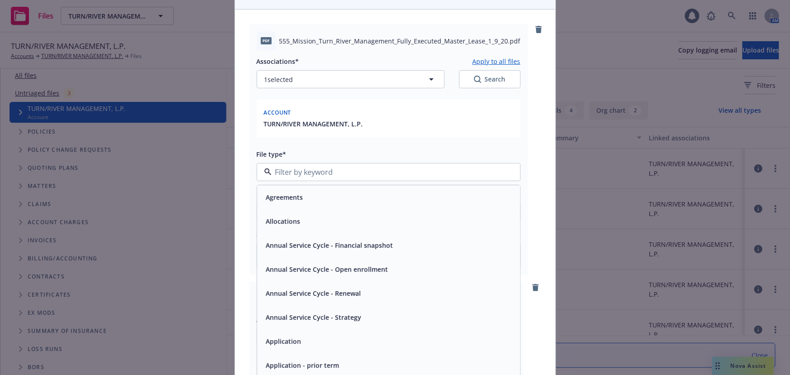
click at [366, 148] on div "File type*" at bounding box center [389, 153] width 264 height 11
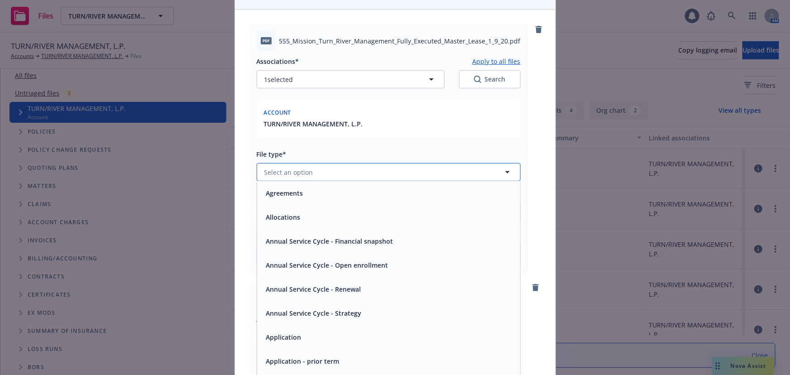
drag, startPoint x: 337, startPoint y: 176, endPoint x: 333, endPoint y: 172, distance: 6.1
click at [337, 176] on button "Select an option" at bounding box center [389, 172] width 264 height 18
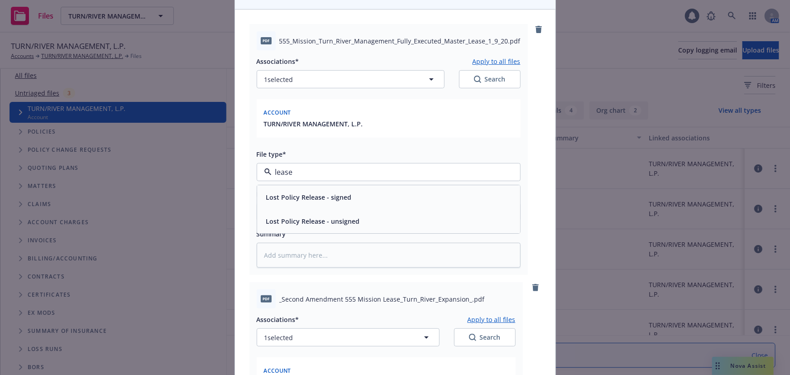
type input "lease"
click at [344, 143] on div "Associations* Apply to all files 1 selected Search Account TURN/RIVER MANAGEMEN…" at bounding box center [389, 158] width 264 height 217
click at [307, 174] on span "Select an option" at bounding box center [288, 172] width 49 height 10
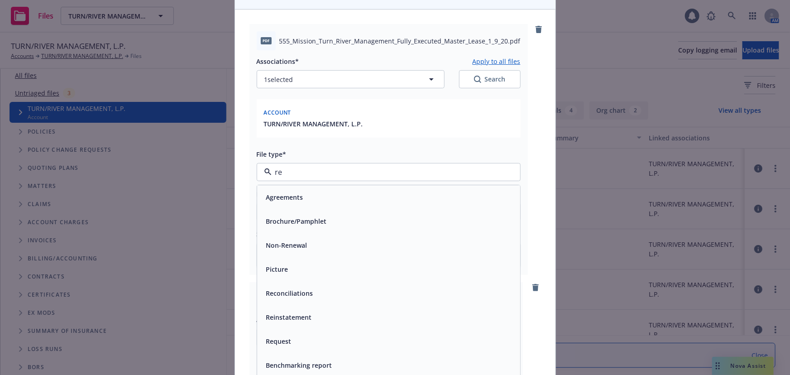
type input "r"
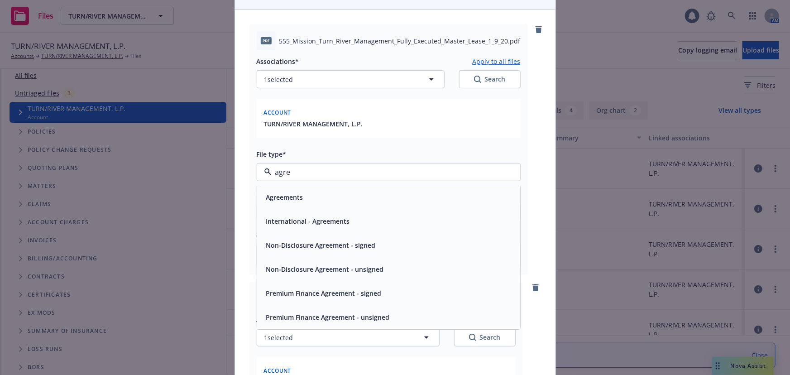
type input "agree"
click at [296, 195] on span "Agreements" at bounding box center [284, 198] width 37 height 10
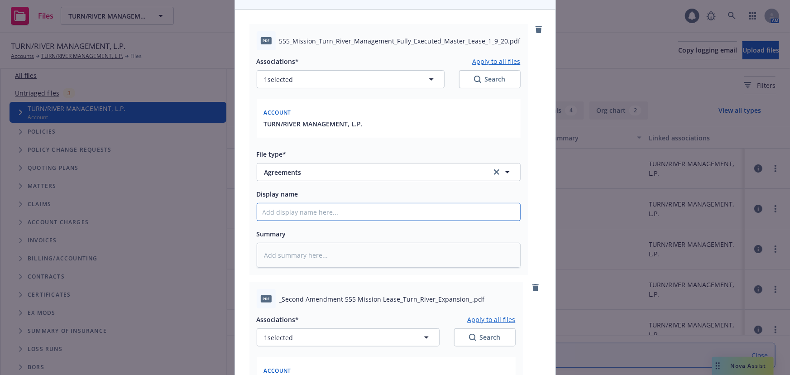
drag, startPoint x: 326, startPoint y: 215, endPoint x: 321, endPoint y: 212, distance: 5.9
click at [326, 215] on input "Display name" at bounding box center [388, 211] width 263 height 17
type textarea "x"
type input "L"
type textarea "x"
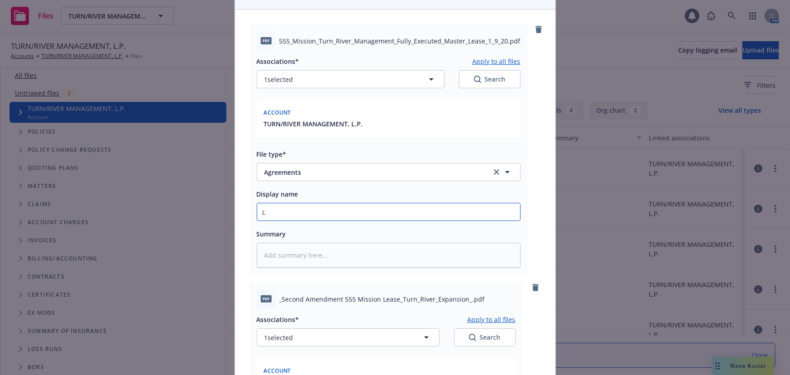
type input "Le"
type textarea "x"
type input "Lea"
type textarea "x"
type input "Leas"
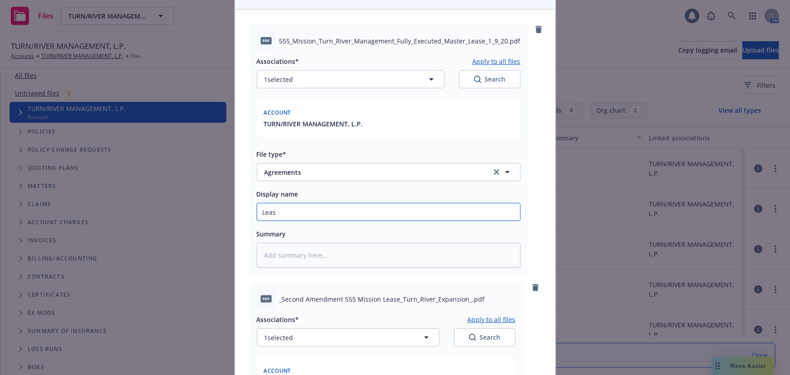
type textarea "x"
type input "Lea"
type textarea "x"
type input "Le"
type textarea "x"
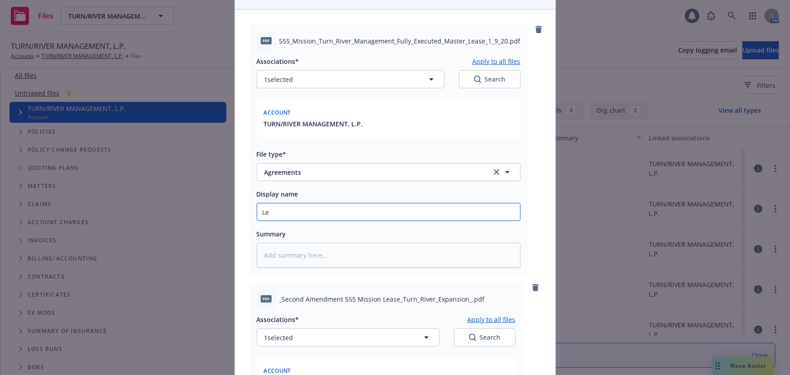
type input "L"
type textarea "x"
type input "L"
type textarea "x"
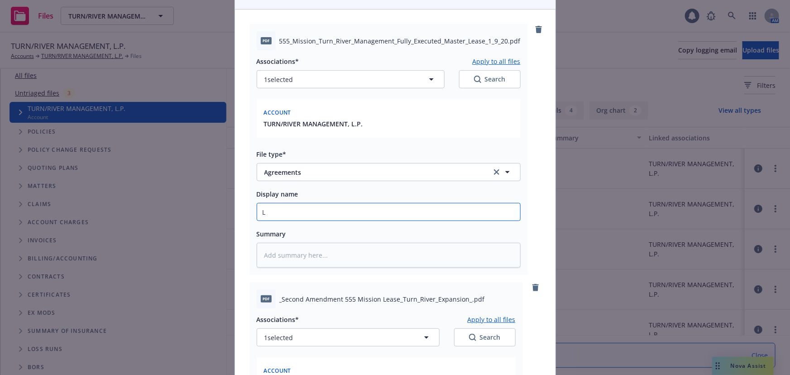
type input "Le"
type textarea "x"
type input "Lea"
type textarea "x"
type input "Leas"
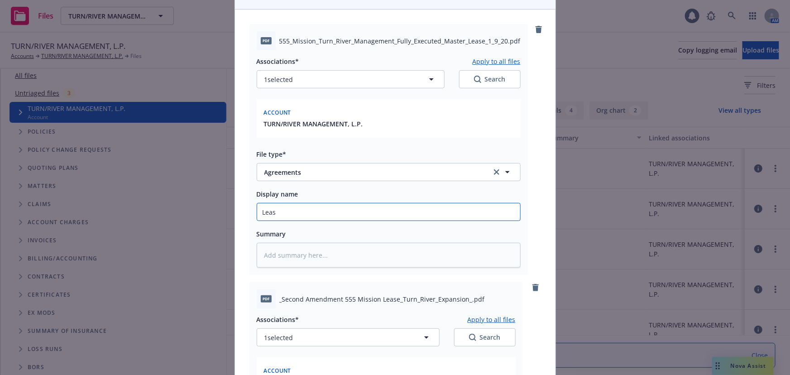
type textarea "x"
type input "Lease"
type textarea "x"
type input "Lease"
type textarea "x"
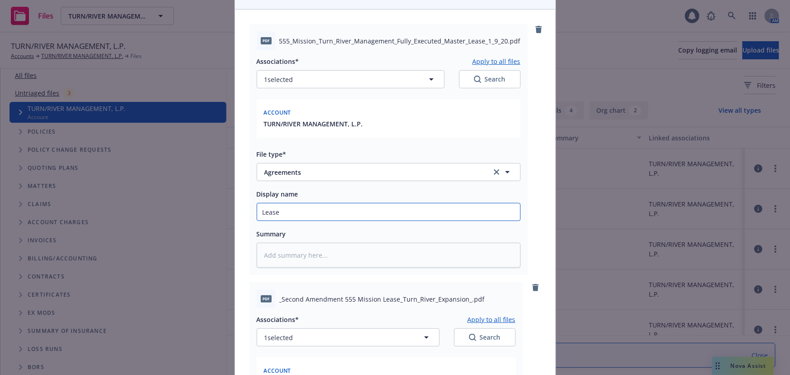
type input "MLease"
type textarea "x"
type input "MaLease"
type textarea "x"
type input "MaiLease"
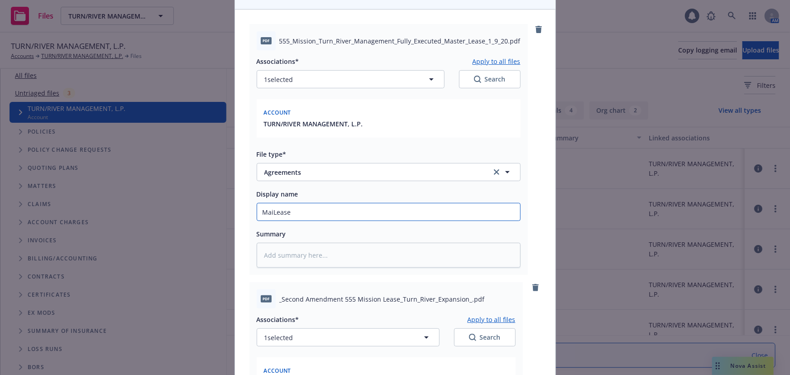
type textarea "x"
type input "Main Lease"
type textarea "x"
drag, startPoint x: 311, startPoint y: 211, endPoint x: 310, endPoint y: 205, distance: 6.0
click at [310, 205] on input "Main Lease" at bounding box center [388, 211] width 263 height 17
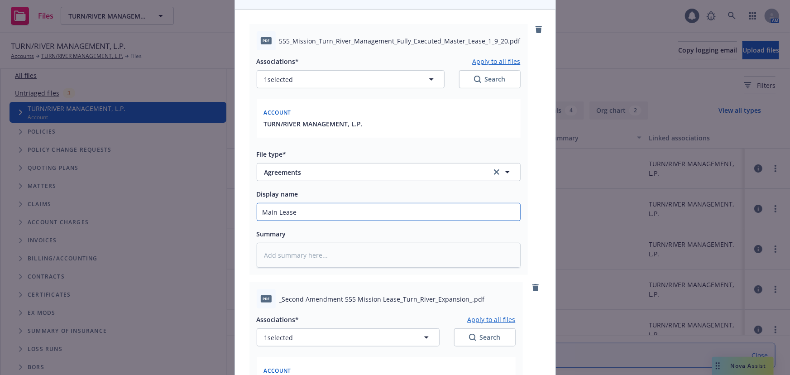
type input "Main Lease"
click at [328, 206] on input "Main Lease" at bounding box center [388, 211] width 263 height 17
type textarea "x"
type input "Main Lease -"
type textarea "x"
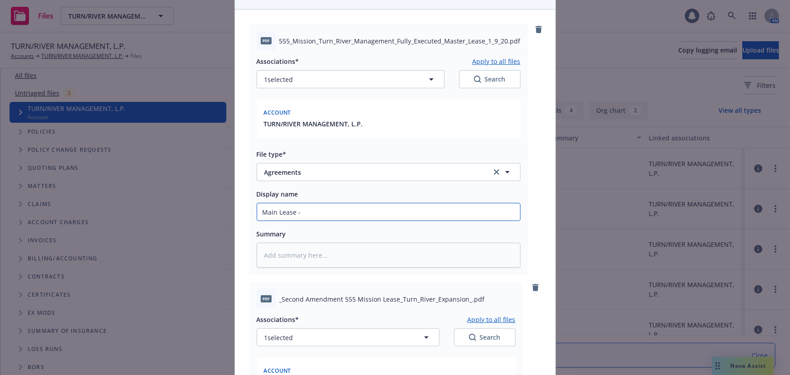
type input "Main Lease -"
paste input "555 MISSION STREET SAN FRANCISCO, CALIFORNIA"
type textarea "x"
type input "Main Lease - 555 MISSION STREET SAN FRANCISCO, CALIFORNIA"
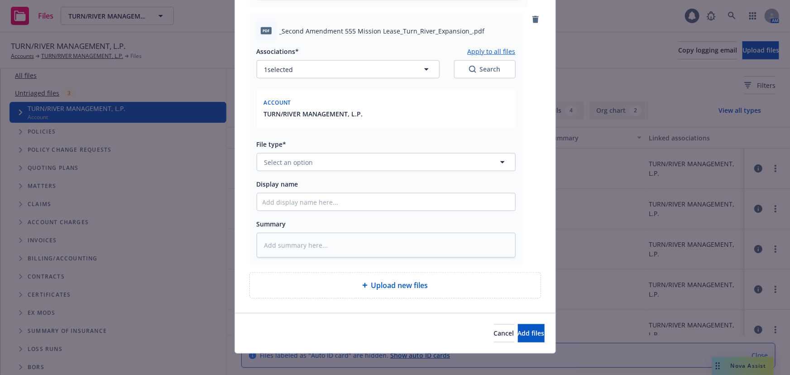
scroll to position [357, 0]
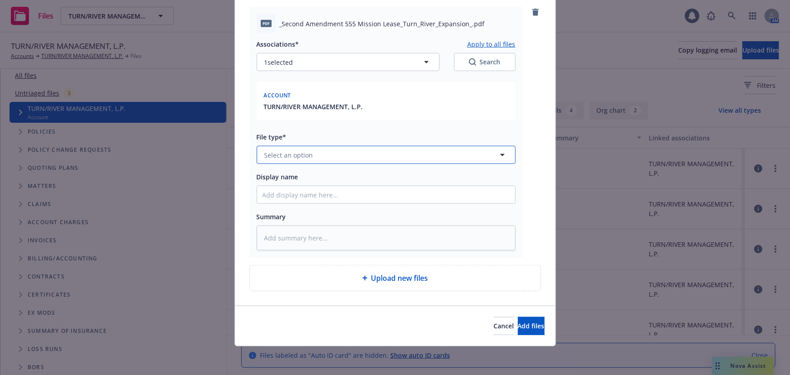
click at [321, 157] on button "Select an option" at bounding box center [386, 155] width 259 height 18
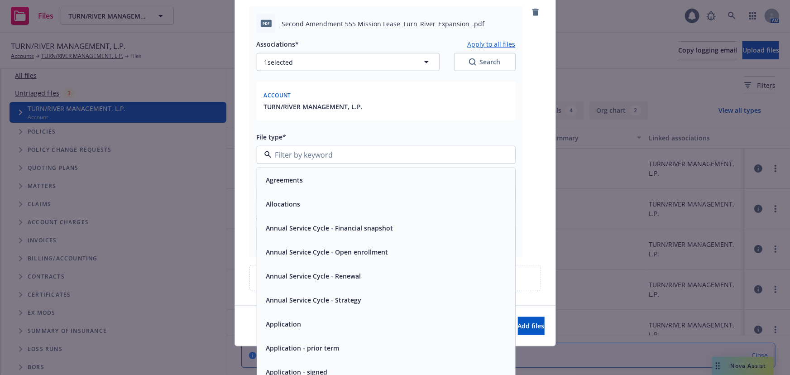
drag, startPoint x: 303, startPoint y: 186, endPoint x: 309, endPoint y: 191, distance: 7.8
click at [305, 185] on div "Agreements" at bounding box center [386, 180] width 258 height 24
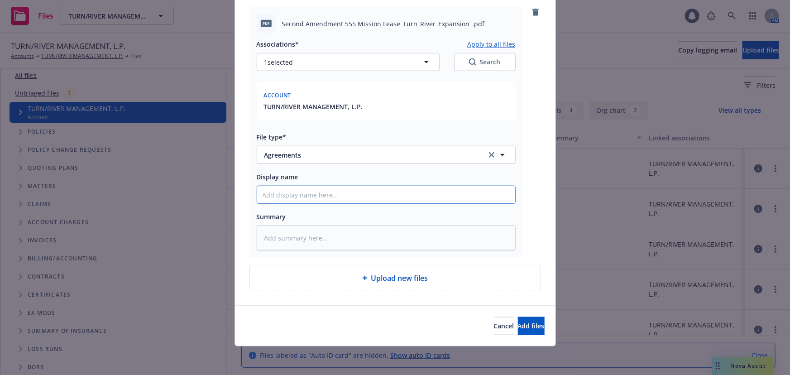
click at [307, 192] on input "Display name" at bounding box center [386, 194] width 258 height 17
paste input "555 MISSION STREET SAN FRANCISCO, CALIFORNIA"
type textarea "x"
type input "555 MISSION STREET SAN FRANCISCO, CALIFORNIA"
type textarea "x"
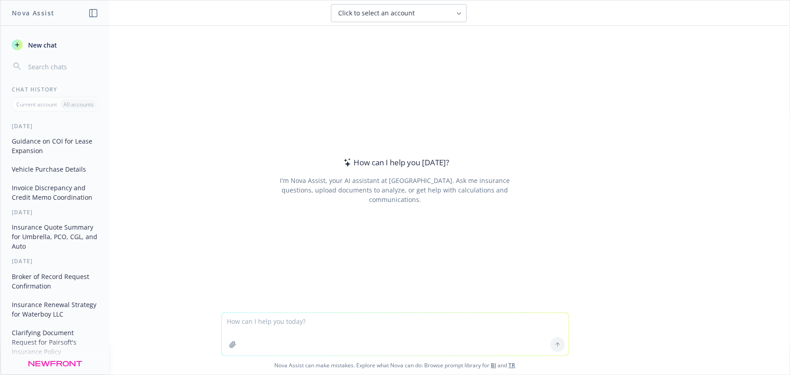
click at [41, 142] on button "Guidance on COI for Lease Expansion" at bounding box center [55, 146] width 94 height 24
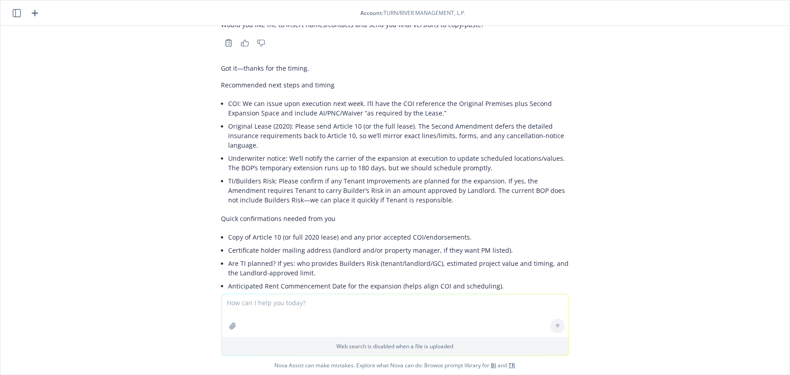
scroll to position [6063, 0]
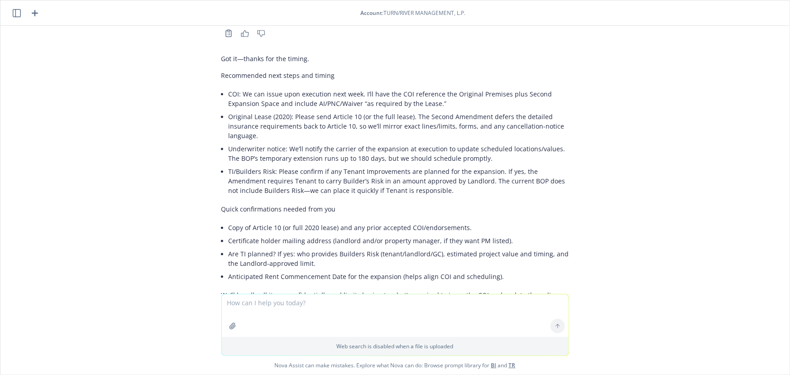
click at [335, 315] on textarea at bounding box center [395, 315] width 347 height 43
drag, startPoint x: 325, startPoint y: 296, endPoint x: 314, endPoint y: 294, distance: 11.5
click at [325, 296] on textarea at bounding box center [395, 315] width 347 height 43
click at [322, 309] on textarea at bounding box center [395, 315] width 347 height 43
paste textarea "Okay, based on the current BOP policy we have, how much BI insurance do we have?"
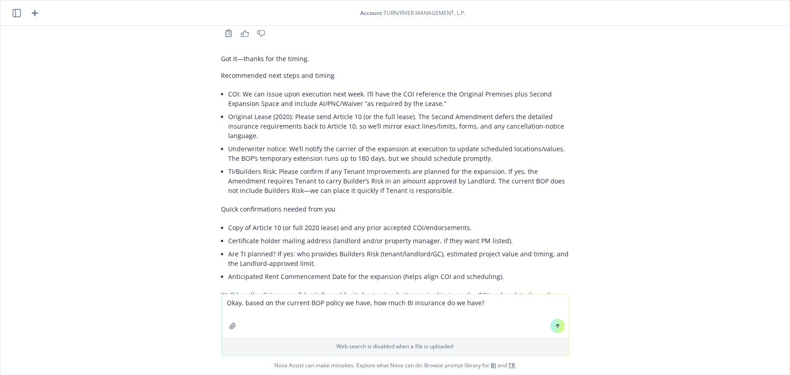
type textarea "Okay, based on the current BOP policy we have, how much BI insurance do we have?"
click at [557, 325] on icon at bounding box center [557, 326] width 6 height 6
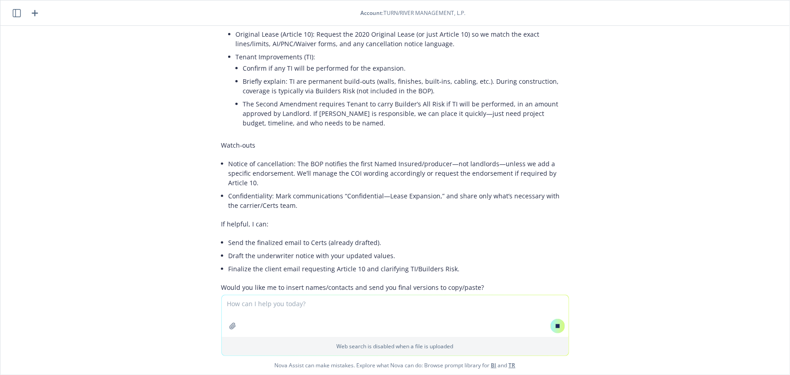
scroll to position [5583, 0]
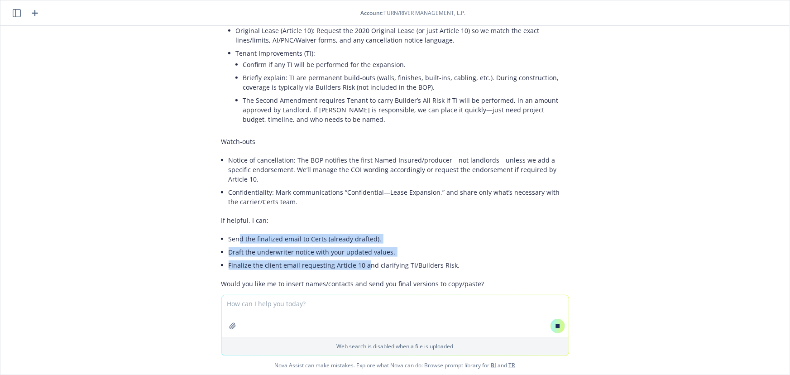
drag, startPoint x: 265, startPoint y: 174, endPoint x: 363, endPoint y: 210, distance: 104.1
click at [362, 232] on ul "Send the finalized email to Certs (already drafted). Draft the underwriter noti…" at bounding box center [399, 251] width 340 height 39
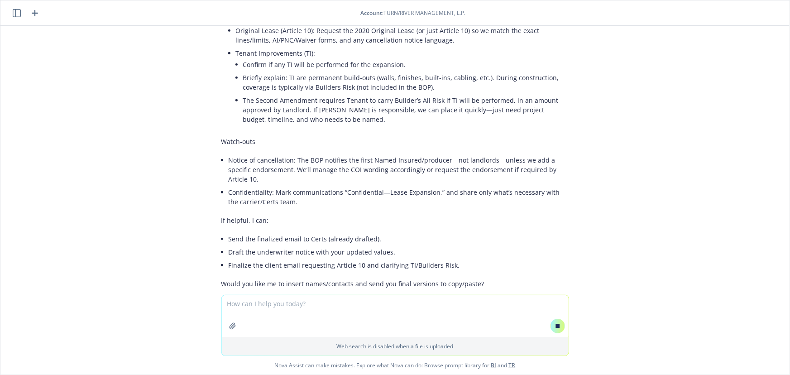
click at [351, 279] on p "Would you like me to insert names/contacts and send you final versions to copy/…" at bounding box center [395, 284] width 348 height 10
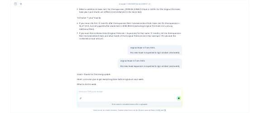
scroll to position [5171, 0]
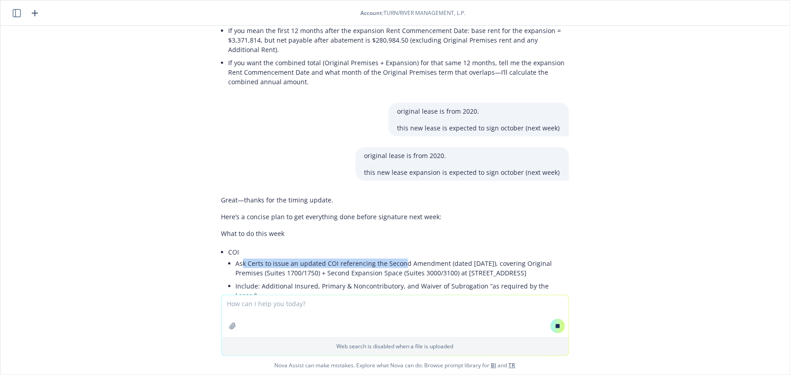
drag, startPoint x: 238, startPoint y: 206, endPoint x: 396, endPoint y: 220, distance: 159.0
click at [396, 257] on li "Ask Certs to issue an updated COI referencing the Second Amendment (dated [DATE…" at bounding box center [402, 268] width 333 height 23
click at [388, 279] on li "Include: Additional Insured, Primary & Noncontributory, and Waiver of Subrogati…" at bounding box center [402, 290] width 333 height 23
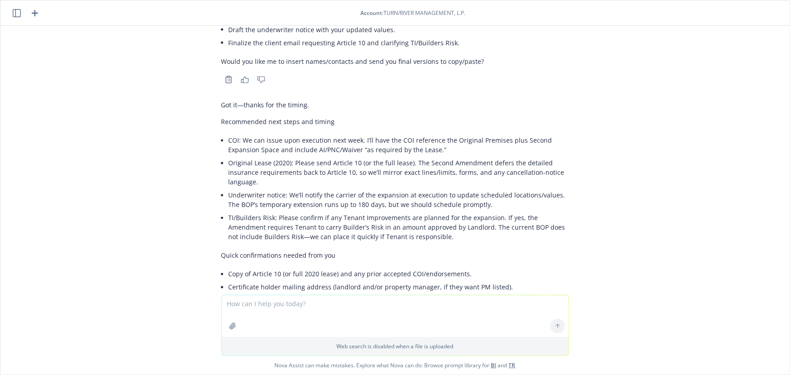
scroll to position [6277, 0]
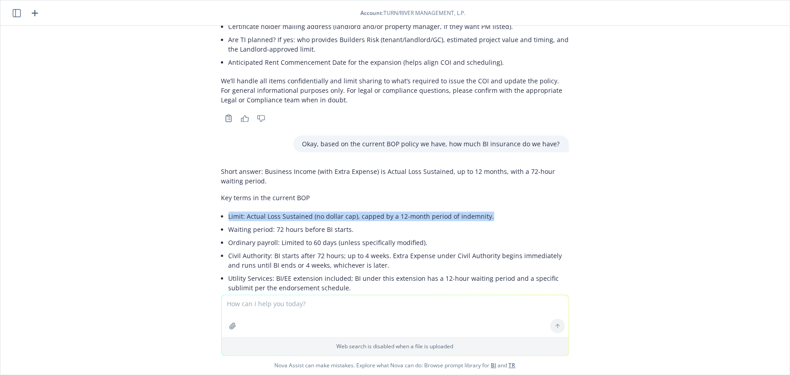
drag, startPoint x: 218, startPoint y: 154, endPoint x: 434, endPoint y: 167, distance: 217.1
click at [485, 163] on div "Short answer: Business Income (with Extra Expense) is Actual Loss Sustained, up…" at bounding box center [395, 243] width 348 height 161
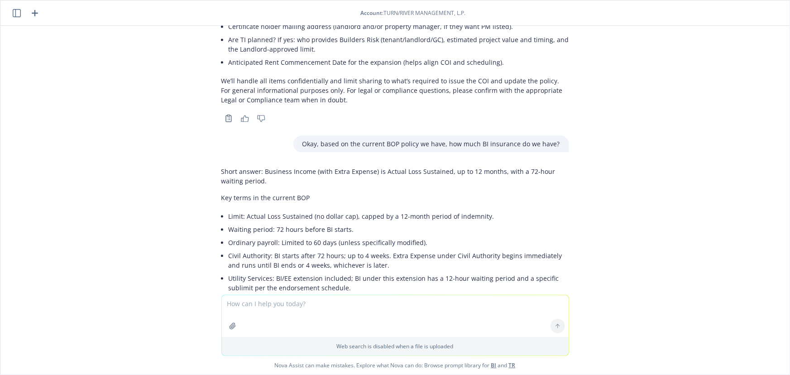
click at [414, 223] on li "Waiting period: 72 hours before BI starts." at bounding box center [399, 229] width 340 height 13
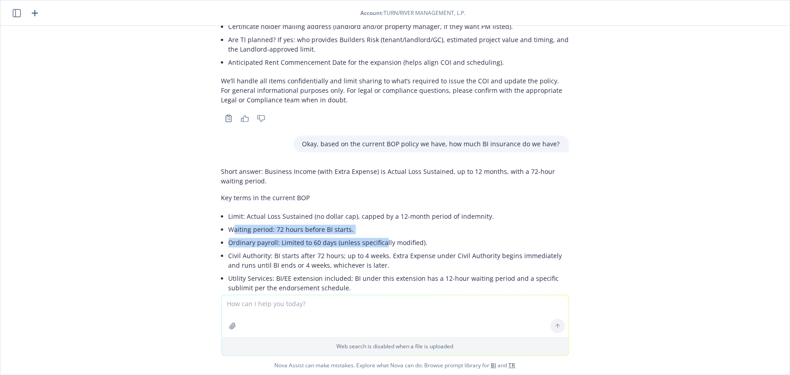
drag, startPoint x: 227, startPoint y: 158, endPoint x: 367, endPoint y: 172, distance: 140.9
click at [380, 210] on ul "Limit: Actual Loss Sustained (no dollar cap), capped by a 12-month period of in…" at bounding box center [399, 252] width 340 height 85
click at [366, 236] on li "Ordinary payroll: Limited to 60 days (unless specifically modified)." at bounding box center [399, 242] width 340 height 13
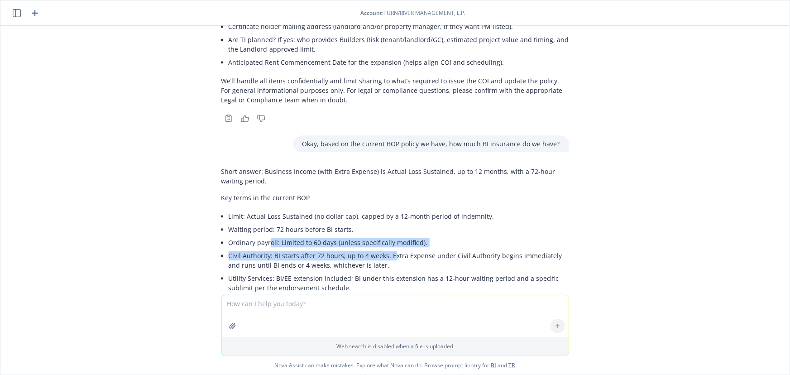
drag, startPoint x: 266, startPoint y: 177, endPoint x: 396, endPoint y: 185, distance: 130.5
click at [396, 210] on ul "Limit: Actual Loss Sustained (no dollar cap), capped by a 12-month period of in…" at bounding box center [399, 252] width 340 height 85
click at [356, 249] on li "Civil Authority: BI starts after 72 hours; up to 4 weeks. Extra Expense under C…" at bounding box center [399, 260] width 340 height 23
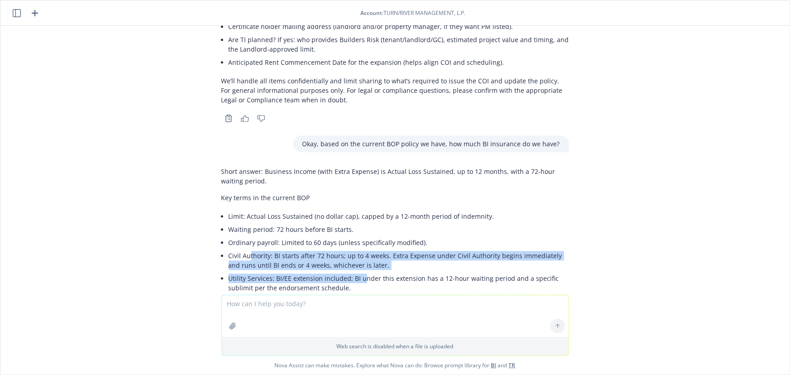
drag, startPoint x: 243, startPoint y: 186, endPoint x: 381, endPoint y: 202, distance: 138.0
click at [360, 210] on ul "Limit: Actual Loss Sustained (no dollar cap), capped by a 12-month period of in…" at bounding box center [399, 252] width 340 height 85
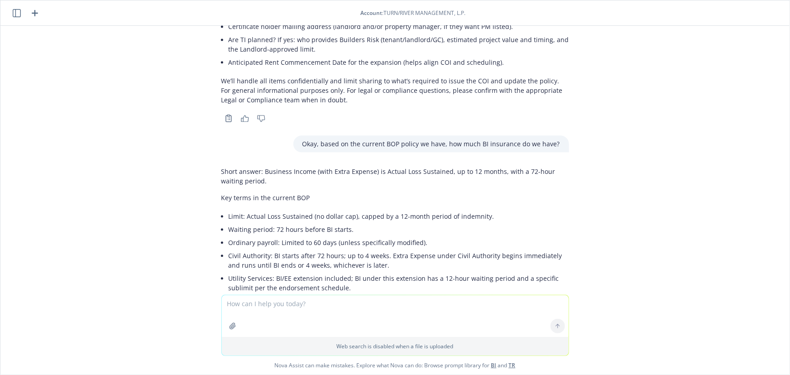
click at [286, 301] on p "Note: BI applies to scheduled premises; we’ll notify the carrier to reflect the…" at bounding box center [395, 310] width 348 height 19
drag, startPoint x: 238, startPoint y: 234, endPoint x: 343, endPoint y: 242, distance: 105.8
click at [343, 244] on div "Short answer: Business Income (with Extra Expense) is Actual Loss Sustained, up…" at bounding box center [395, 243] width 348 height 161
click at [263, 167] on p "Short answer: Business Income (with Extra Expense) is Actual Loss Sustained, up…" at bounding box center [395, 176] width 348 height 19
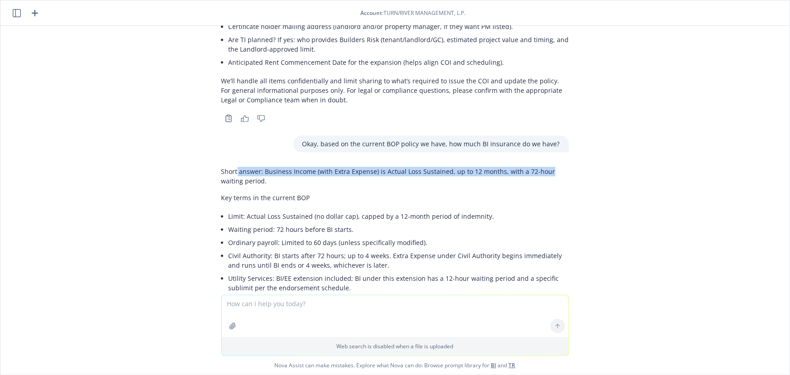
drag, startPoint x: 230, startPoint y: 100, endPoint x: 517, endPoint y: 113, distance: 286.8
click at [540, 167] on p "Short answer: Business Income (with Extra Expense) is Actual Loss Sustained, up…" at bounding box center [395, 176] width 348 height 19
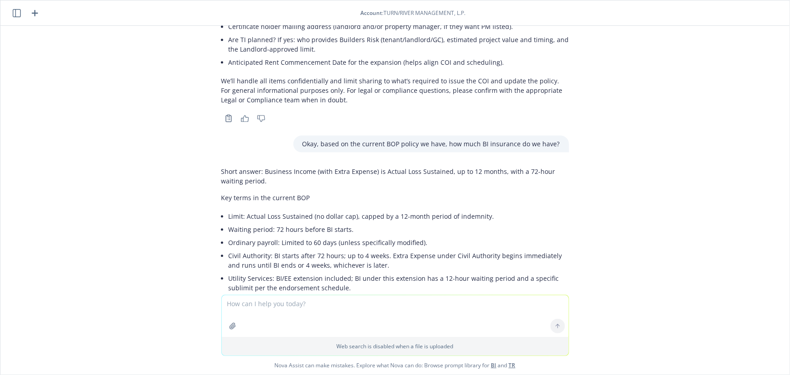
click at [427, 167] on p "Short answer: Business Income (with Extra Expense) is Actual Loss Sustained, up…" at bounding box center [395, 176] width 348 height 19
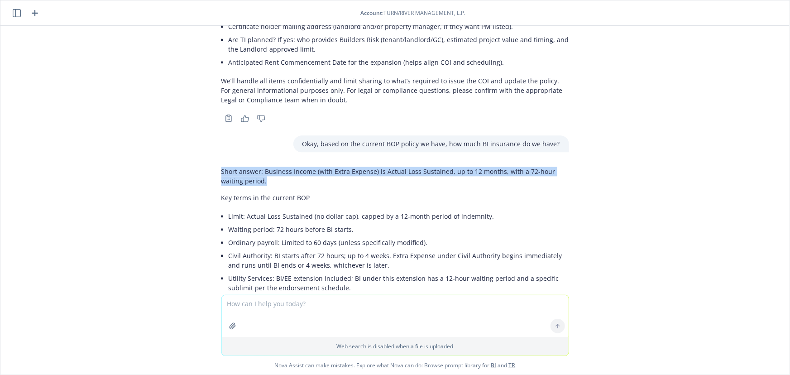
drag, startPoint x: 429, startPoint y: 116, endPoint x: 194, endPoint y: 99, distance: 235.5
click at [193, 94] on div "pdf _Second Amendment 555 Mission Lease_Turn_River_Expansion_.pdf Please look u…" at bounding box center [394, 160] width 789 height 269
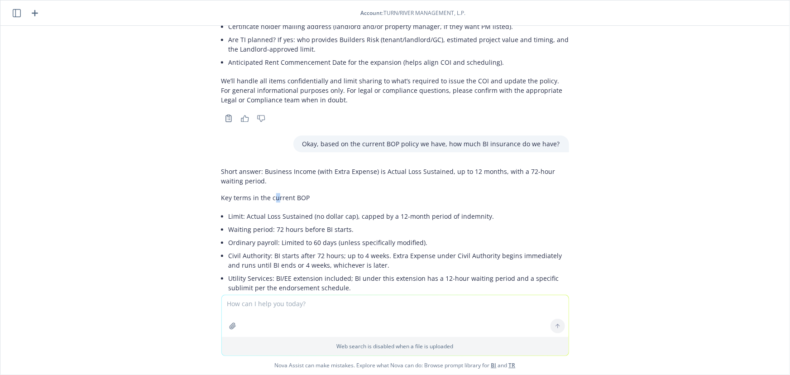
drag, startPoint x: 270, startPoint y: 136, endPoint x: 276, endPoint y: 131, distance: 7.4
click at [271, 163] on div "Short answer: Business Income (with Extra Expense) is Actual Loss Sustained, up…" at bounding box center [395, 243] width 348 height 161
click at [433, 303] on textarea at bounding box center [395, 316] width 347 height 42
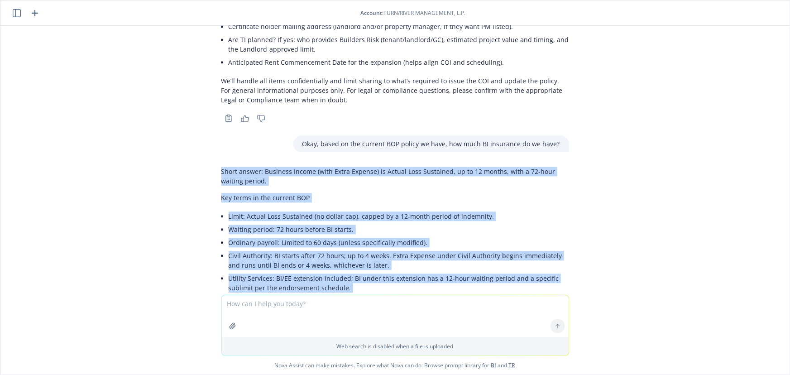
drag, startPoint x: 211, startPoint y: 104, endPoint x: 305, endPoint y: 244, distance: 168.4
click at [305, 249] on div "Short answer: Business Income (with Extra Expense) is Actual Loss Sustained, up…" at bounding box center [395, 251] width 362 height 177
copy div "Short answer: Business Income (with Extra Expense) is Actual Loss Sustained, up…"
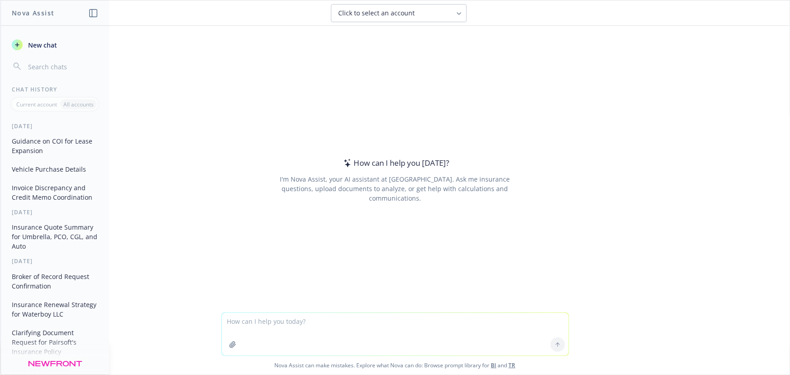
drag, startPoint x: 28, startPoint y: 143, endPoint x: 34, endPoint y: 149, distance: 8.6
click at [27, 144] on button "Guidance on COI for Lease Expansion" at bounding box center [55, 146] width 94 height 24
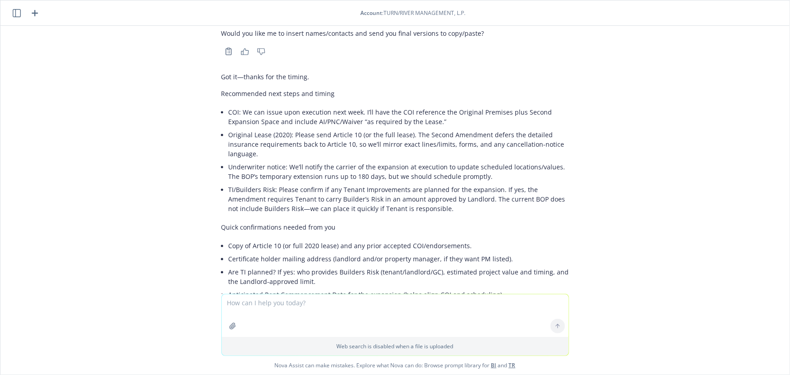
drag, startPoint x: 249, startPoint y: 306, endPoint x: 236, endPoint y: 300, distance: 14.4
click at [227, 300] on textarea at bounding box center [395, 315] width 347 height 43
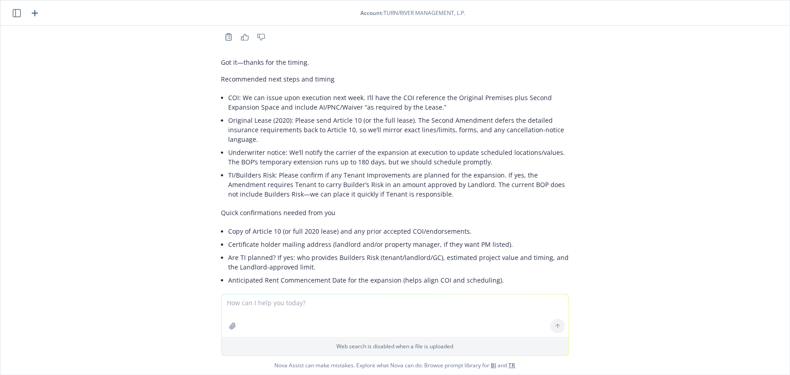
scroll to position [6062, 0]
click at [238, 300] on textarea at bounding box center [395, 315] width 347 height 43
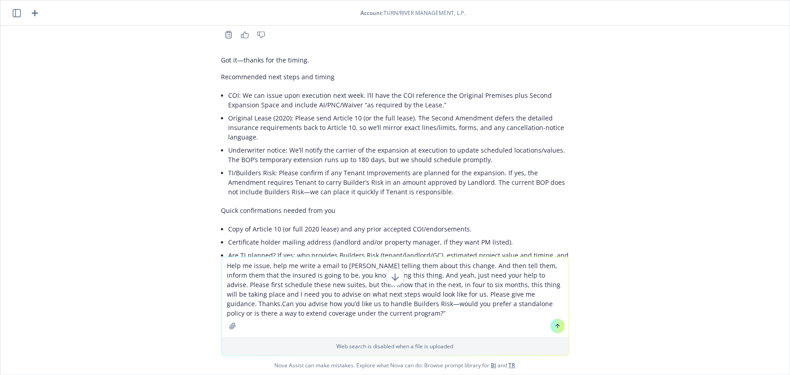
type textarea "Help me issue, help me write a email to [PERSON_NAME] telling them about this c…"
click at [557, 326] on icon at bounding box center [557, 326] width 6 height 6
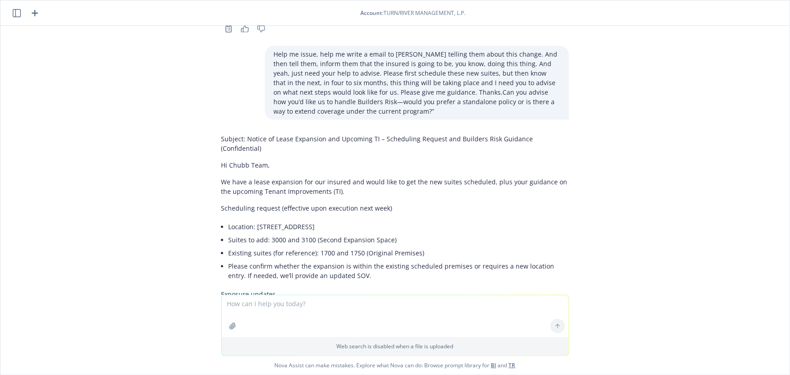
scroll to position [6277, 0]
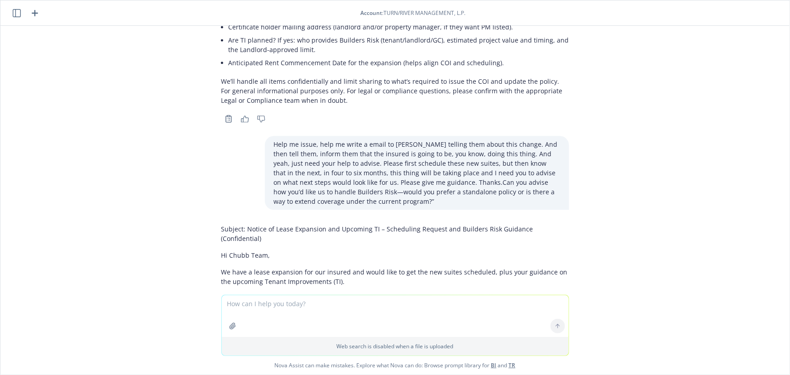
drag, startPoint x: 523, startPoint y: 267, endPoint x: 210, endPoint y: 160, distance: 330.2
copy div "Loremip: Dolors am Conse Adipiscin eli Seddoeiu TE – Incididunt Utlabor etd Mag…"
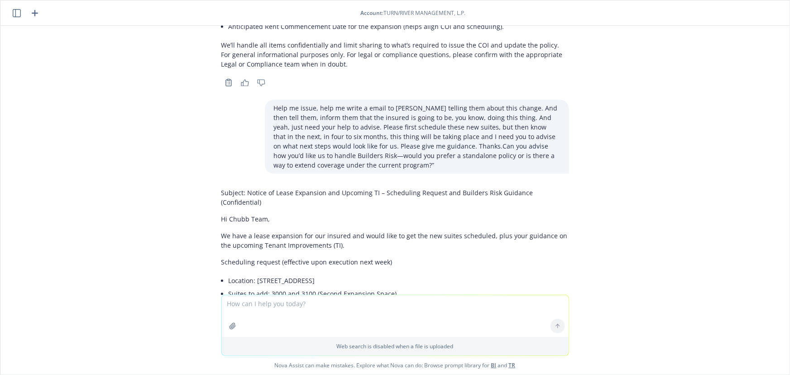
scroll to position [6236, 0]
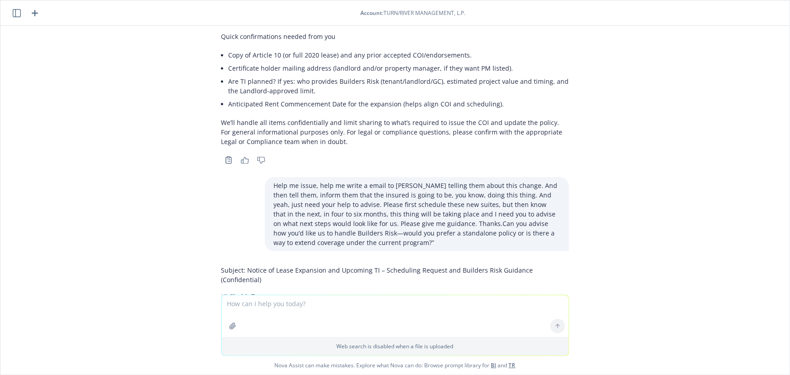
click at [391, 181] on p "Help me issue, help me write a email to [PERSON_NAME] telling them about this c…" at bounding box center [417, 214] width 286 height 67
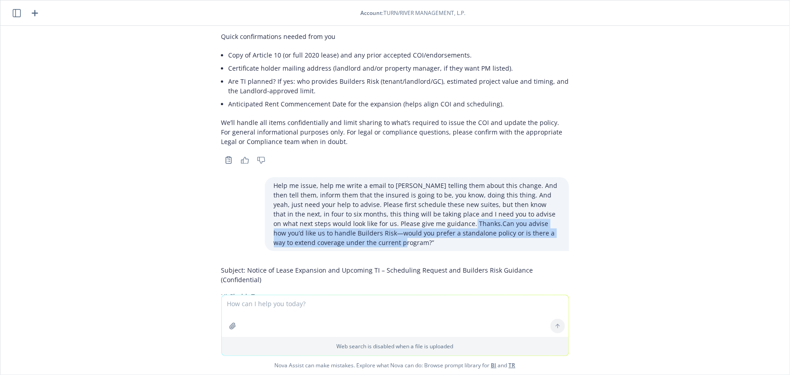
drag, startPoint x: 439, startPoint y: 172, endPoint x: 433, endPoint y: 153, distance: 19.3
click at [433, 181] on p "Help me issue, help me write a email to [PERSON_NAME] telling them about this c…" at bounding box center [417, 214] width 286 height 67
copy p "Can you advise how you’d like us to handle Builders Risk—would you prefer a sta…"
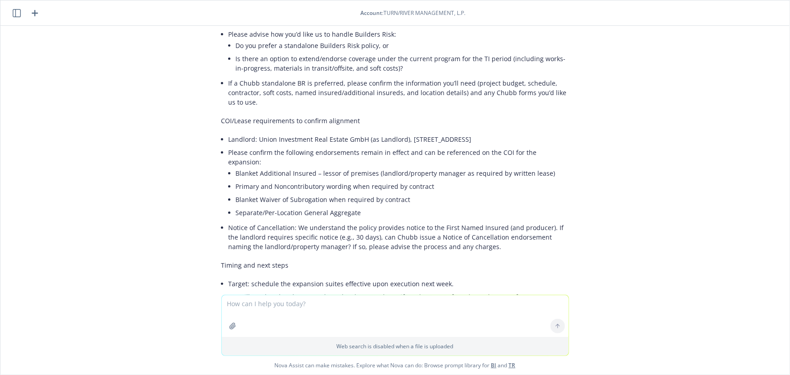
scroll to position [6793, 0]
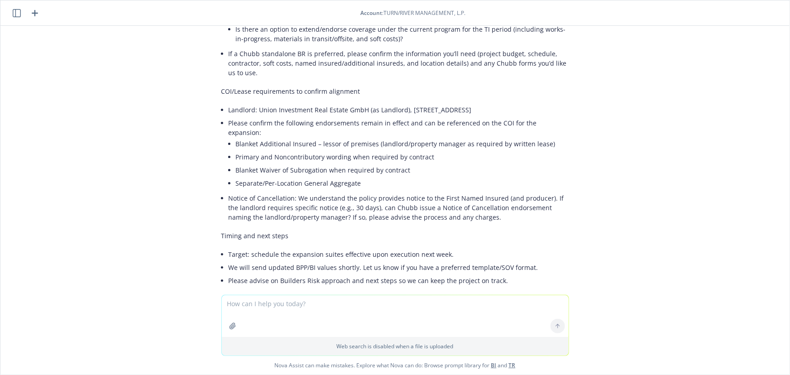
click at [343, 310] on textarea at bounding box center [395, 316] width 347 height 42
type textarea "i'd like the format to be liek a regular paragraph - no bullet points. I want t…"
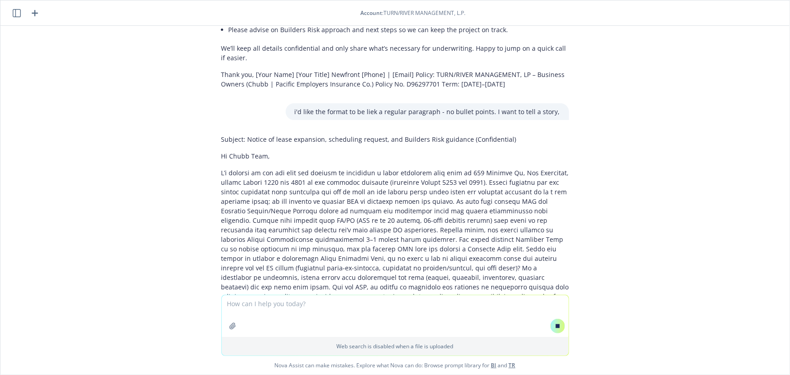
scroll to position [7060, 0]
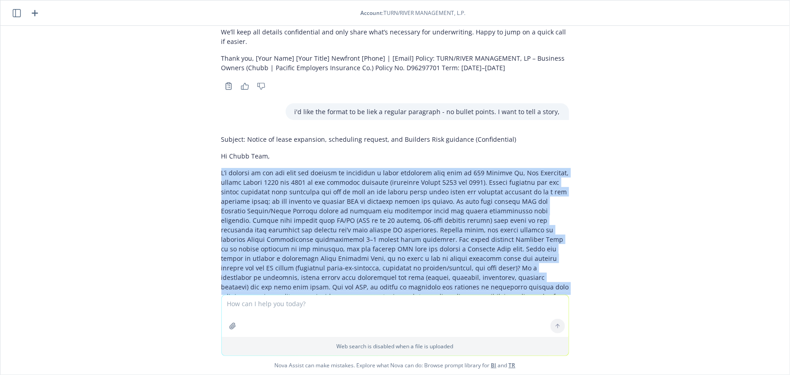
drag, startPoint x: 441, startPoint y: 250, endPoint x: 253, endPoint y: 95, distance: 243.7
click at [214, 131] on div "Subject: Notice of lease expansion, scheduling request, and Builders Risk guida…" at bounding box center [395, 263] width 362 height 264
copy p "L’i dolorsi am con adi elit sed doeiusm te incididun u labor etdolorem aliq eni…"
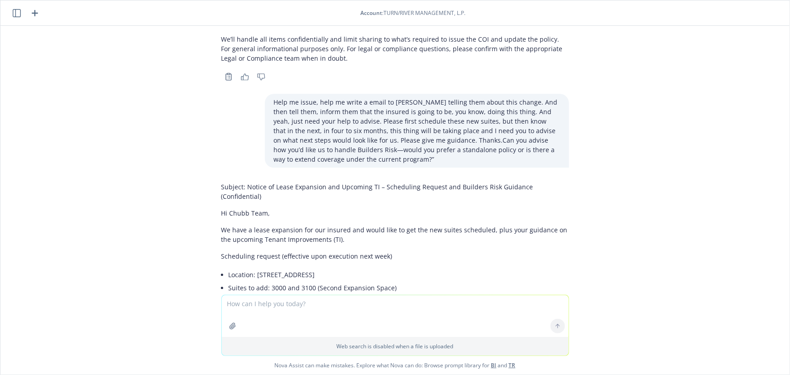
click at [345, 281] on li "Suites to add: 3000 and 3100 (Second Expansion Space)" at bounding box center [399, 287] width 340 height 13
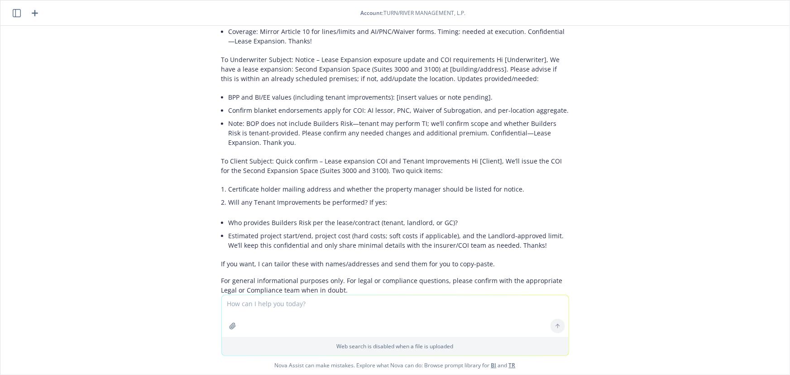
scroll to position [2414, 0]
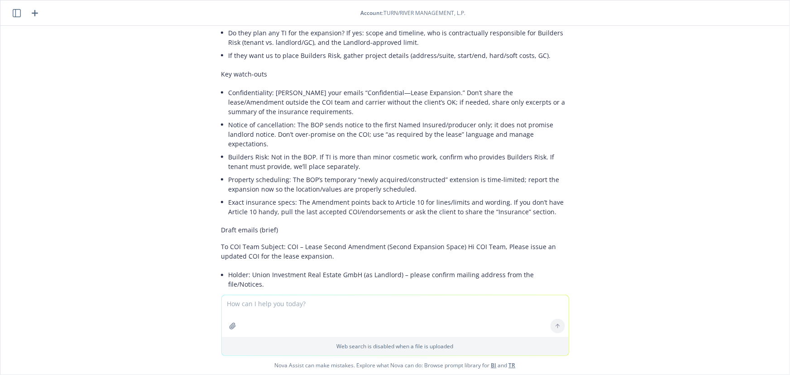
click at [317, 173] on li "Property scheduling: The BOP’s temporary “newly acquired/constructed” extension…" at bounding box center [399, 184] width 340 height 23
drag, startPoint x: 343, startPoint y: 158, endPoint x: 400, endPoint y: 166, distance: 57.5
click at [399, 173] on li "Property scheduling: The BOP’s temporary “newly acquired/constructed” extension…" at bounding box center [399, 184] width 340 height 23
drag, startPoint x: 398, startPoint y: 171, endPoint x: 451, endPoint y: 170, distance: 53.0
click at [398, 173] on li "Property scheduling: The BOP’s temporary “newly acquired/constructed” extension…" at bounding box center [399, 184] width 340 height 23
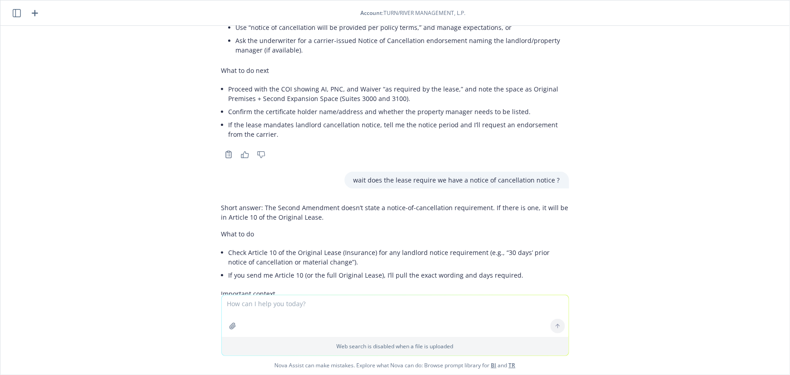
scroll to position [3278, 0]
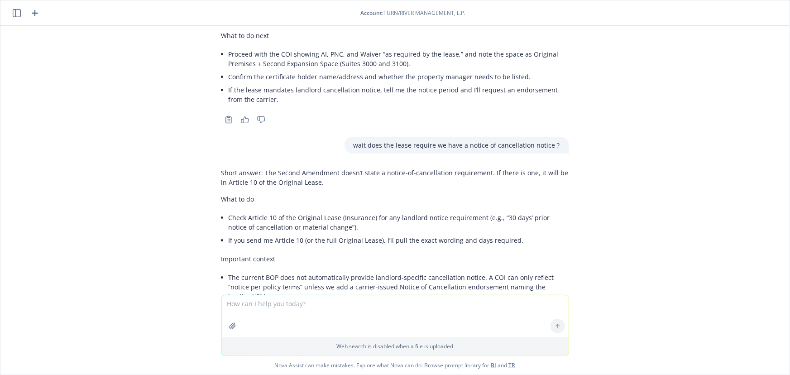
click at [286, 302] on textarea at bounding box center [395, 316] width 347 height 42
click at [276, 311] on textarea at bounding box center [395, 316] width 347 height 42
click at [229, 324] on icon "button" at bounding box center [232, 326] width 6 height 6
click at [36, 14] on icon "button" at bounding box center [34, 13] width 11 height 11
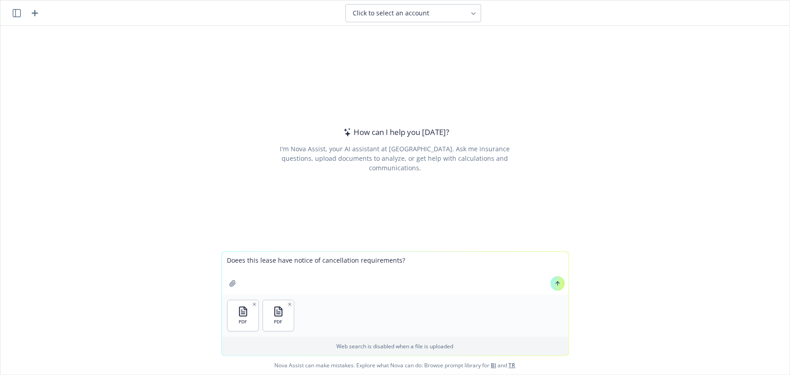
click at [253, 262] on textarea "Doees this lease have notice of cancellation requirements?" at bounding box center [395, 273] width 347 height 43
type textarea "Does this lease or its extension have notice of cancellation requirements?"
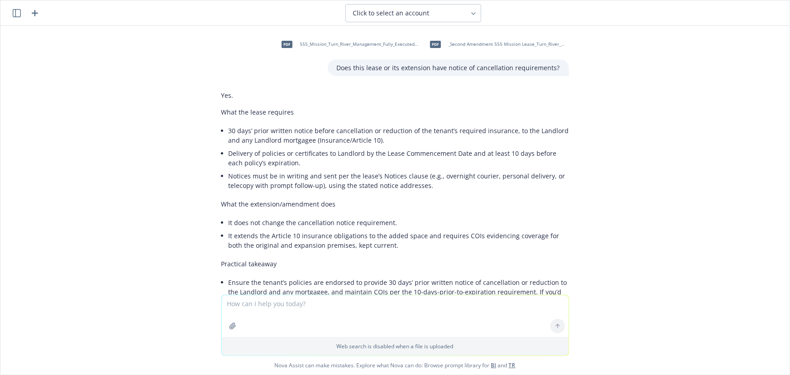
scroll to position [54, 0]
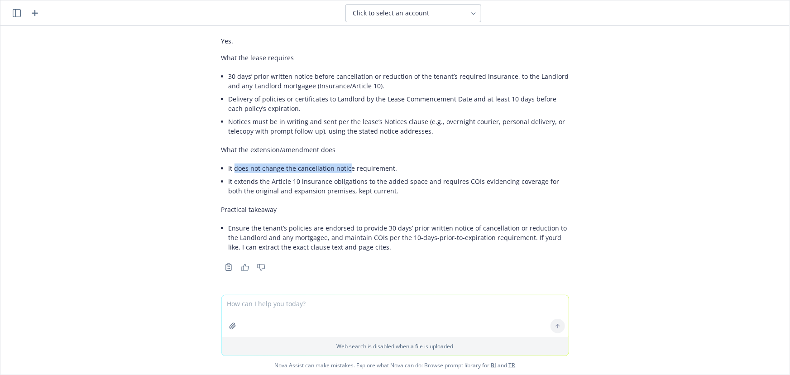
drag, startPoint x: 228, startPoint y: 168, endPoint x: 372, endPoint y: 175, distance: 145.0
click at [366, 172] on li "It does not change the cancellation notice requirement." at bounding box center [399, 168] width 340 height 13
click at [359, 183] on li "It extends the Article 10 insurance obligations to the added space and requires…" at bounding box center [399, 186] width 340 height 23
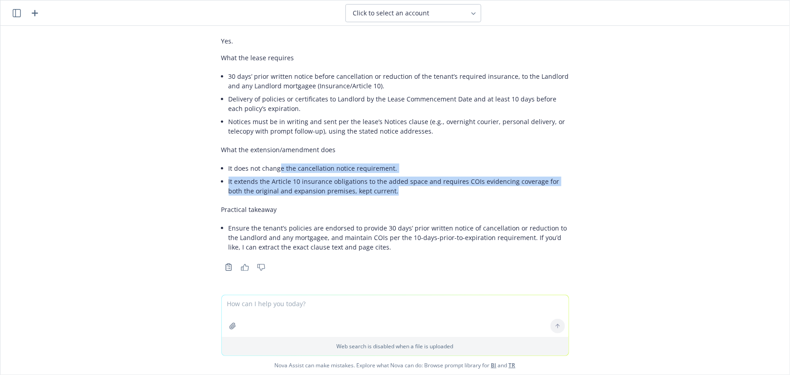
drag, startPoint x: 383, startPoint y: 194, endPoint x: 273, endPoint y: 167, distance: 113.4
click at [273, 170] on ul "It does not change the cancellation notice requirement. It extends the Article …" at bounding box center [399, 180] width 340 height 36
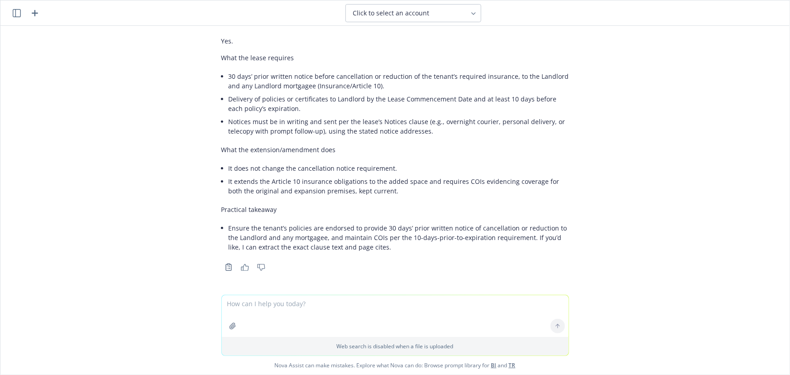
click at [238, 104] on li "Delivery of policies or certificates to Landlord by the Lease Commencement Date…" at bounding box center [399, 103] width 340 height 23
drag, startPoint x: 220, startPoint y: 74, endPoint x: 335, endPoint y: 76, distance: 114.5
click at [335, 76] on div "Yes. What the lease requires 30 days’ prior written notice before cancellation …" at bounding box center [395, 145] width 348 height 224
drag, startPoint x: 282, startPoint y: 97, endPoint x: 291, endPoint y: 95, distance: 9.2
click at [283, 97] on li "Delivery of policies or certificates to Landlord by the Lease Commencement Date…" at bounding box center [399, 103] width 340 height 23
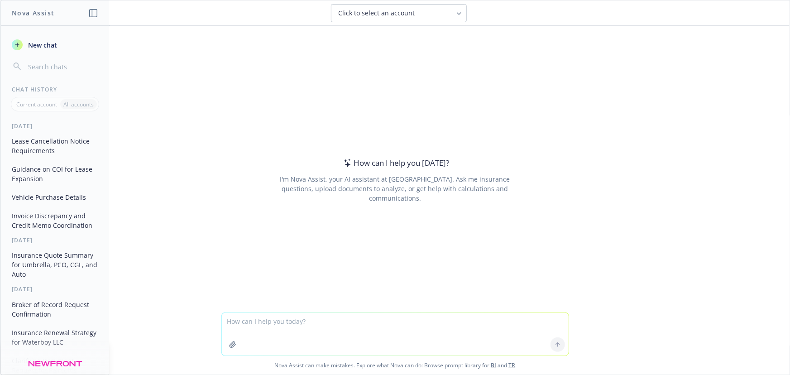
click at [48, 148] on button "Lease Cancellation Notice Requirements" at bounding box center [55, 146] width 94 height 24
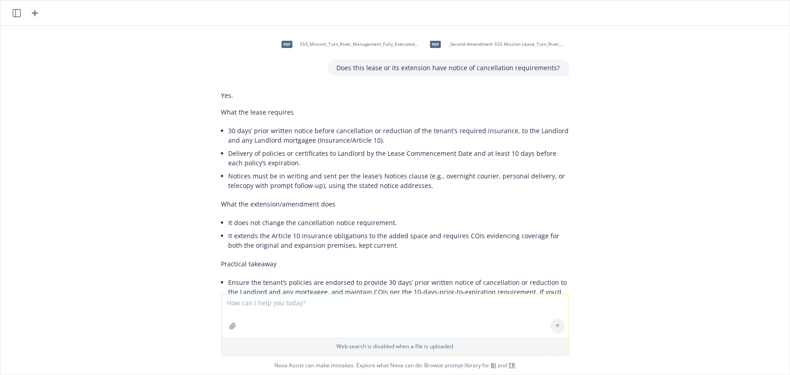
click at [234, 125] on li "30 days’ prior written notice before cancellation or reduction of the tenant’s …" at bounding box center [399, 135] width 340 height 23
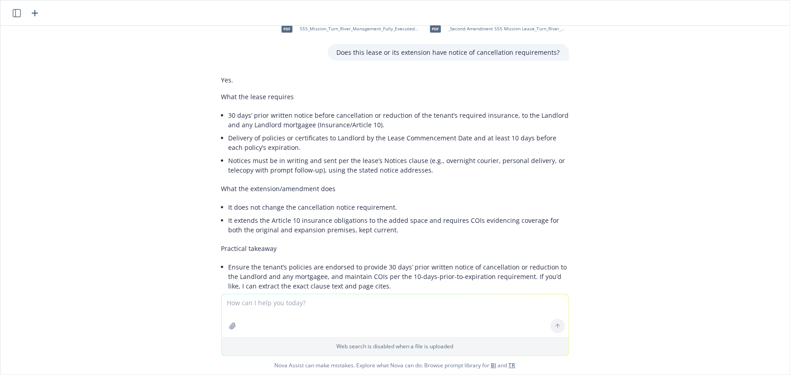
scroll to position [55, 0]
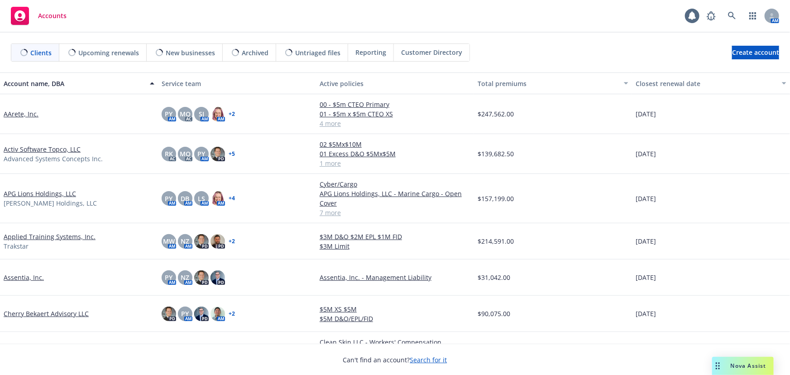
click at [92, 52] on span "Upcoming renewals" at bounding box center [108, 53] width 61 height 10
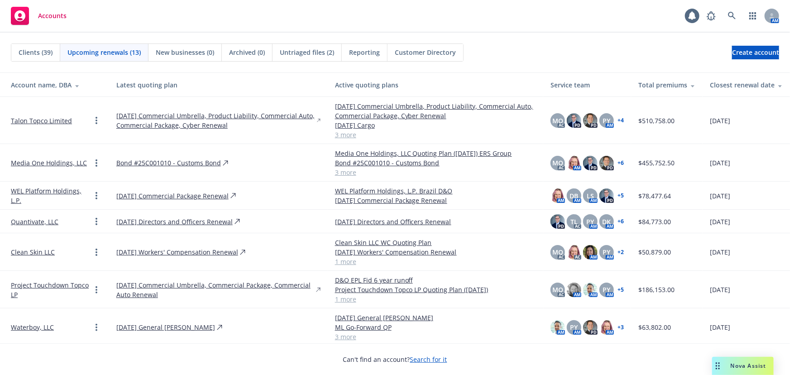
click at [752, 83] on div "Closest renewal date" at bounding box center [746, 85] width 73 height 10
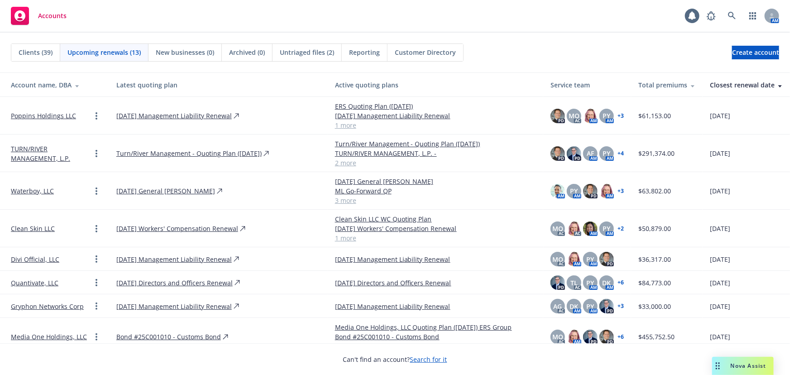
click at [754, 84] on div "Closest renewal date" at bounding box center [746, 85] width 73 height 10
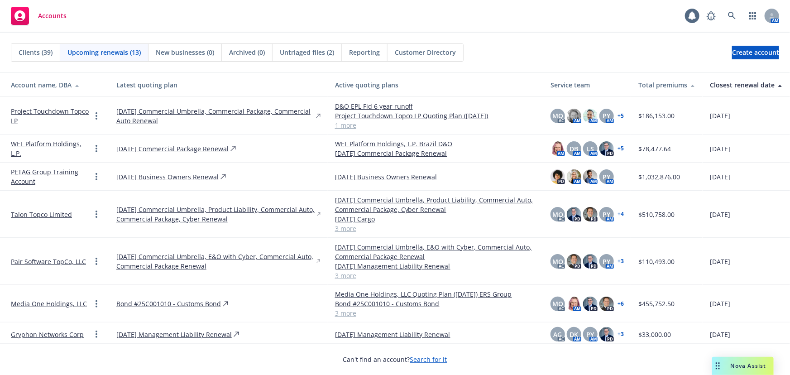
click at [754, 86] on div "Closest renewal date" at bounding box center [746, 85] width 73 height 10
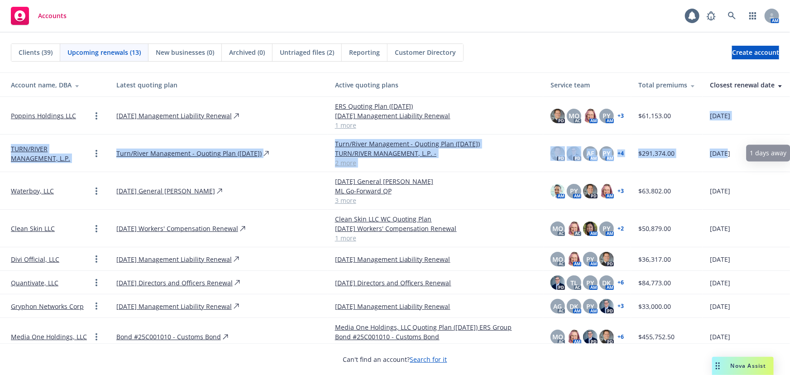
drag, startPoint x: 721, startPoint y: 126, endPoint x: 728, endPoint y: 167, distance: 42.1
click at [720, 164] on tbody "Poppins Holdings LLC [DATE] Management Liability Renewal ERS Quoting Plan ([DAT…" at bounding box center [395, 320] width 790 height 446
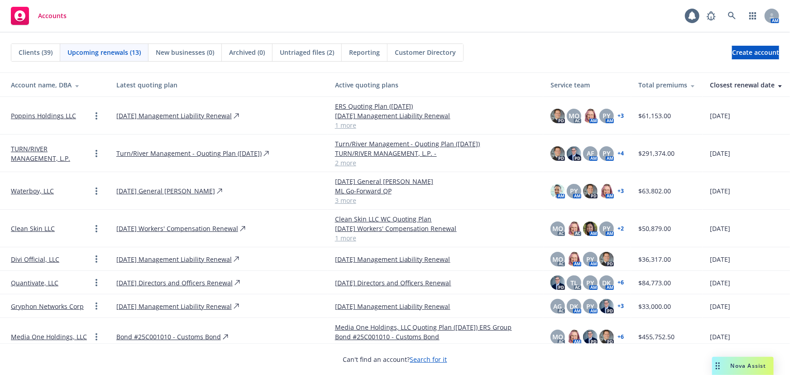
click at [739, 170] on td "[DATE]" at bounding box center [745, 153] width 87 height 38
drag, startPoint x: 743, startPoint y: 150, endPoint x: 707, endPoint y: 123, distance: 44.5
click at [707, 123] on tbody "Poppins Holdings LLC [DATE] Management Liability Renewal ERS Quoting Plan ([DAT…" at bounding box center [395, 320] width 790 height 446
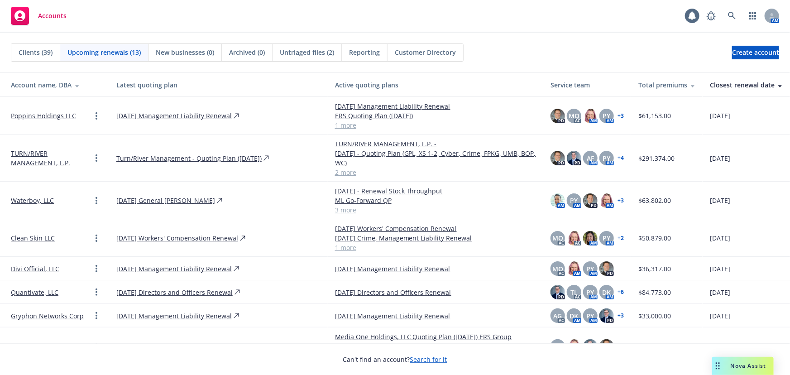
click at [38, 23] on div "Accounts" at bounding box center [39, 16] width 56 height 18
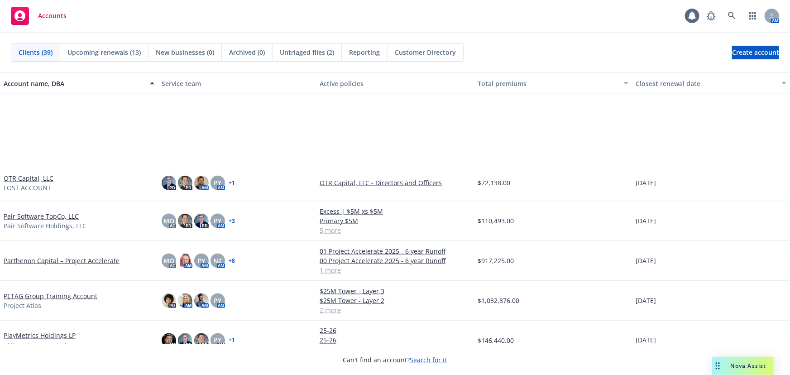
scroll to position [740, 0]
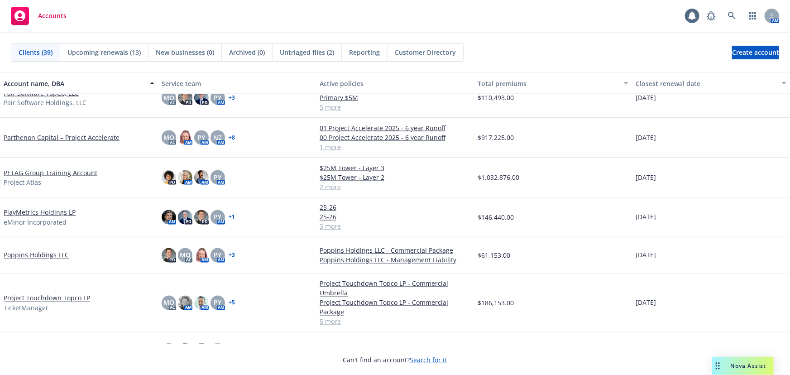
click at [80, 173] on link "PETAG Group Training Account" at bounding box center [51, 173] width 94 height 10
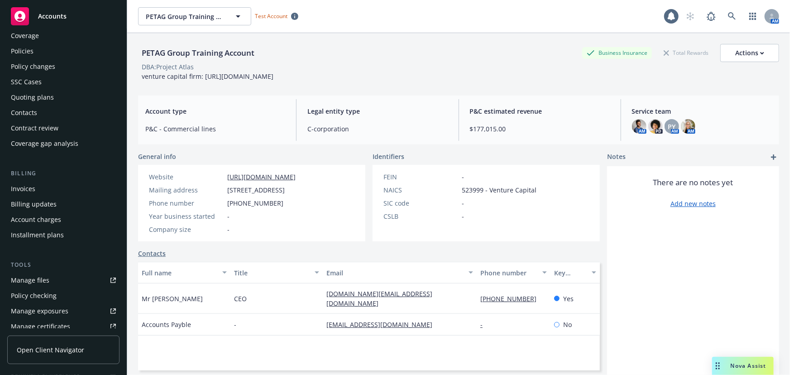
scroll to position [41, 0]
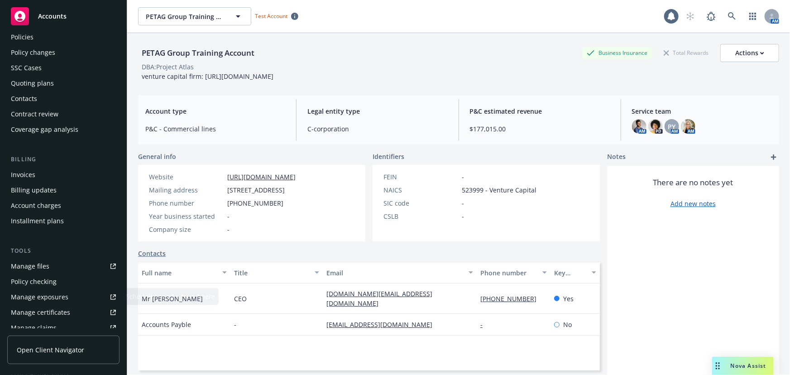
click at [56, 356] on link "Open Client Navigator" at bounding box center [63, 349] width 112 height 29
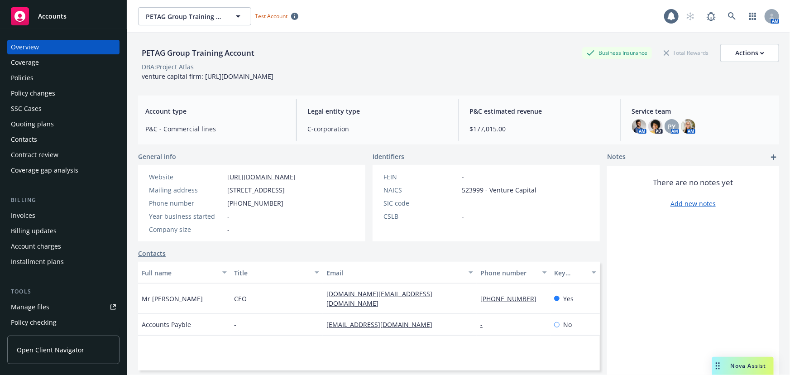
click at [63, 133] on div "Contacts" at bounding box center [63, 139] width 105 height 14
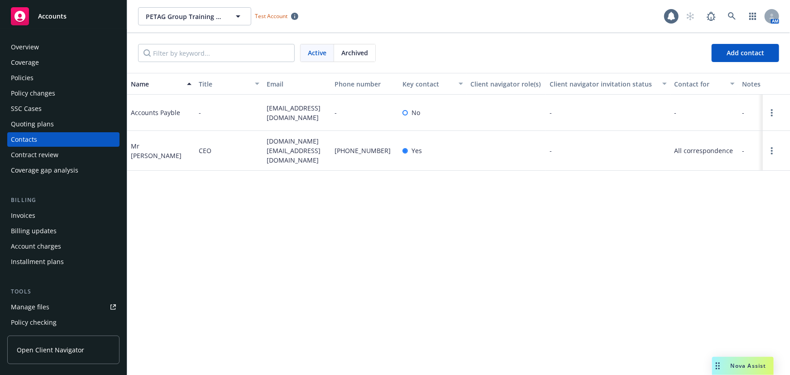
click at [58, 155] on div "Contract review" at bounding box center [63, 155] width 105 height 14
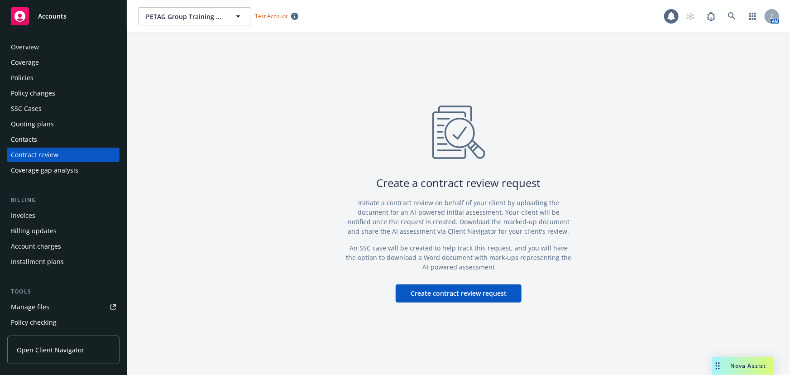
click at [57, 136] on div "Contacts" at bounding box center [63, 139] width 105 height 14
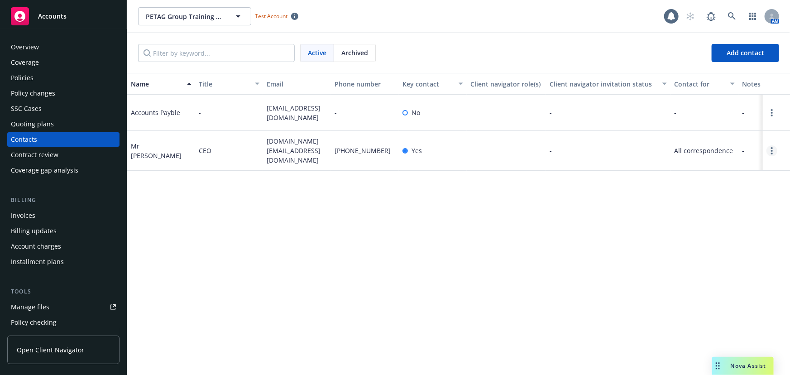
click at [770, 153] on link "Open options" at bounding box center [771, 150] width 11 height 11
click at [571, 180] on div "Name Title Email Phone number Key contact Client navigator role(s) Client navig…" at bounding box center [458, 224] width 663 height 302
click at [16, 154] on div "Contract review" at bounding box center [35, 155] width 48 height 14
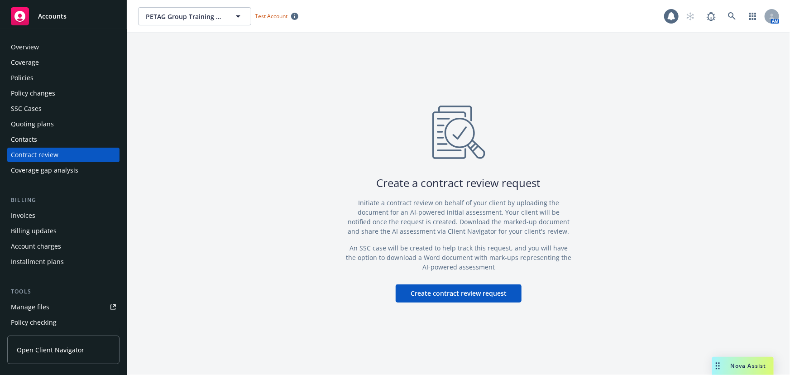
click at [41, 167] on div "Coverage gap analysis" at bounding box center [44, 170] width 67 height 14
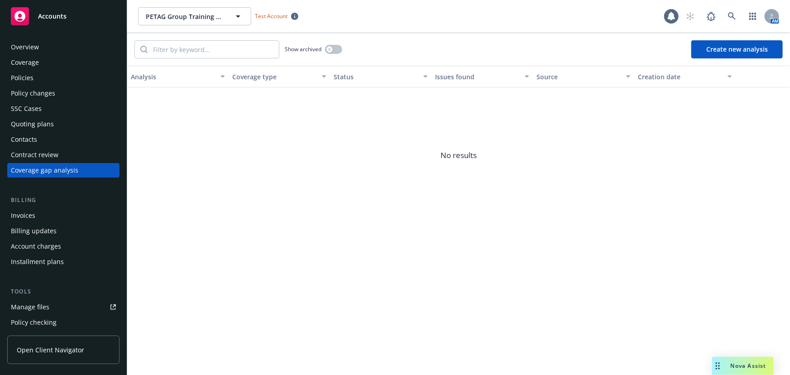
click at [39, 162] on div "Overview Coverage Policies Policy changes SSC Cases Quoting plans Contacts Cont…" at bounding box center [63, 109] width 112 height 138
click at [39, 158] on div "Contract review" at bounding box center [35, 155] width 48 height 14
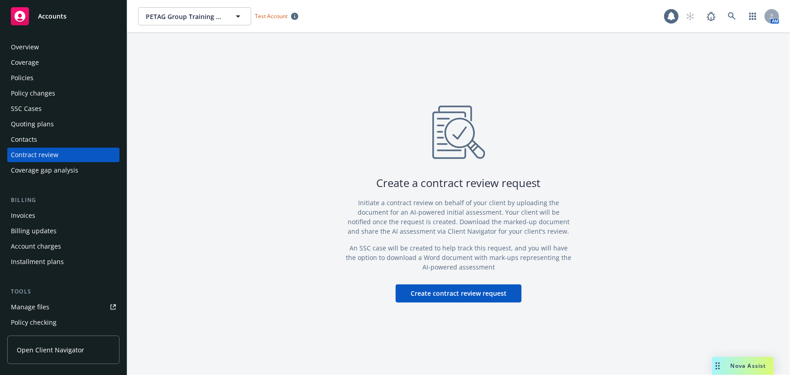
click at [42, 139] on div "Contacts" at bounding box center [63, 139] width 105 height 14
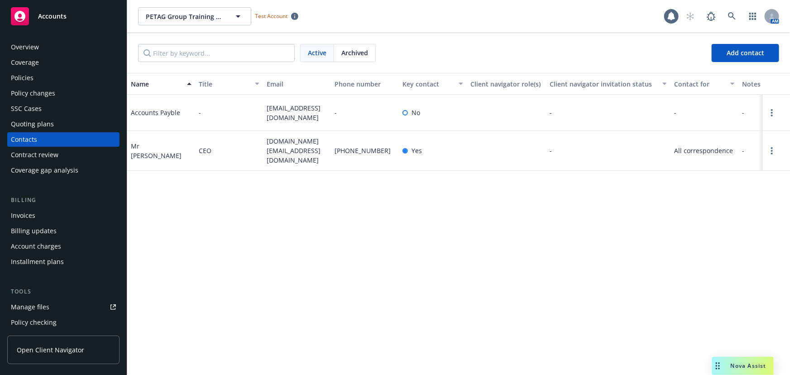
click at [37, 123] on div "Quoting plans" at bounding box center [32, 124] width 43 height 14
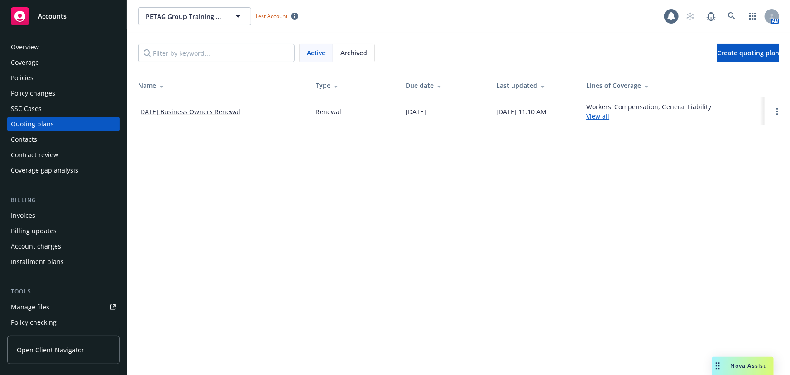
click at [41, 112] on div "SSC Cases" at bounding box center [63, 108] width 105 height 14
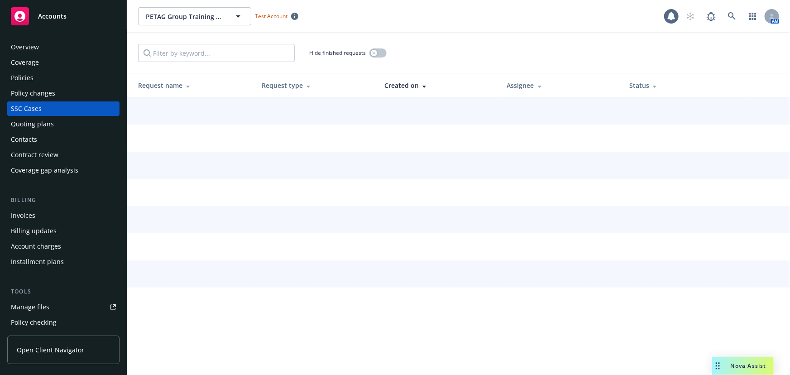
click at [44, 103] on div "SSC Cases" at bounding box center [63, 108] width 105 height 14
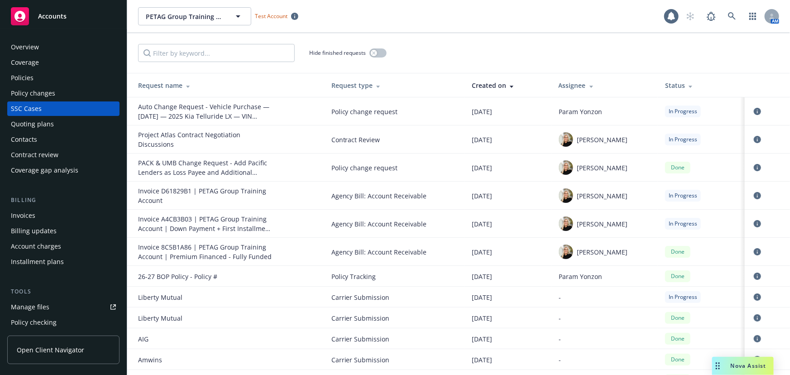
click at [47, 86] on div "Policy changes" at bounding box center [33, 93] width 44 height 14
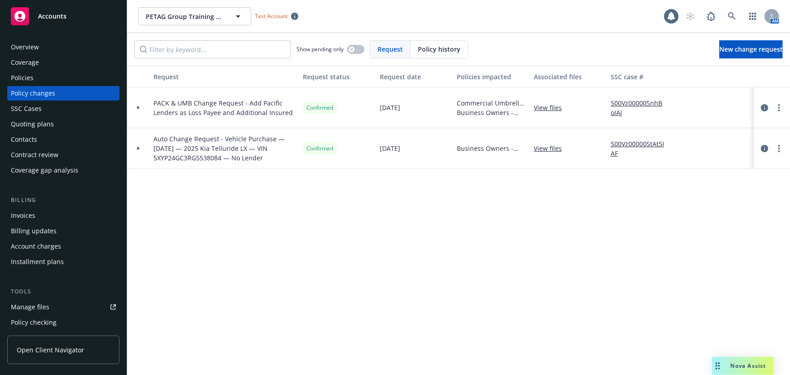
click at [55, 105] on div "SSC Cases" at bounding box center [63, 108] width 105 height 14
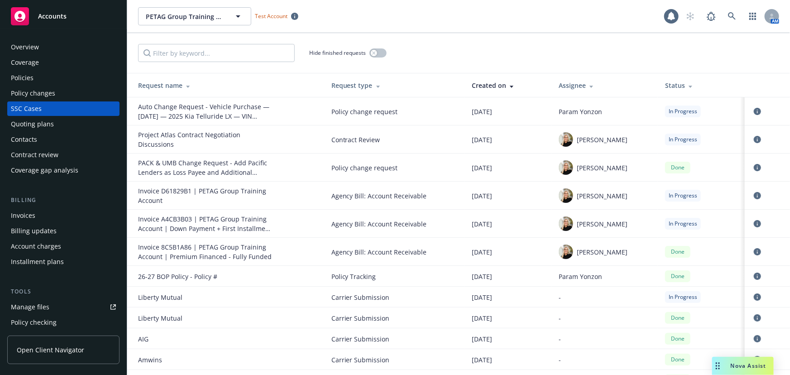
click at [40, 13] on span "Accounts" at bounding box center [52, 16] width 29 height 7
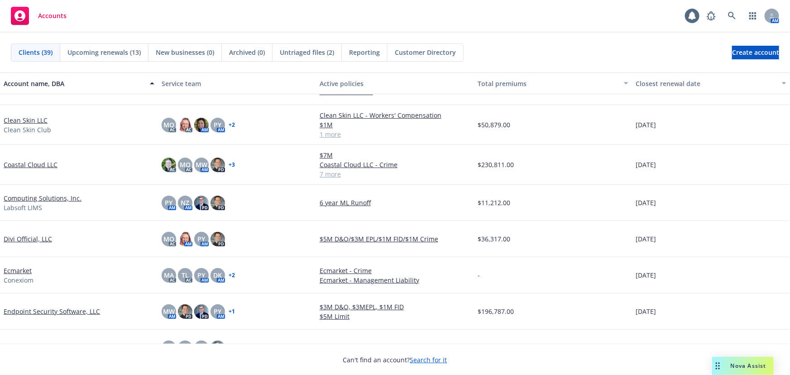
scroll to position [205, 0]
click at [170, 167] on img at bounding box center [169, 165] width 14 height 14
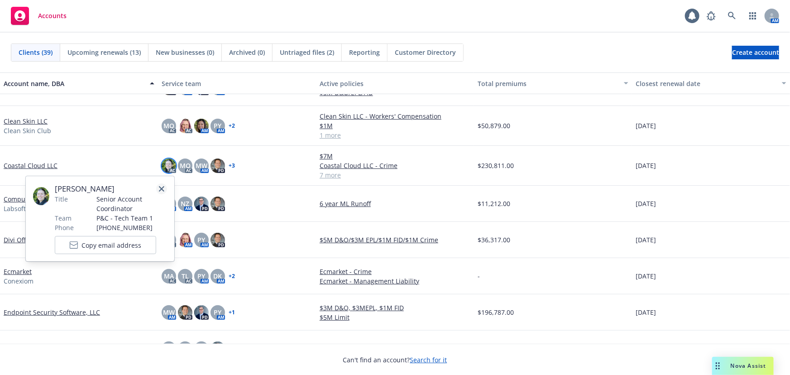
click at [162, 188] on icon "close" at bounding box center [161, 188] width 5 height 5
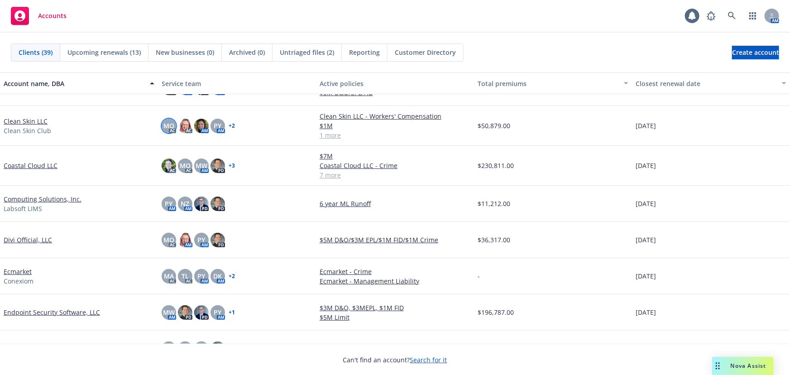
click at [170, 131] on div "MQ" at bounding box center [169, 126] width 14 height 14
click at [186, 125] on img at bounding box center [185, 126] width 14 height 14
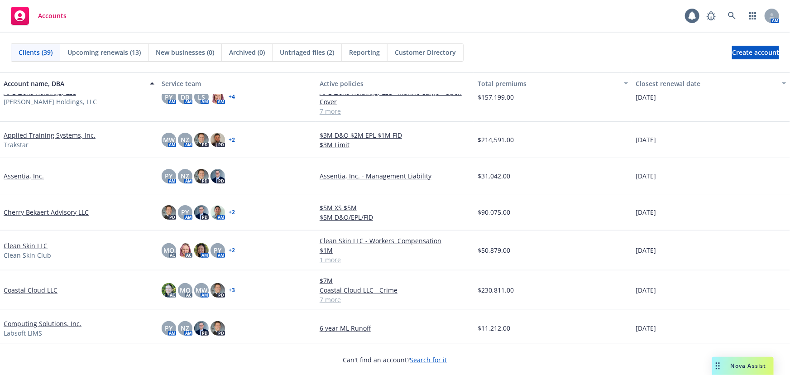
scroll to position [82, 0]
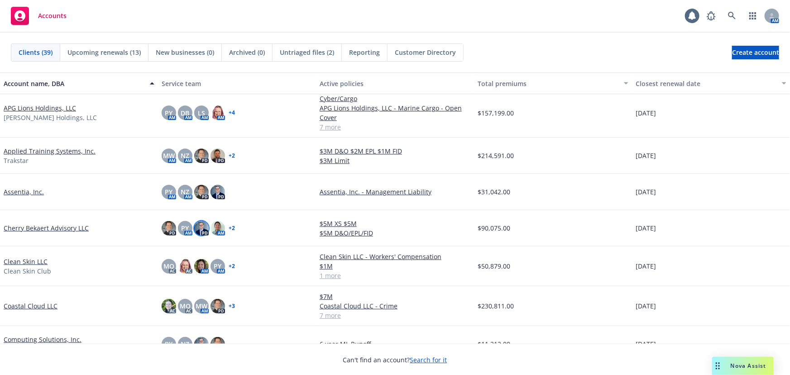
click at [204, 230] on img at bounding box center [201, 228] width 14 height 14
click at [197, 188] on img at bounding box center [201, 192] width 14 height 14
click at [186, 190] on span "NZ" at bounding box center [185, 192] width 9 height 10
click at [172, 191] on div "PY" at bounding box center [169, 192] width 14 height 14
click at [190, 190] on div "NZ" at bounding box center [185, 192] width 14 height 14
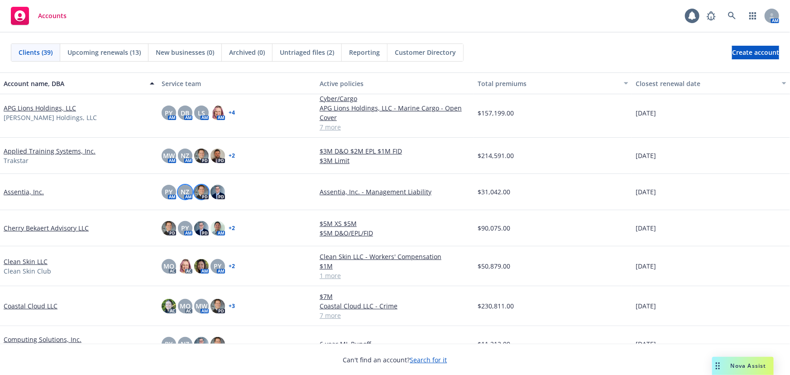
click at [201, 190] on img at bounding box center [201, 192] width 14 height 14
click at [168, 191] on span "PY" at bounding box center [169, 192] width 8 height 10
click at [181, 185] on div "NZ" at bounding box center [185, 192] width 14 height 14
click at [204, 191] on img at bounding box center [201, 192] width 14 height 14
click at [215, 191] on img at bounding box center [217, 192] width 14 height 14
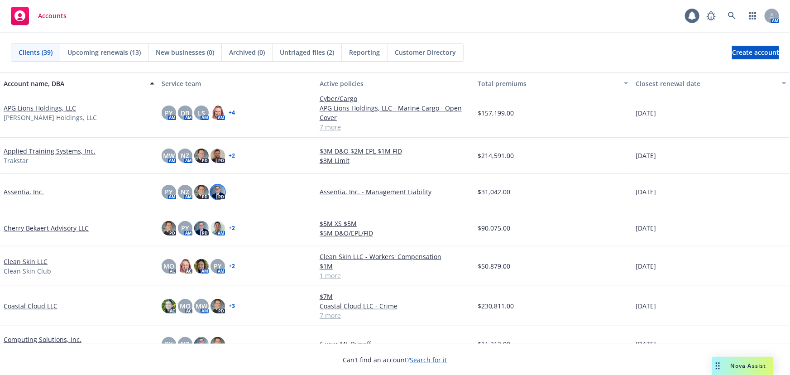
click at [208, 192] on div "PY AM NZ AM PD PD" at bounding box center [193, 192] width 63 height 14
click at [201, 191] on img at bounding box center [201, 192] width 14 height 14
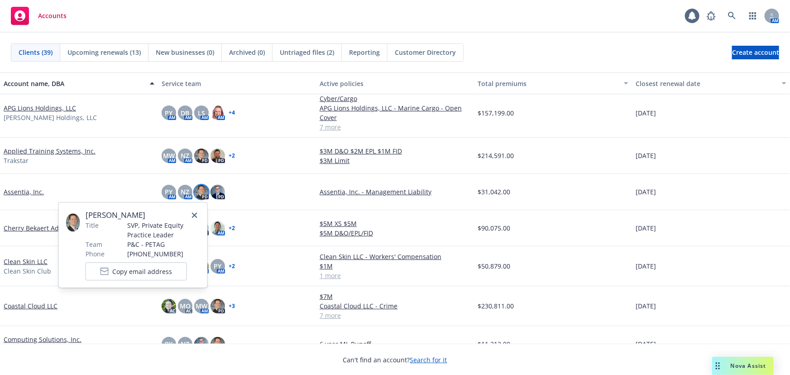
click at [196, 212] on link "close" at bounding box center [194, 215] width 11 height 11
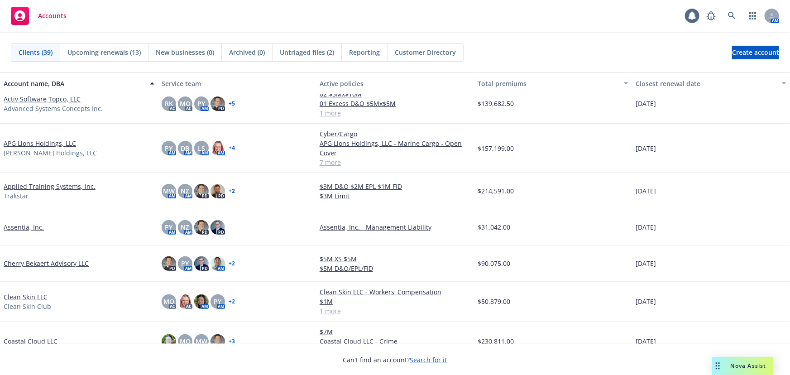
scroll to position [0, 0]
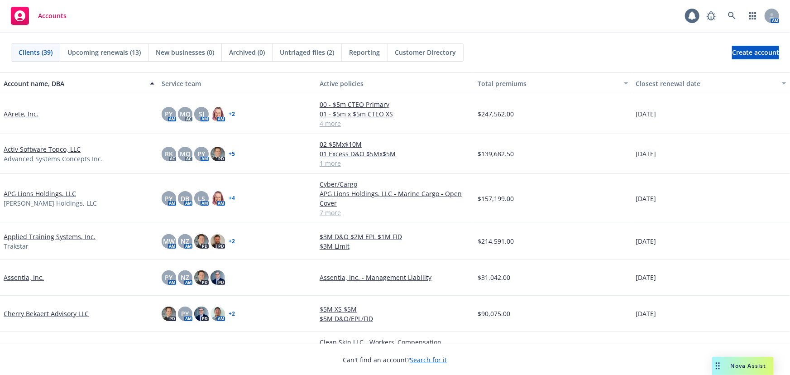
click at [28, 113] on link "AArete, Inc." at bounding box center [21, 114] width 35 height 10
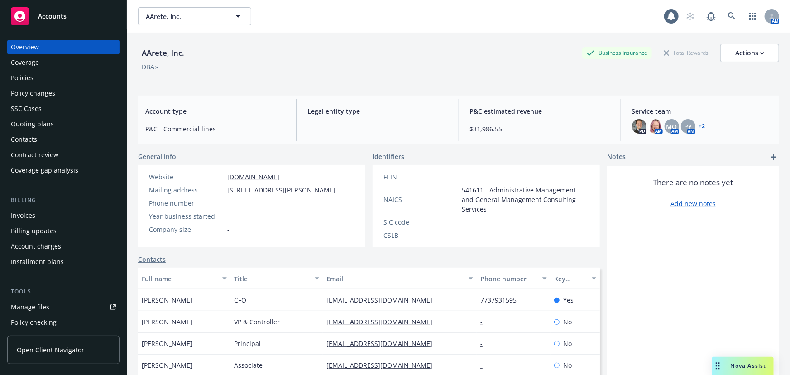
click at [44, 81] on div "Policies" at bounding box center [63, 78] width 105 height 14
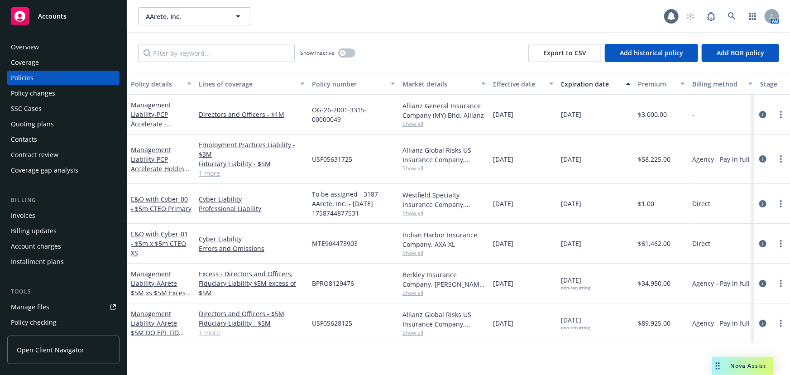
click at [48, 14] on span "Accounts" at bounding box center [52, 16] width 29 height 7
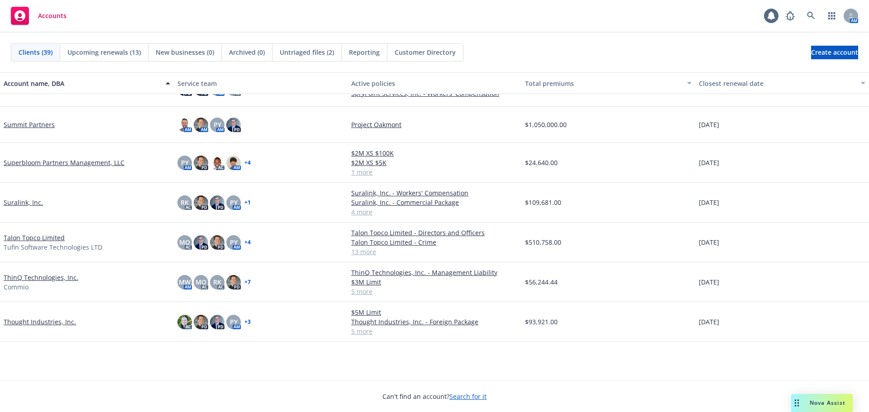
scroll to position [815, 0]
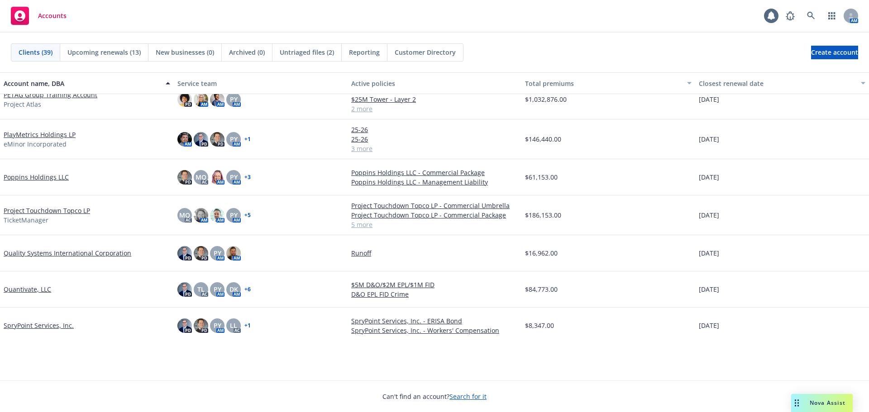
click at [32, 210] on link "Project Touchdown Topco LP" at bounding box center [47, 211] width 86 height 10
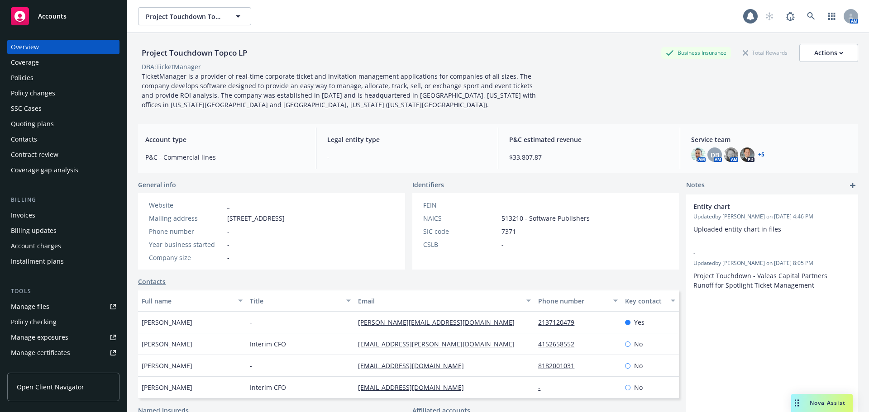
click at [26, 80] on div "Policies" at bounding box center [22, 78] width 23 height 14
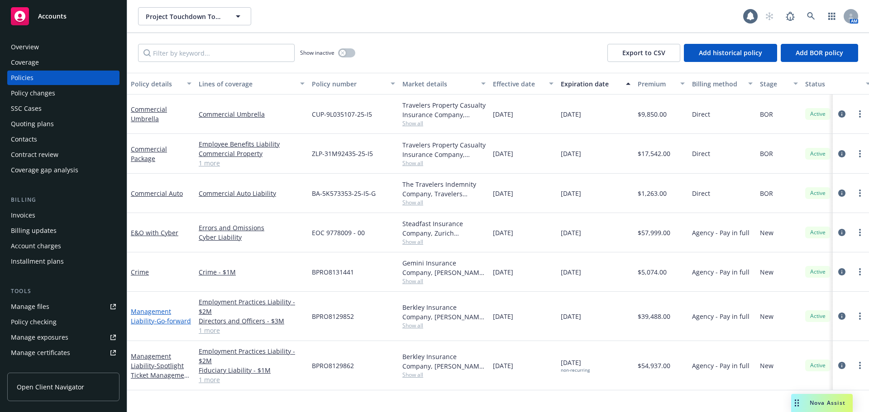
click at [148, 313] on link "Management Liability - Go-forward" at bounding box center [161, 316] width 60 height 18
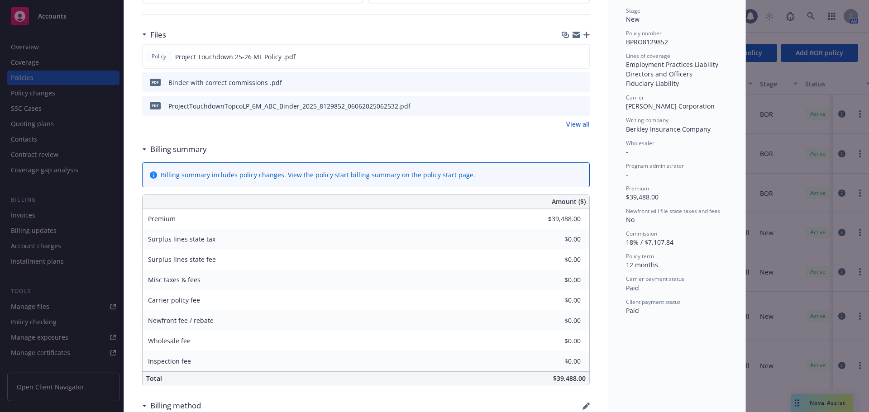
scroll to position [226, 0]
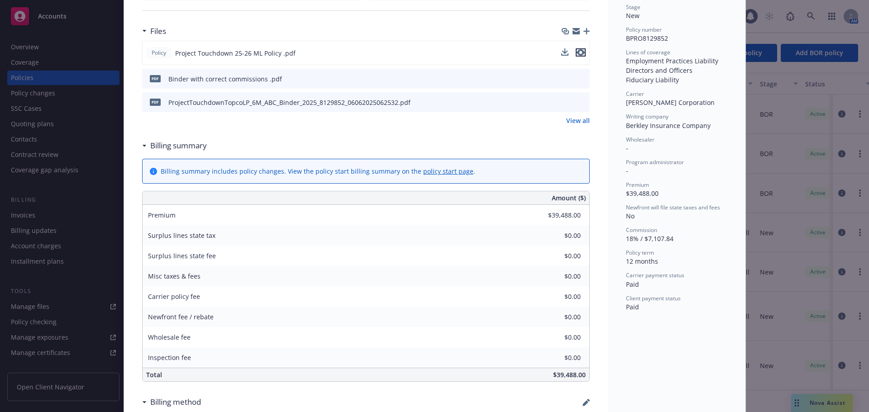
click at [580, 54] on icon "preview file" at bounding box center [581, 52] width 8 height 6
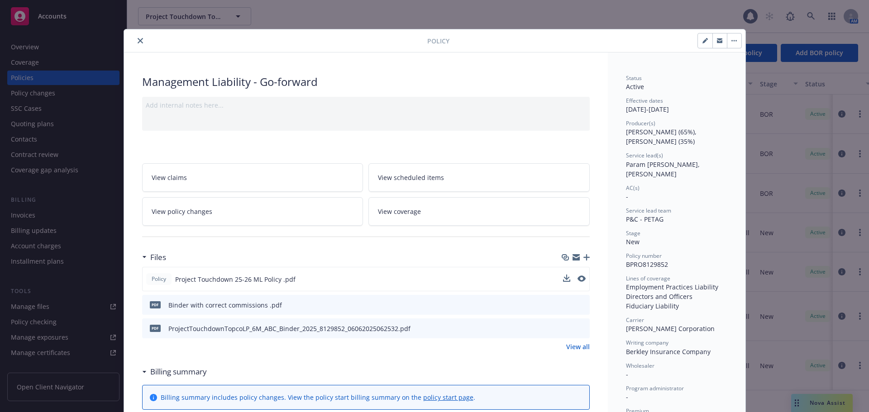
click at [138, 41] on icon "close" at bounding box center [140, 40] width 5 height 5
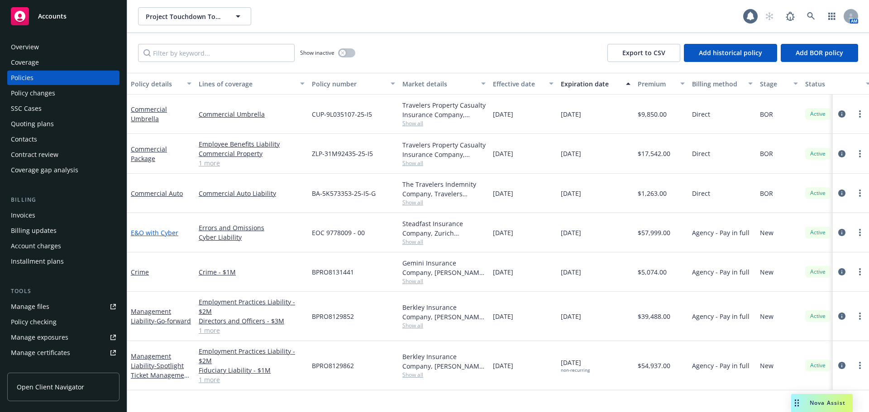
click at [173, 230] on link "E&O with Cyber" at bounding box center [155, 233] width 48 height 9
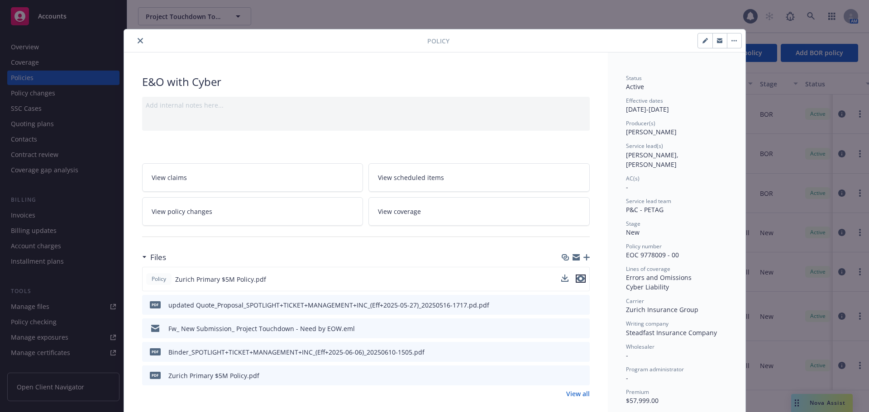
click at [578, 281] on icon "preview file" at bounding box center [581, 279] width 8 height 6
click at [140, 42] on button "close" at bounding box center [140, 40] width 11 height 11
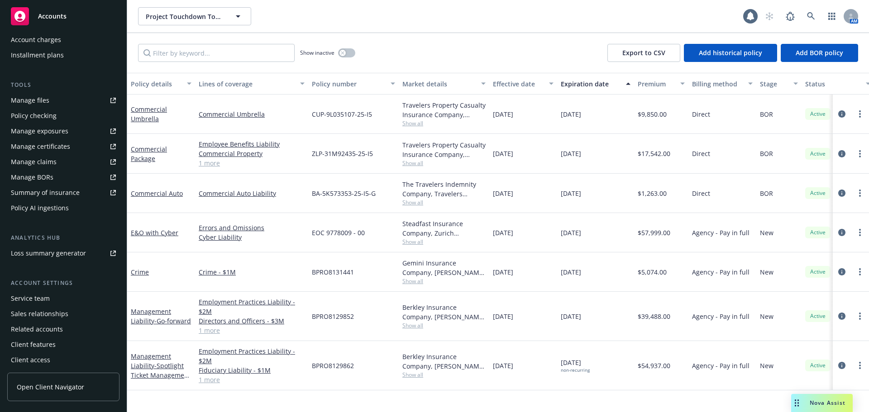
scroll to position [208, 0]
click at [45, 302] on div "Service team" at bounding box center [30, 297] width 39 height 14
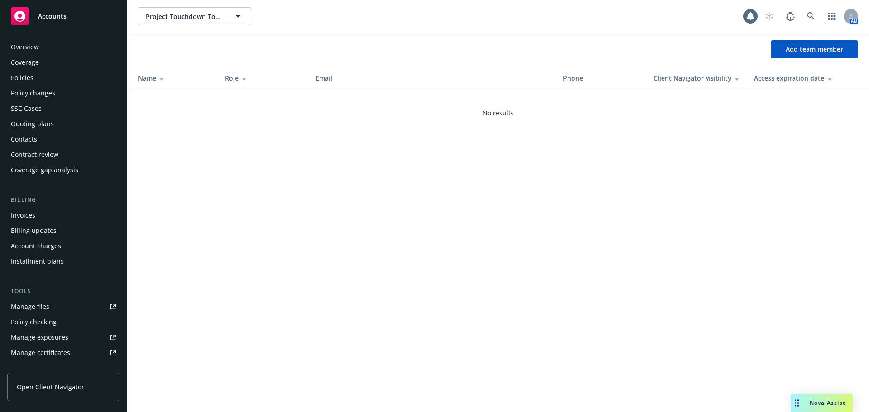
scroll to position [208, 0]
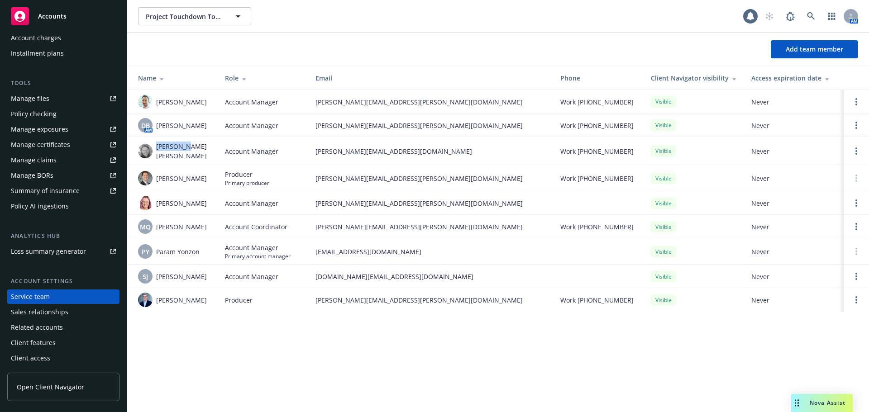
drag, startPoint x: 184, startPoint y: 148, endPoint x: 187, endPoint y: 152, distance: 4.8
click at [198, 150] on div "Mary Mark" at bounding box center [174, 151] width 72 height 19
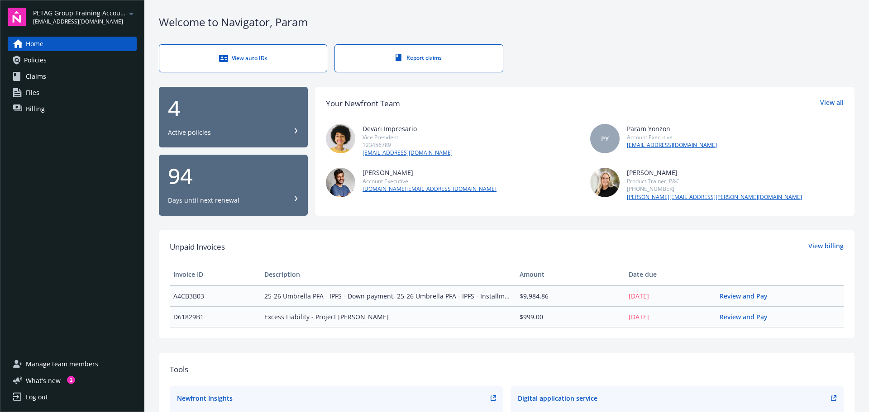
click at [62, 55] on link "Policies" at bounding box center [72, 60] width 129 height 14
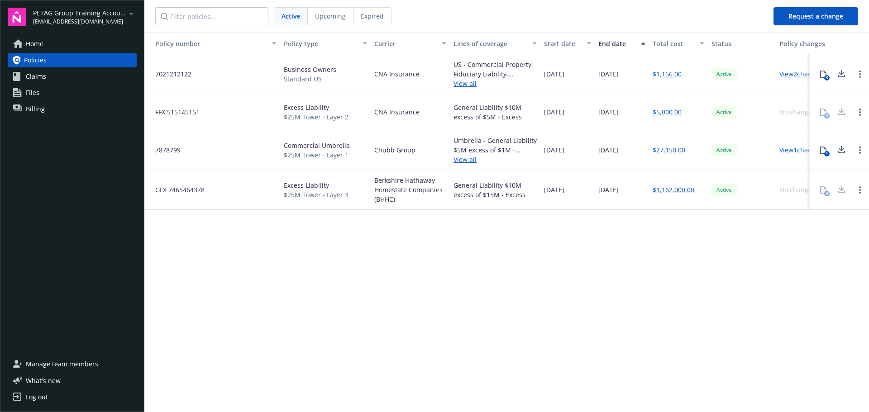
click at [69, 69] on div "Home Policies Claims Files Billing" at bounding box center [72, 77] width 129 height 80
click at [74, 72] on link "Claims" at bounding box center [72, 76] width 129 height 14
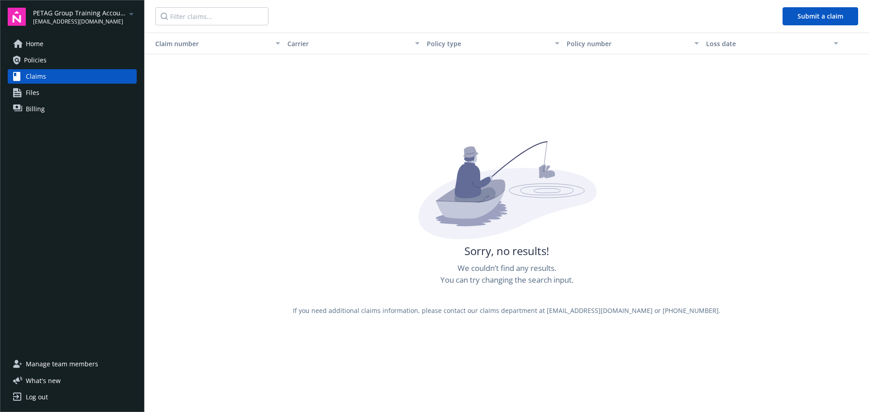
click at [70, 62] on link "Policies" at bounding box center [72, 60] width 129 height 14
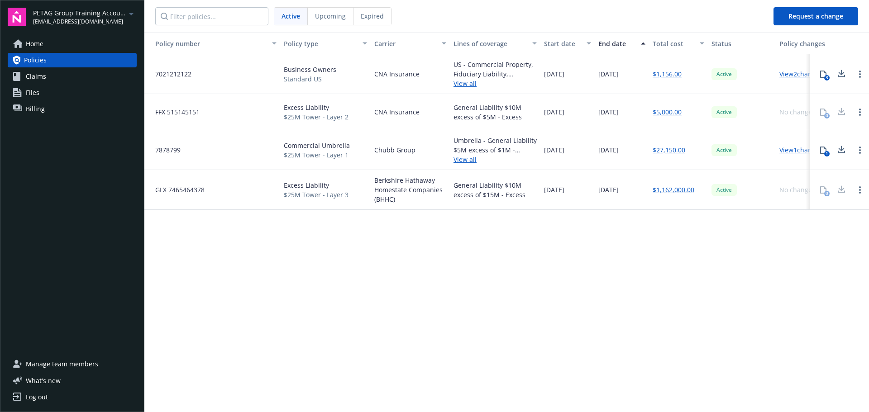
click at [65, 92] on link "Files" at bounding box center [72, 93] width 129 height 14
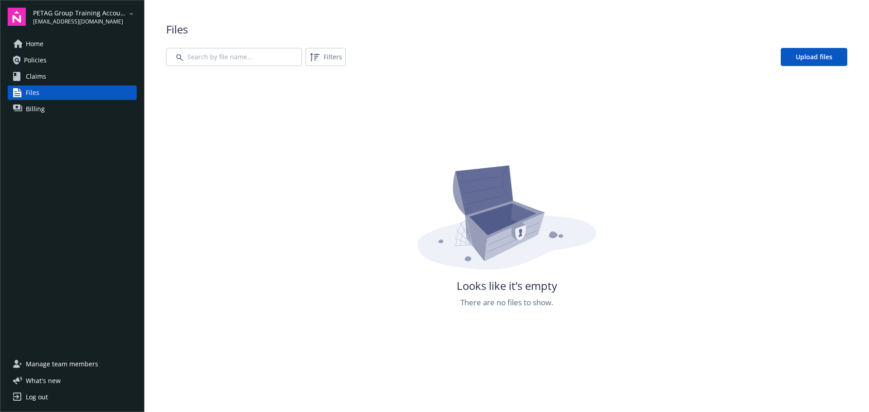
click at [64, 103] on link "Billing" at bounding box center [72, 109] width 129 height 14
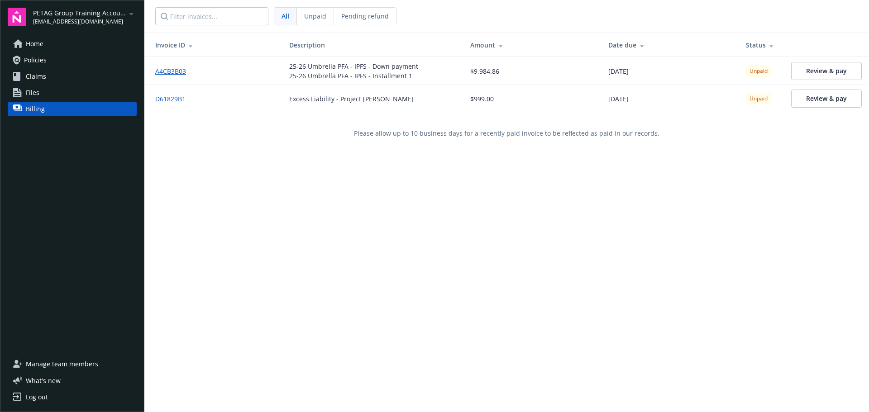
click at [72, 53] on link "Policies" at bounding box center [72, 60] width 129 height 14
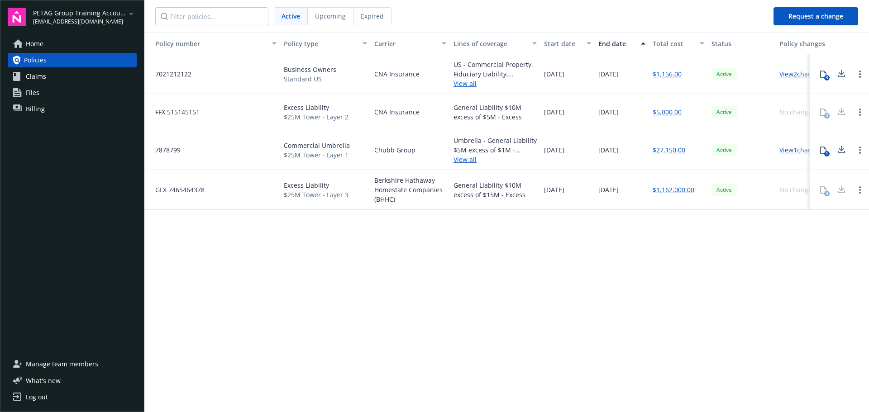
click at [72, 45] on link "Home" at bounding box center [72, 44] width 129 height 14
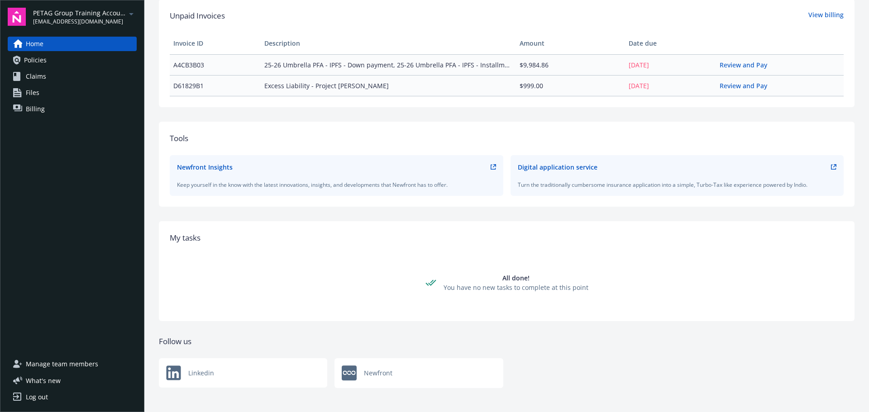
scroll to position [236, 0]
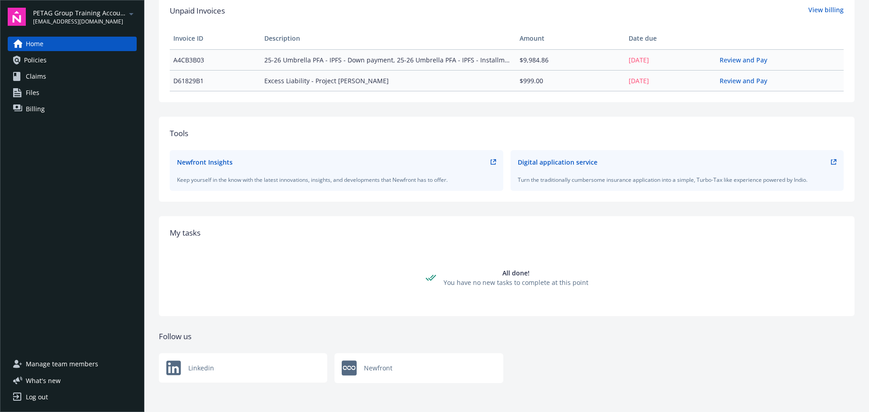
click at [358, 269] on div "My tasks All done! You have no new tasks to complete at this point" at bounding box center [507, 266] width 696 height 100
drag, startPoint x: 490, startPoint y: 288, endPoint x: 513, endPoint y: 286, distance: 23.2
click at [495, 290] on div "All done! You have no new tasks to complete at this point" at bounding box center [506, 277] width 163 height 55
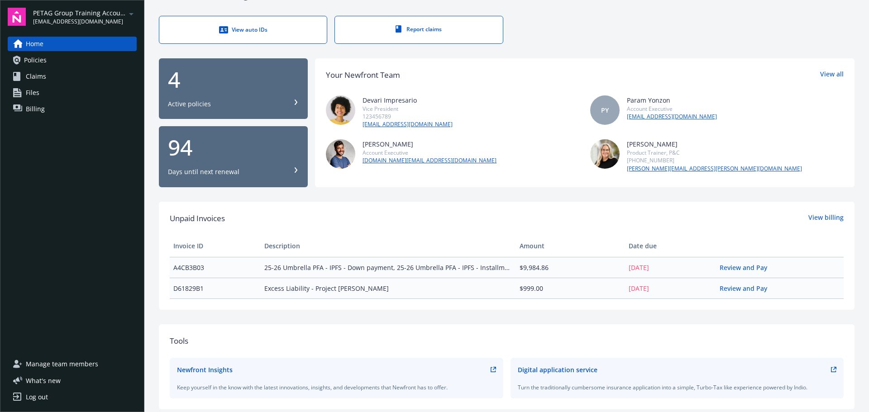
scroll to position [0, 0]
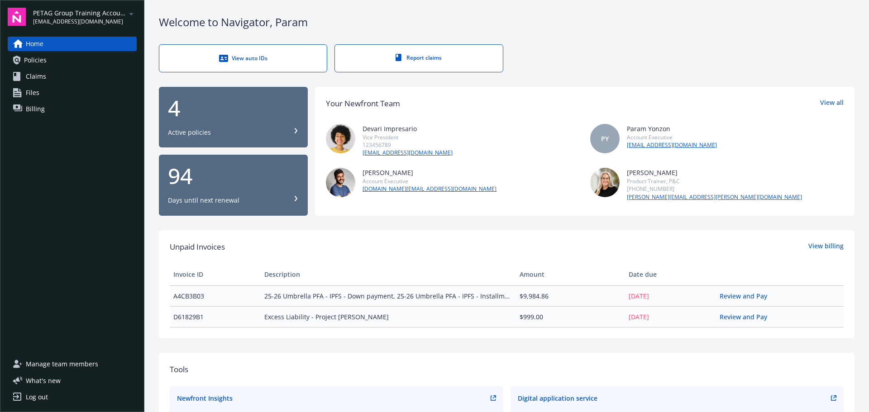
click at [66, 24] on span "param.yonzon@newfront.com" at bounding box center [79, 22] width 93 height 8
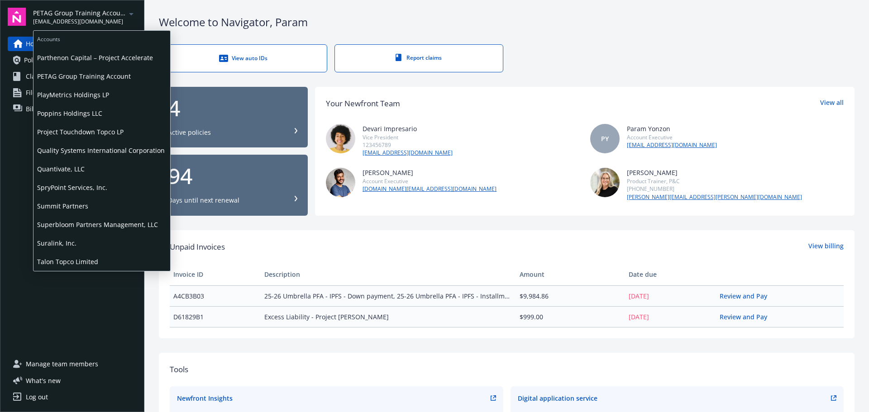
scroll to position [516, 0]
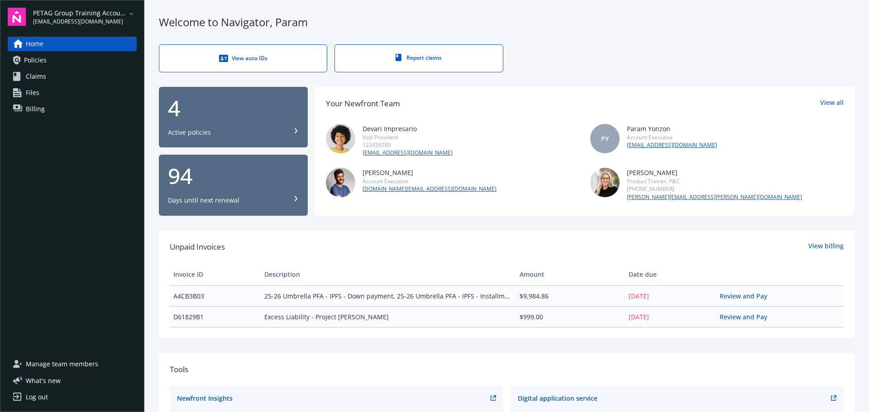
click at [5, 170] on div "PETAG Group Training Account param.yonzon@newfront.com Home Policies Claims Fil…" at bounding box center [72, 206] width 144 height 412
